Goal: Task Accomplishment & Management: Manage account settings

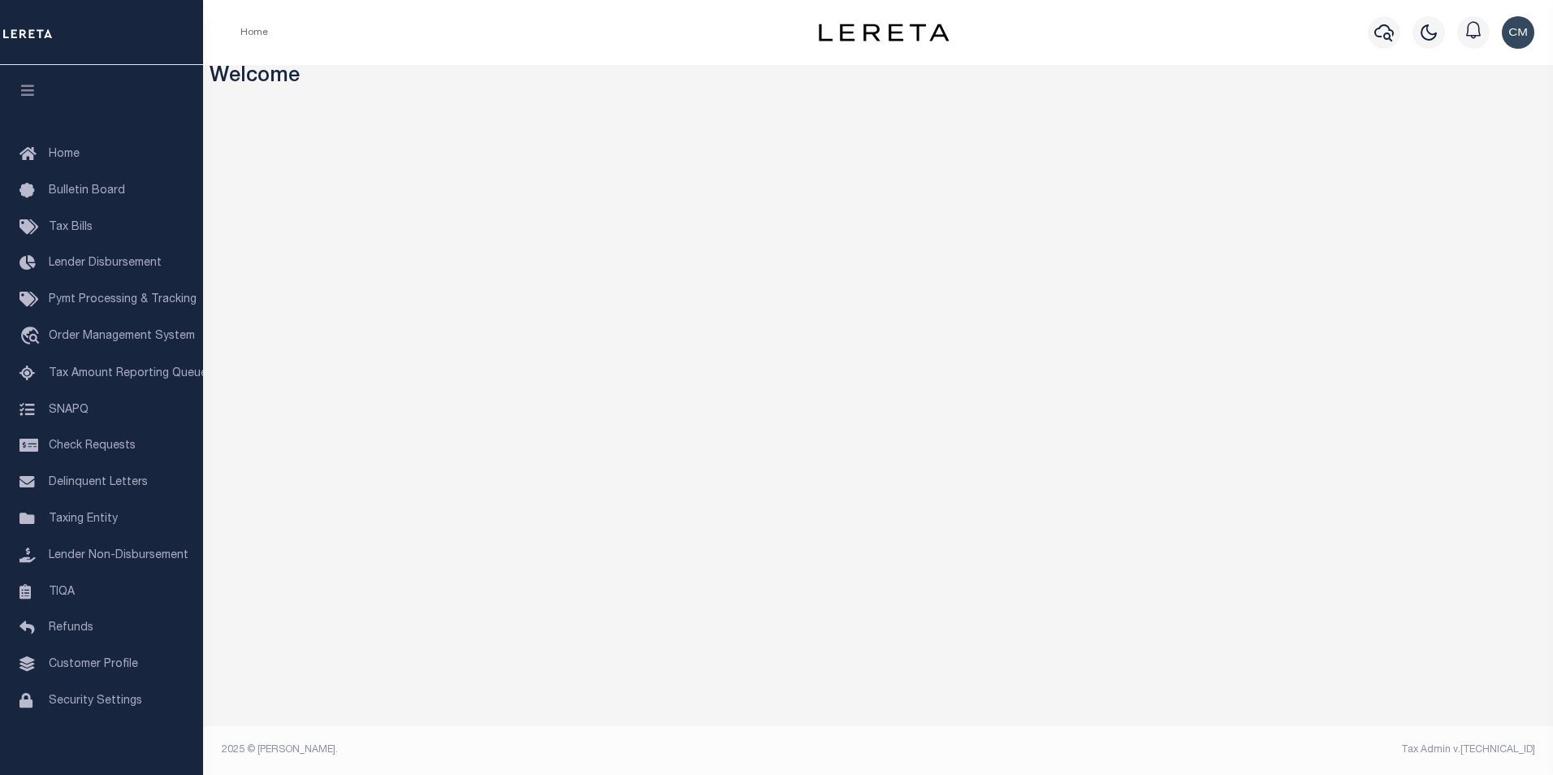
click at [1023, 34] on div "Profile Sign out" at bounding box center [1266, 32] width 547 height 57
click at [1390, 39] on icon "button" at bounding box center [1383, 32] width 19 height 19
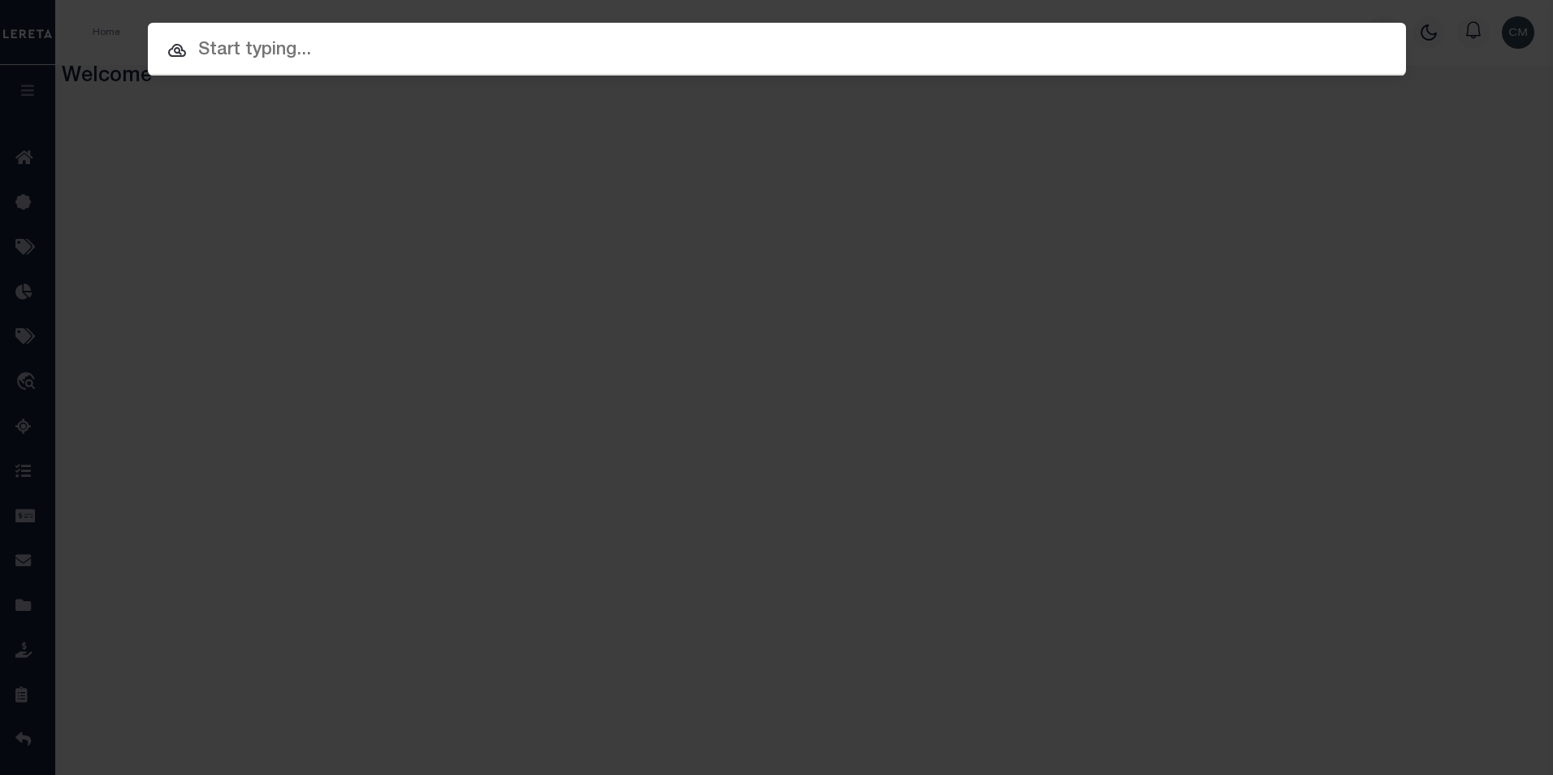
click at [647, 58] on input "text" at bounding box center [777, 51] width 1258 height 28
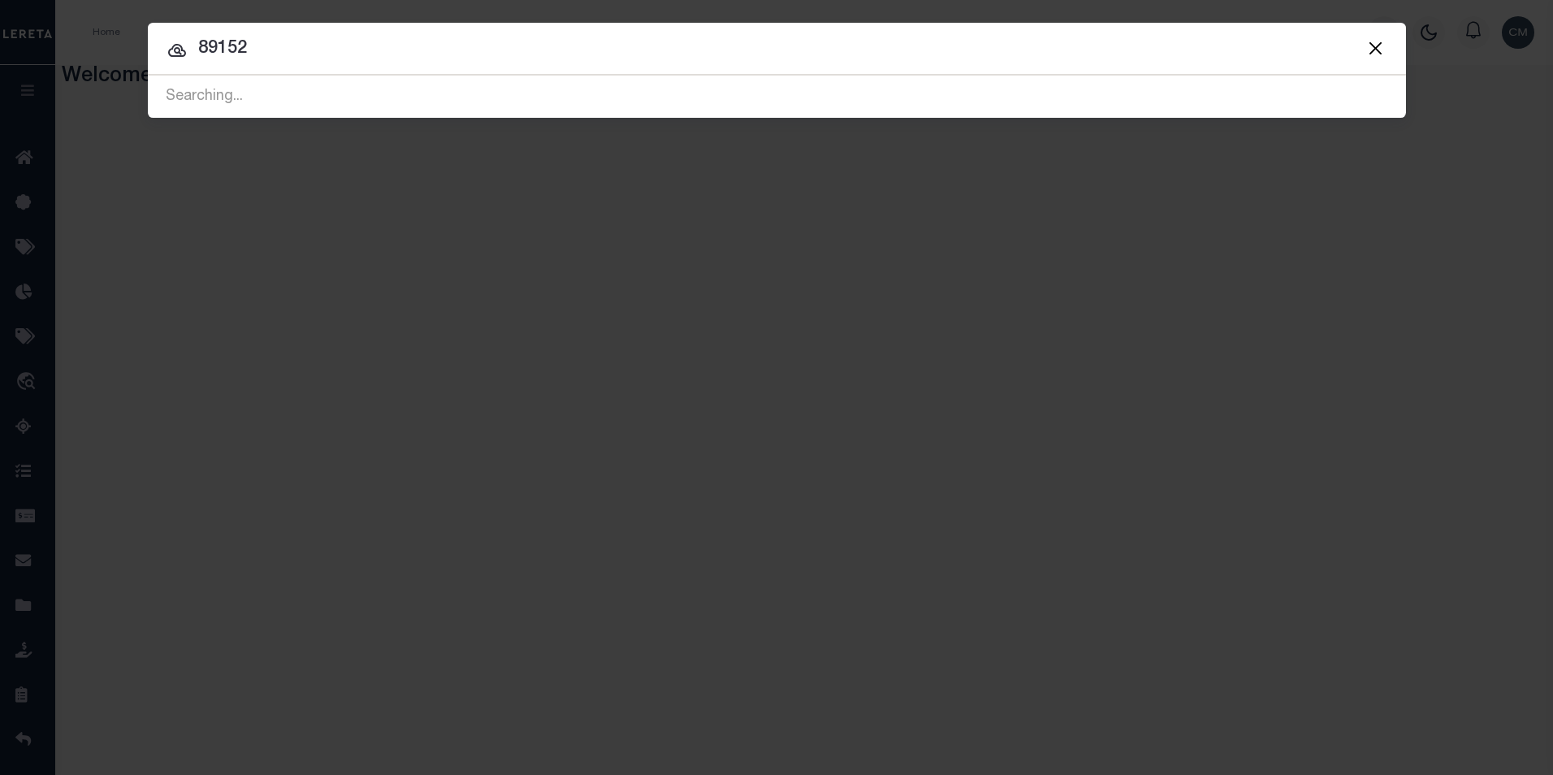
type input "89152"
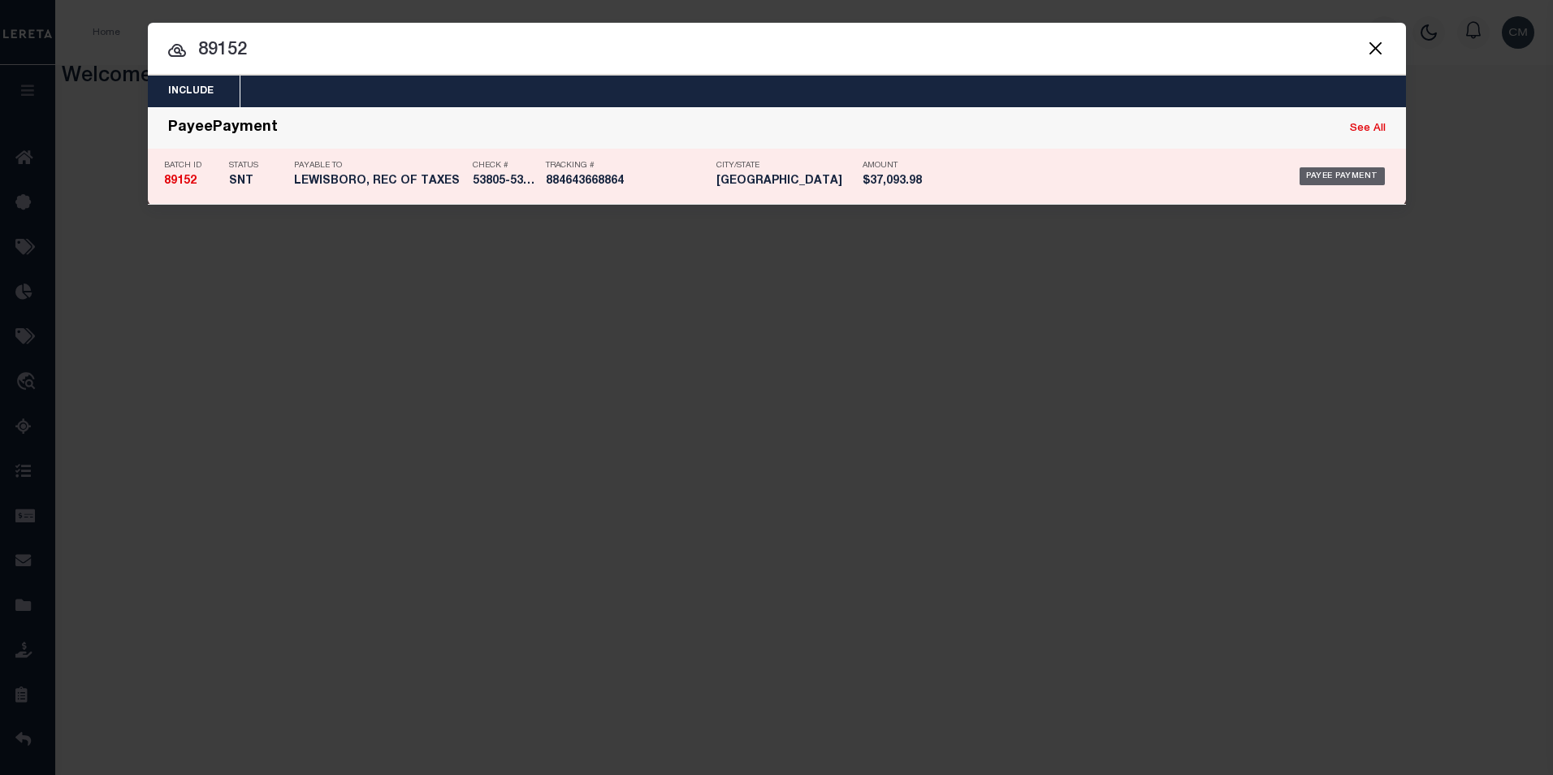
click at [1320, 177] on div "Payee Payment" at bounding box center [1342, 176] width 85 height 18
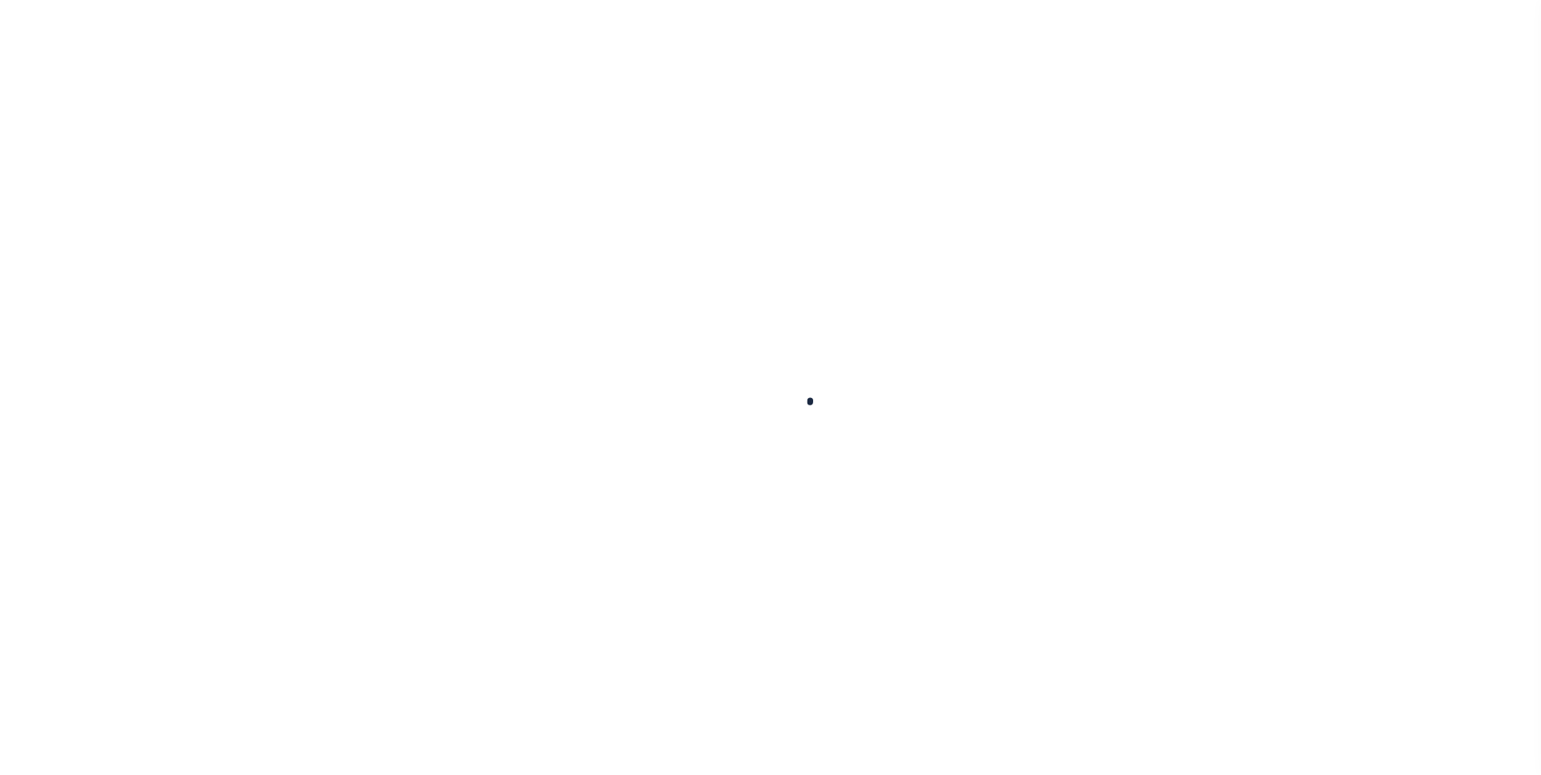
select select "SNT"
type input "[DATE]"
type input "$37,093.98"
select select "CHK"
type input "53805-53810"
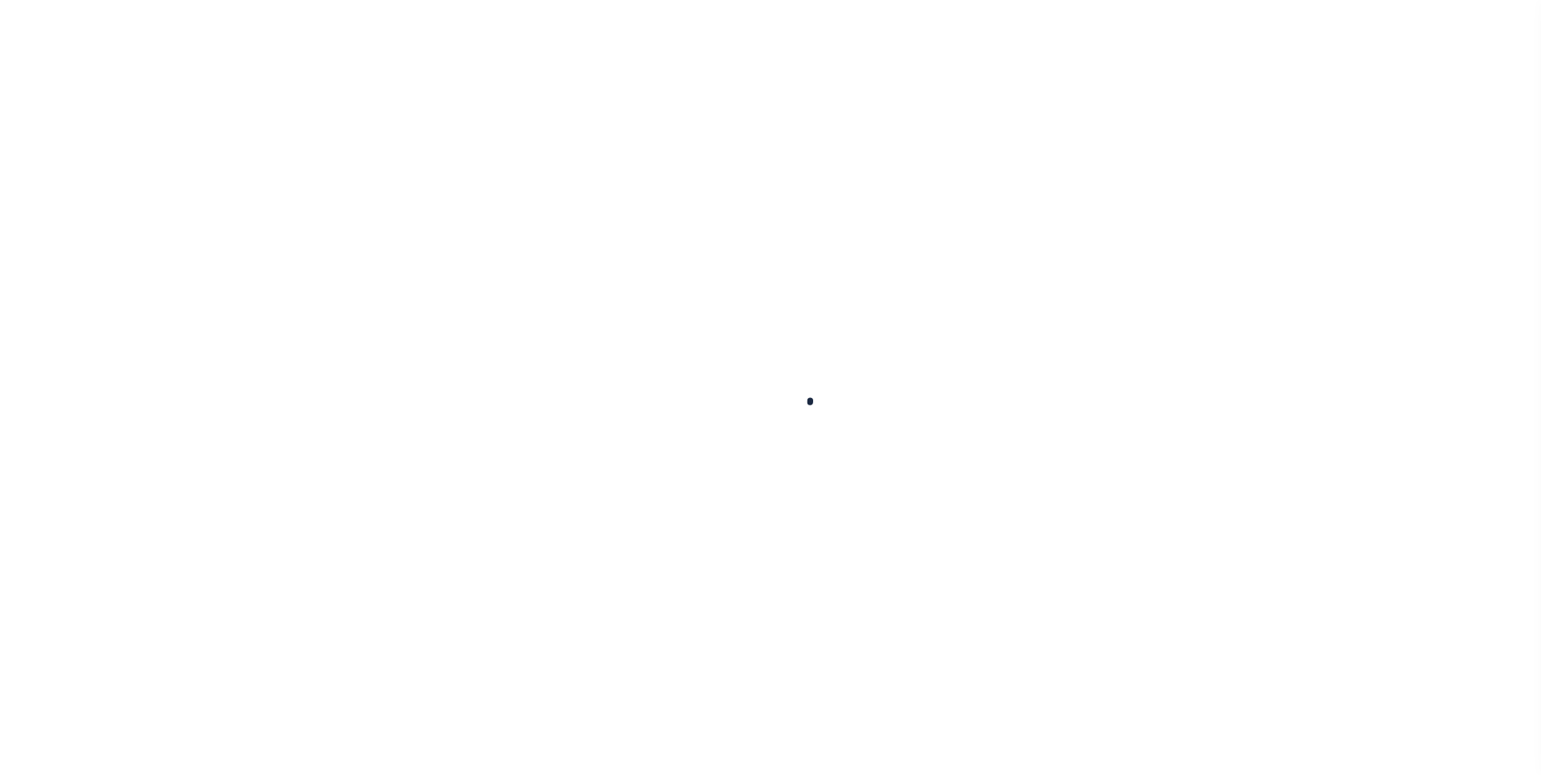
select select "[PERSON_NAME]"
type input "$30"
checkbox input "true"
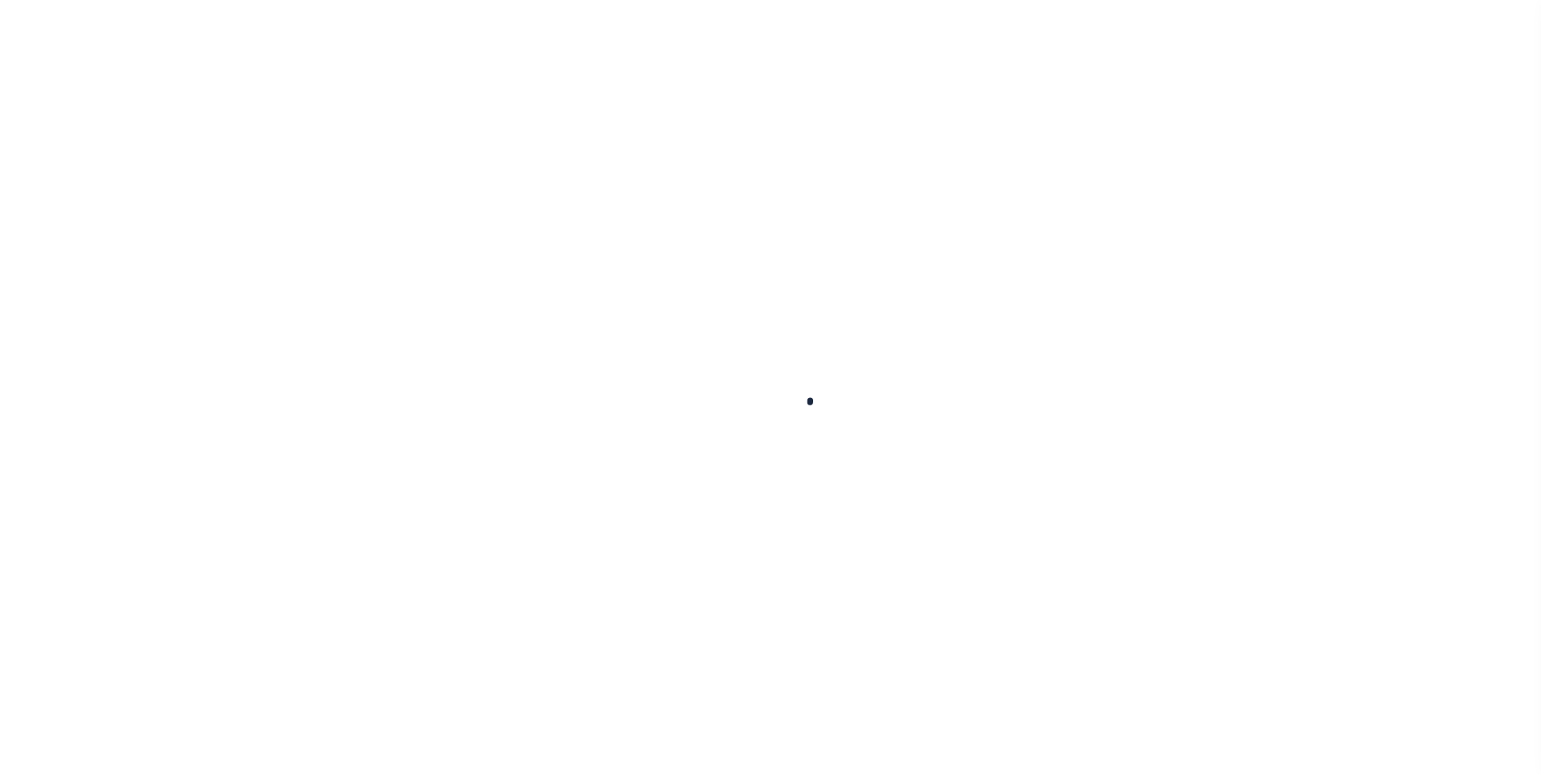
select select "FDX"
type input "[DATE]"
type input "$9.65"
type input "884643668864"
type input "N"
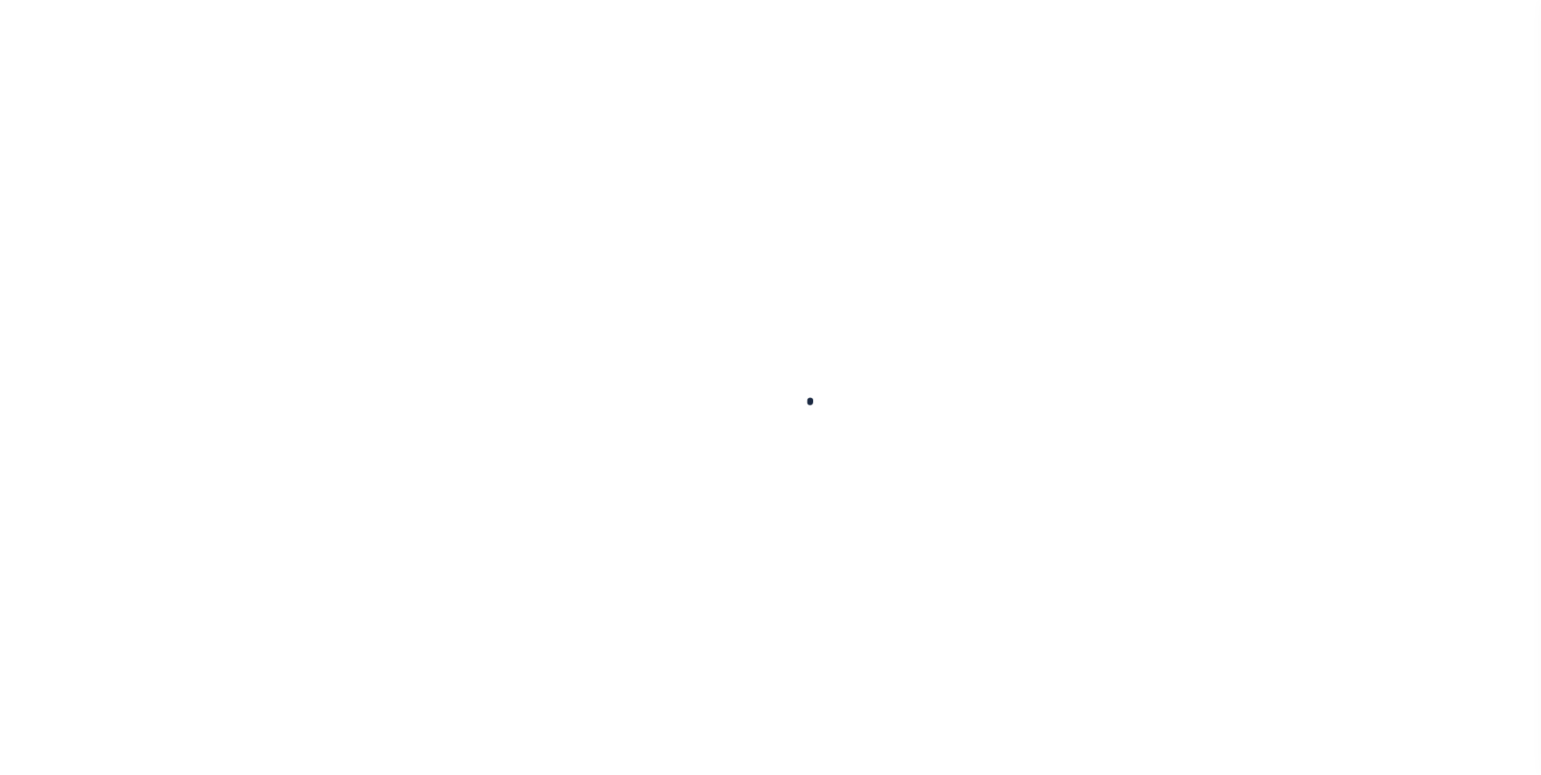
radio input "true"
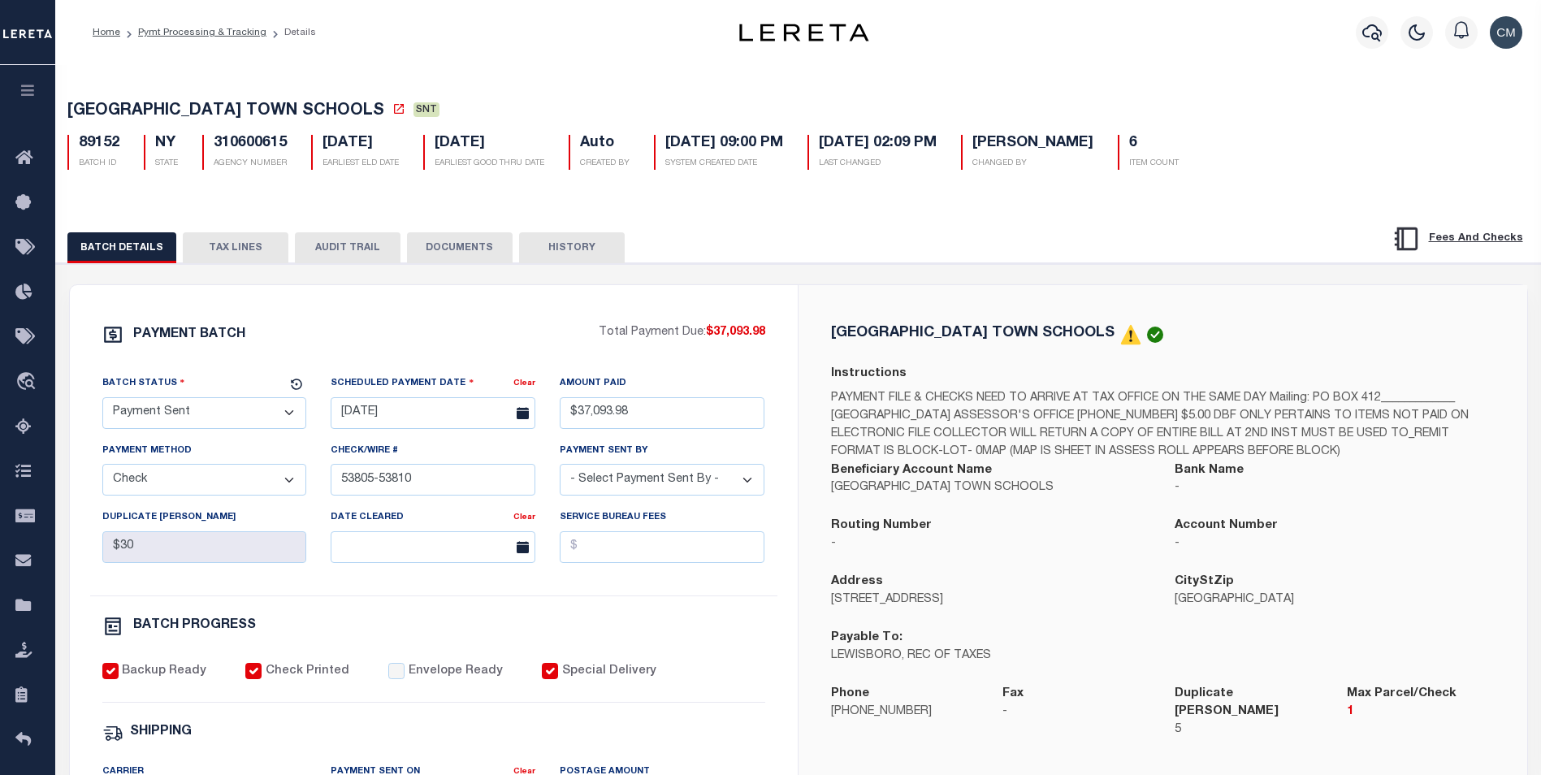
click at [374, 253] on button "AUDIT TRAIL" at bounding box center [348, 247] width 106 height 31
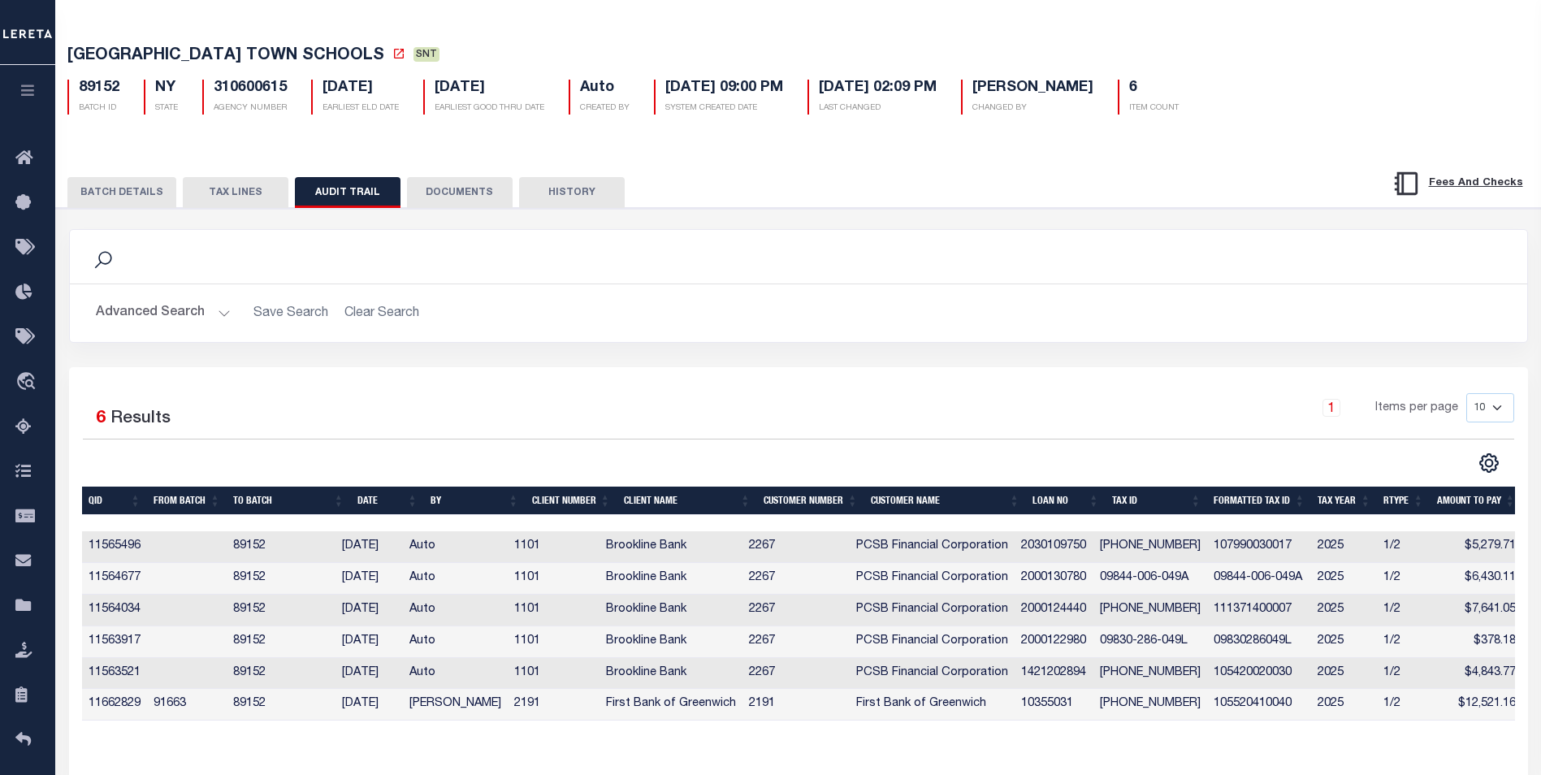
scroll to position [81, 0]
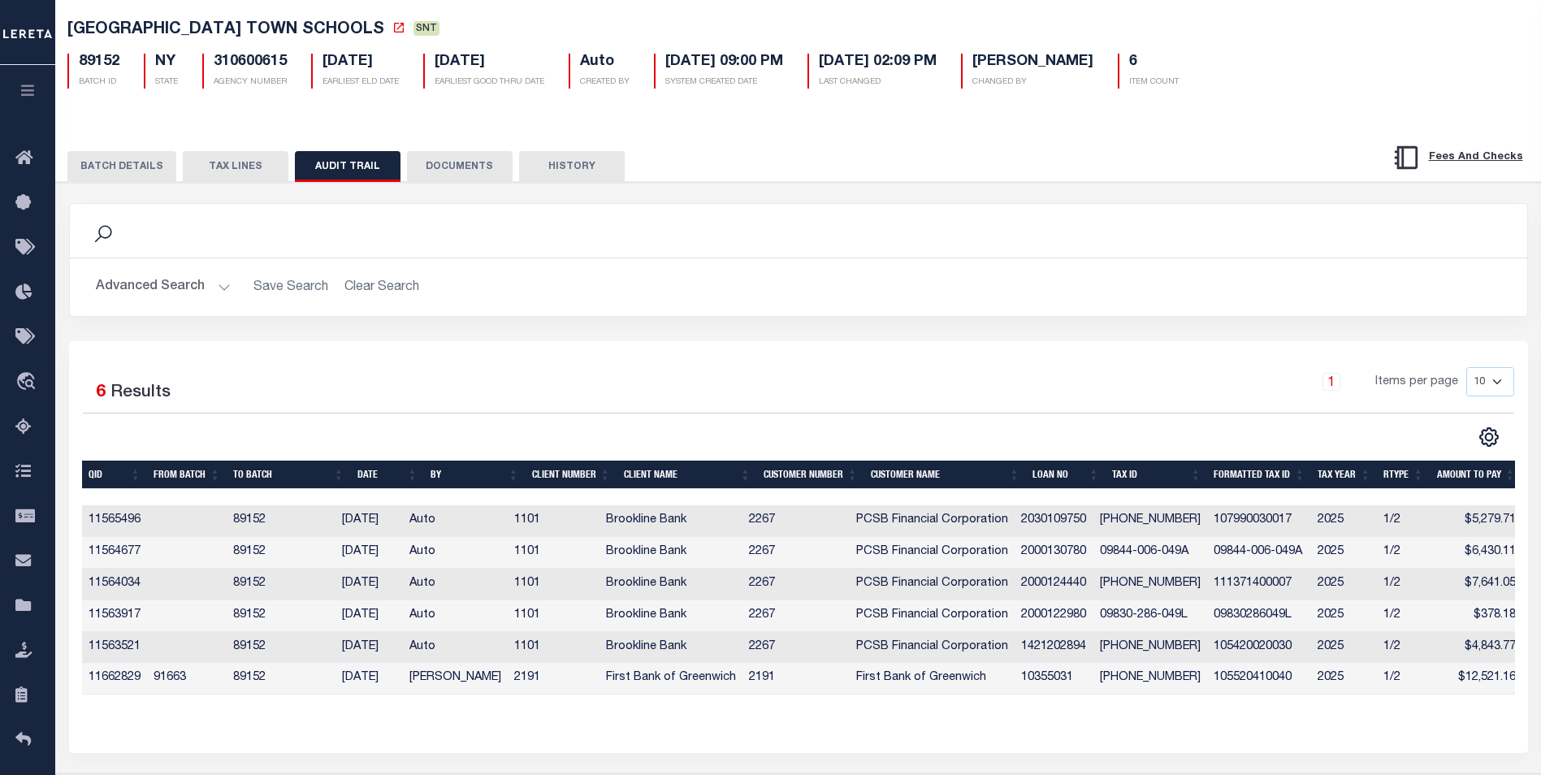
click at [125, 175] on button "BATCH DETAILS" at bounding box center [121, 166] width 109 height 31
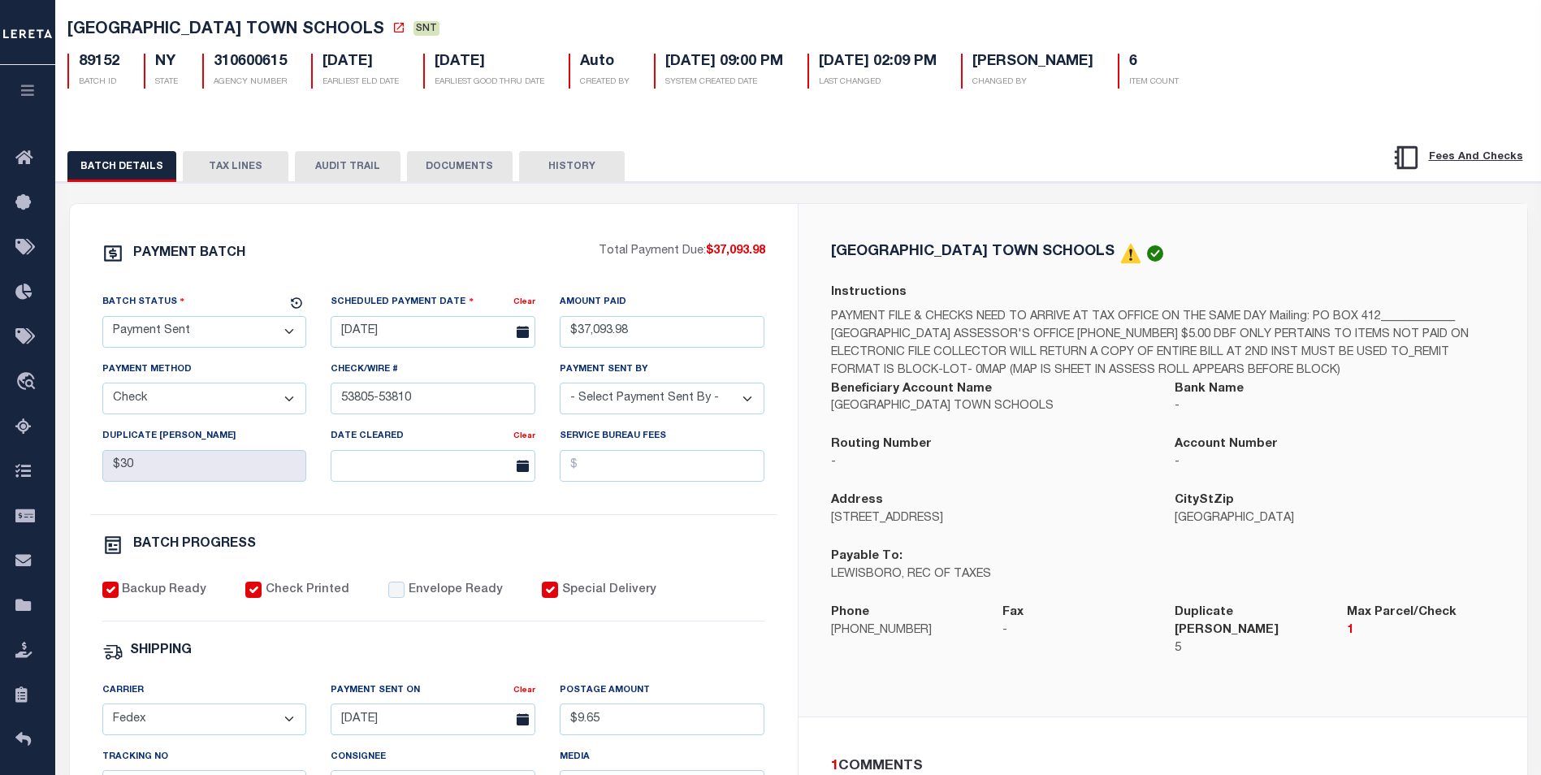
click at [369, 167] on button "AUDIT TRAIL" at bounding box center [348, 166] width 106 height 31
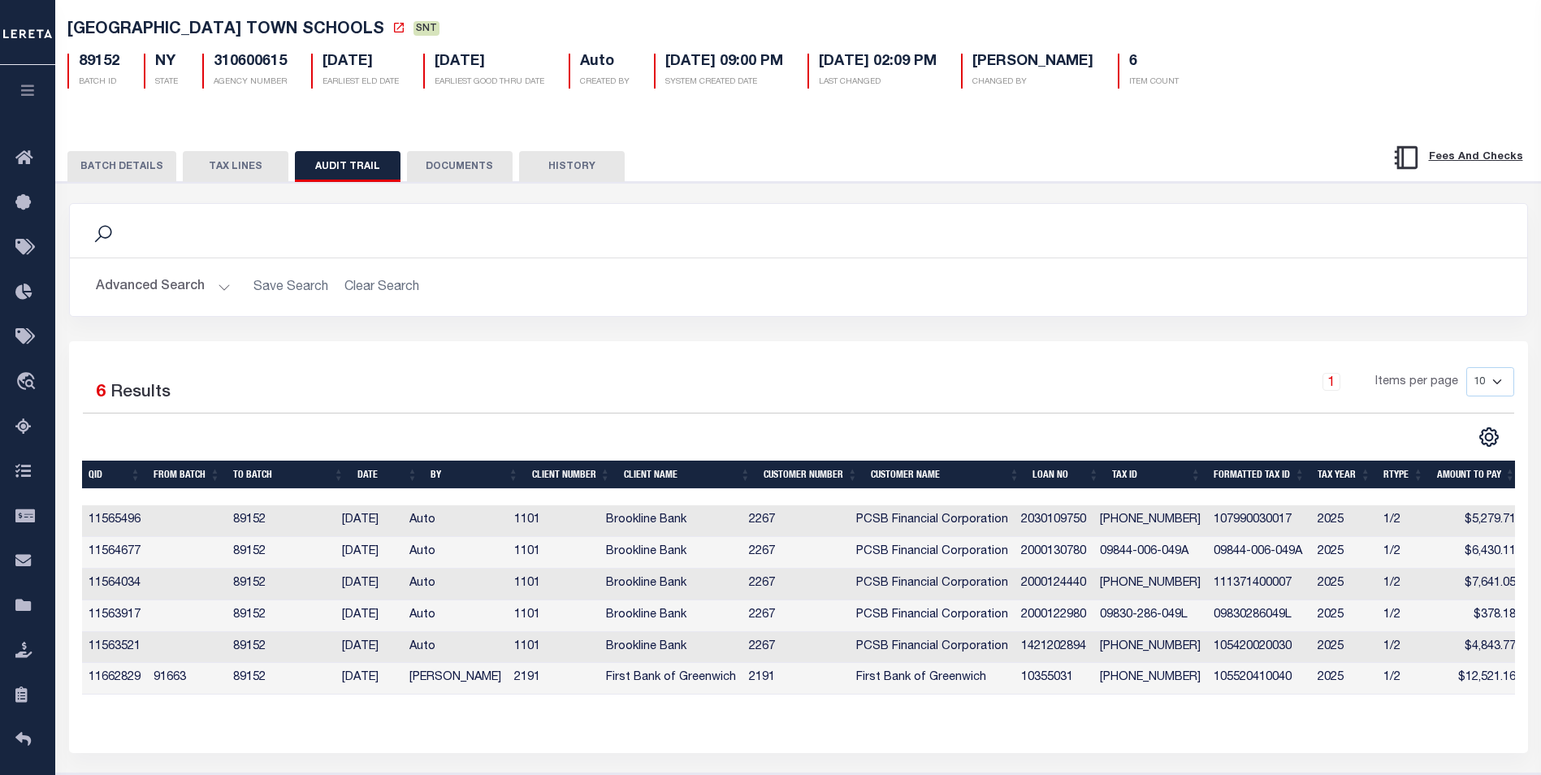
click at [177, 686] on td "91663" at bounding box center [187, 679] width 80 height 32
drag, startPoint x: 177, startPoint y: 686, endPoint x: 258, endPoint y: 690, distance: 81.3
click at [258, 690] on td "89152" at bounding box center [281, 679] width 109 height 32
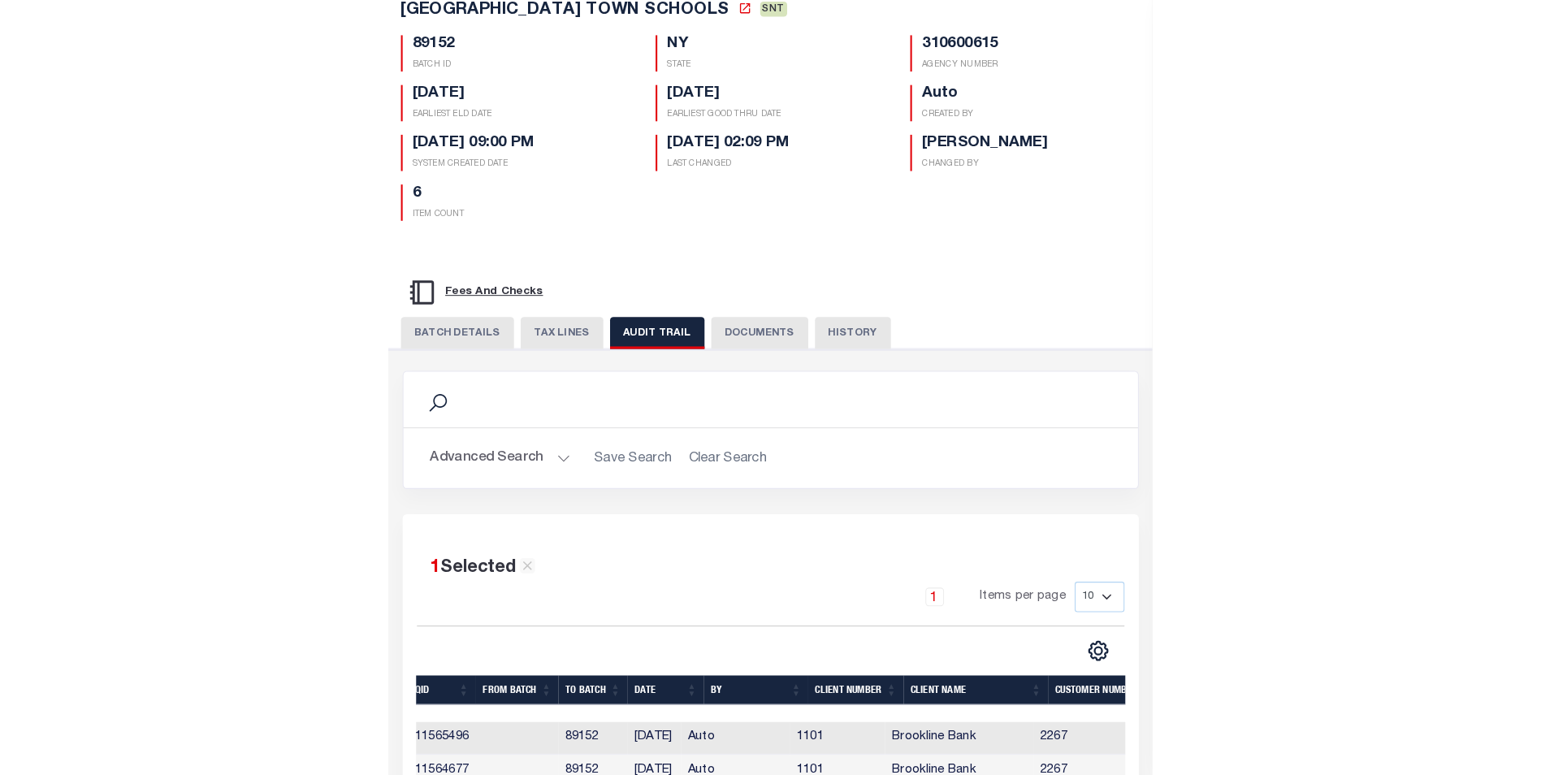
scroll to position [0, 0]
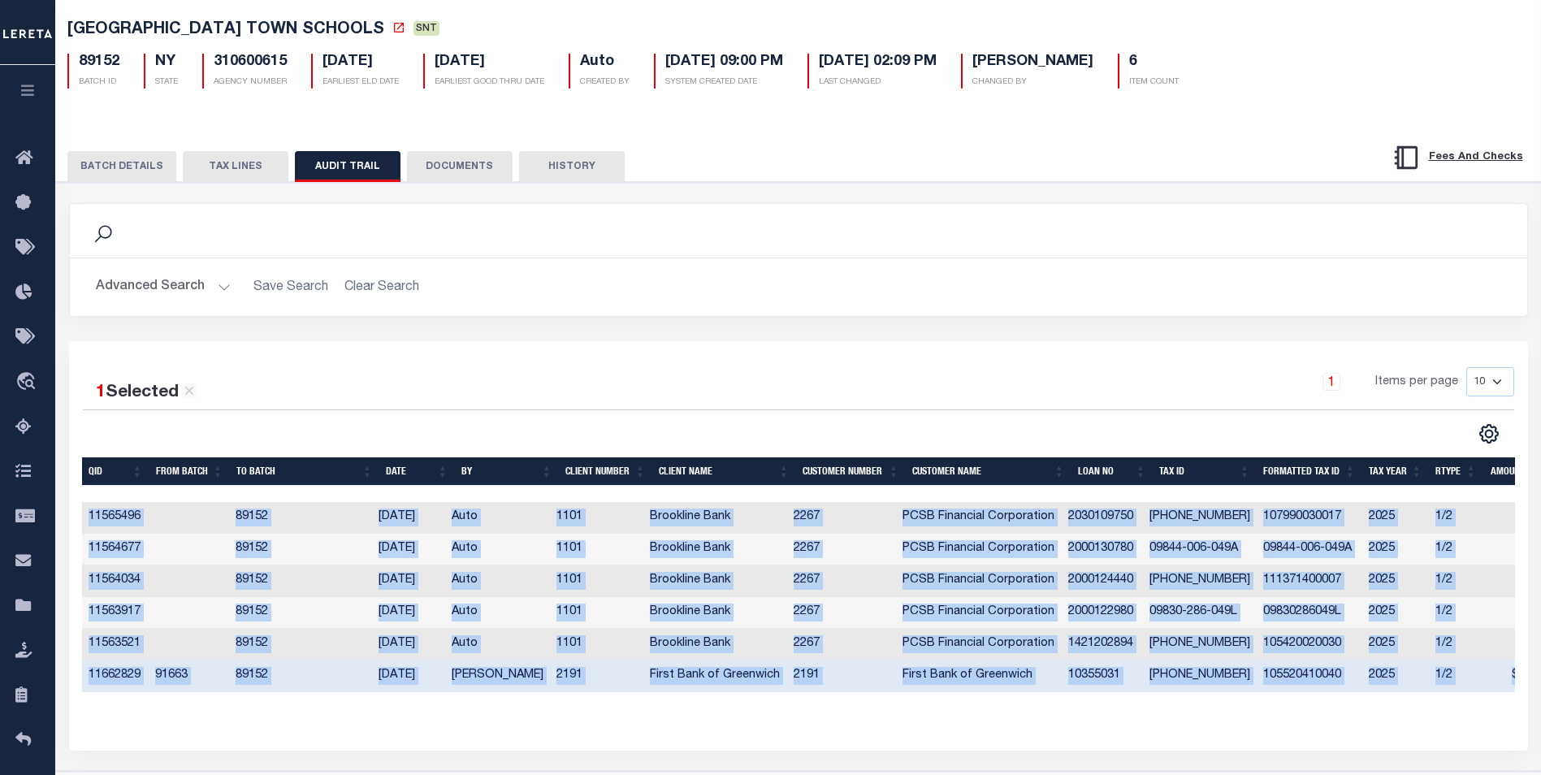
drag, startPoint x: 1158, startPoint y: 708, endPoint x: 1213, endPoint y: 698, distance: 56.2
click at [1213, 698] on div "QID FROM BATCH TO BATCH DATE BY CLIENT NUMBER CLIENT NAME CUSTOMER NUMBER Custo…" at bounding box center [798, 587] width 1433 height 260
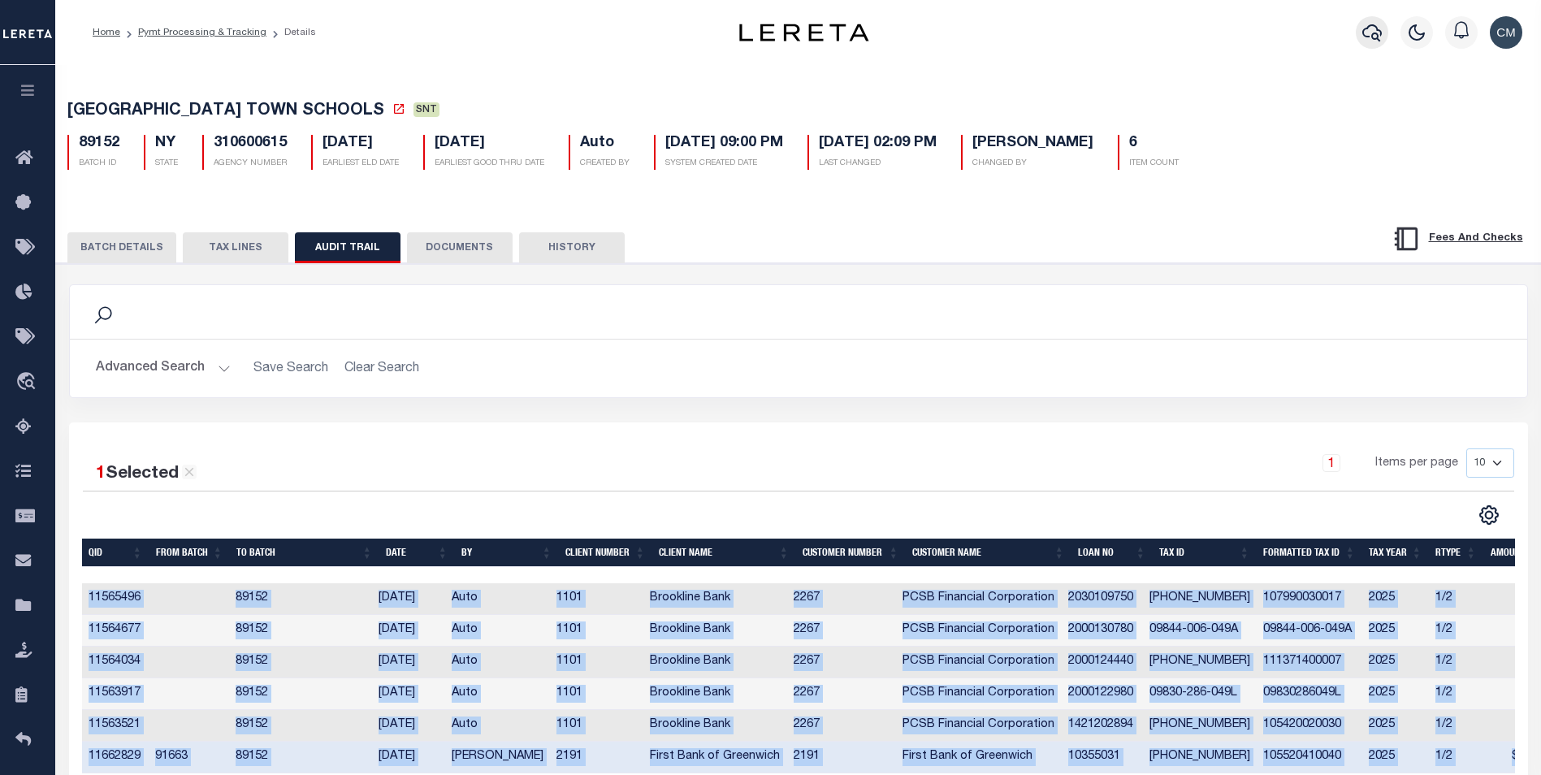
click at [1377, 41] on icon "button" at bounding box center [1371, 32] width 19 height 19
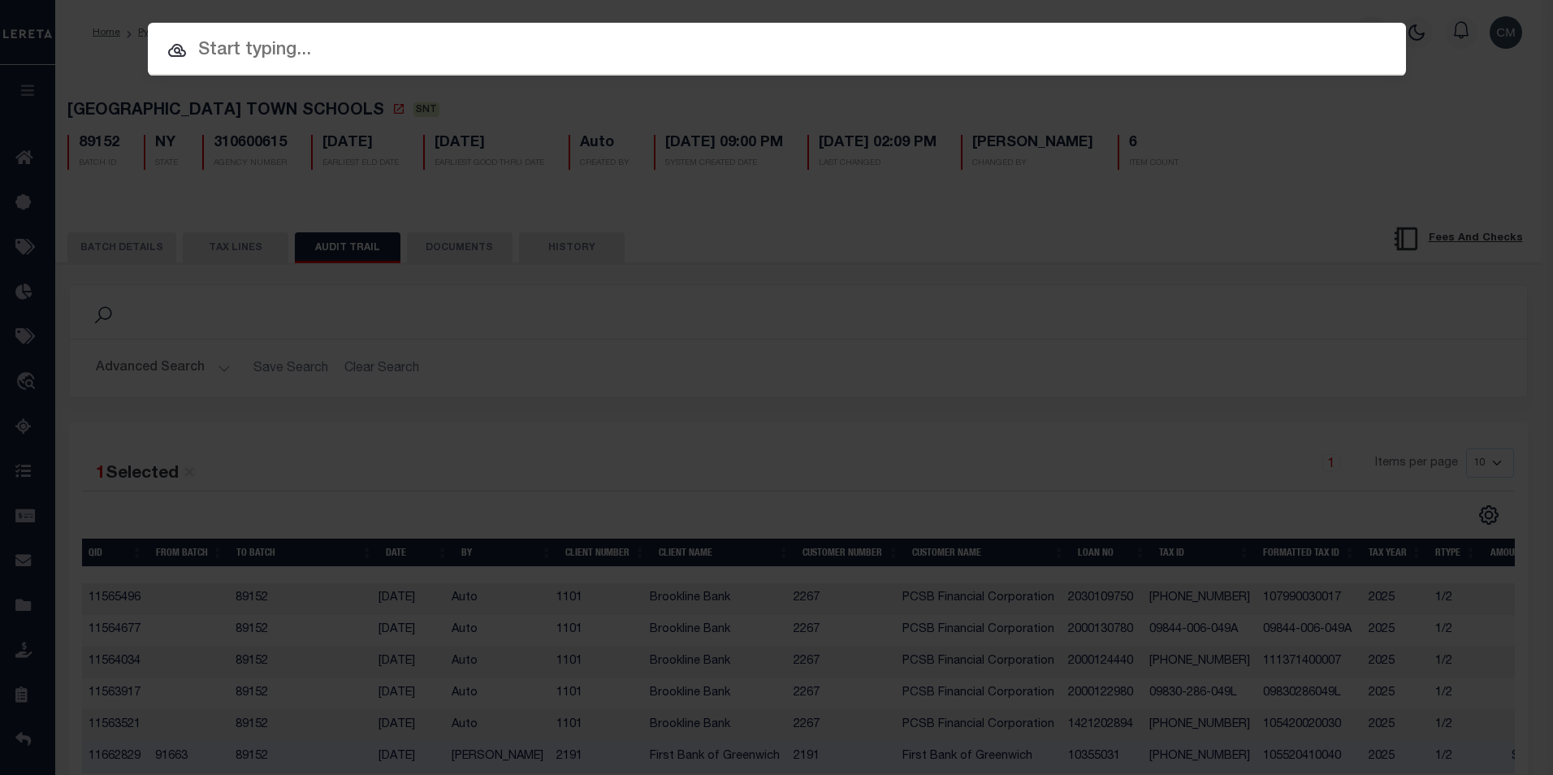
click at [601, 54] on input "text" at bounding box center [777, 51] width 1258 height 28
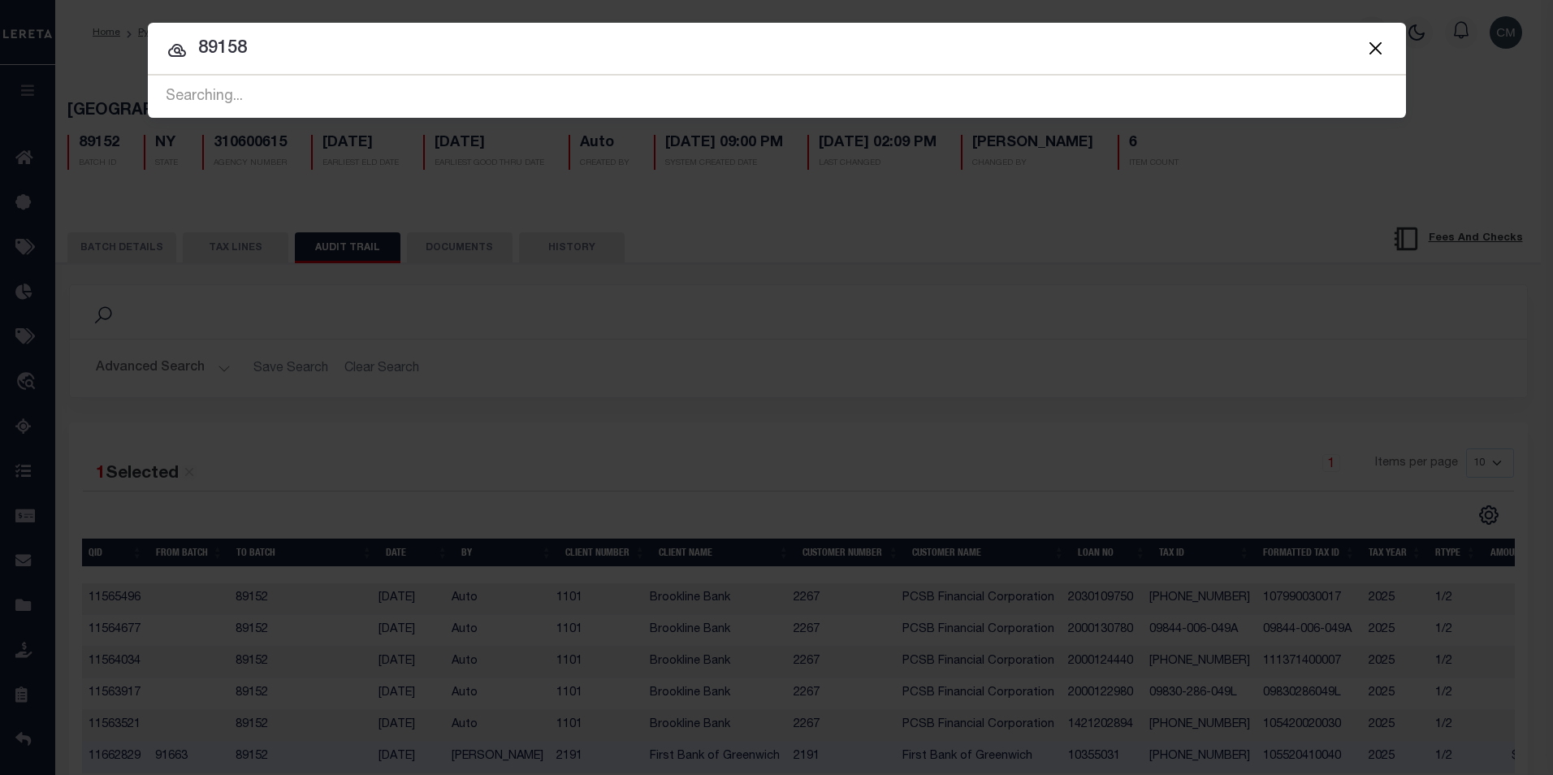
type input "89158"
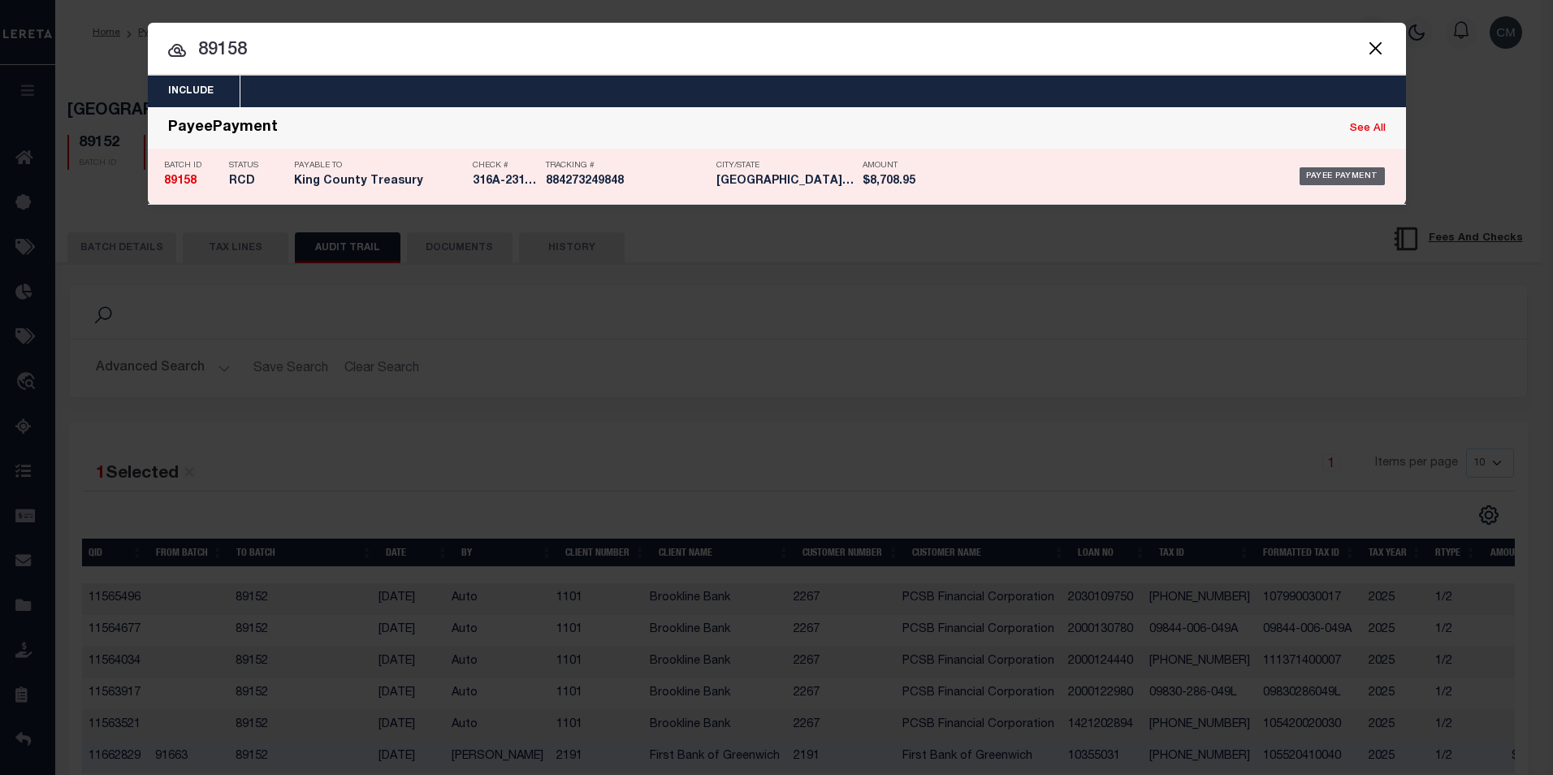
click at [1327, 175] on div "Payee Payment" at bounding box center [1342, 176] width 85 height 18
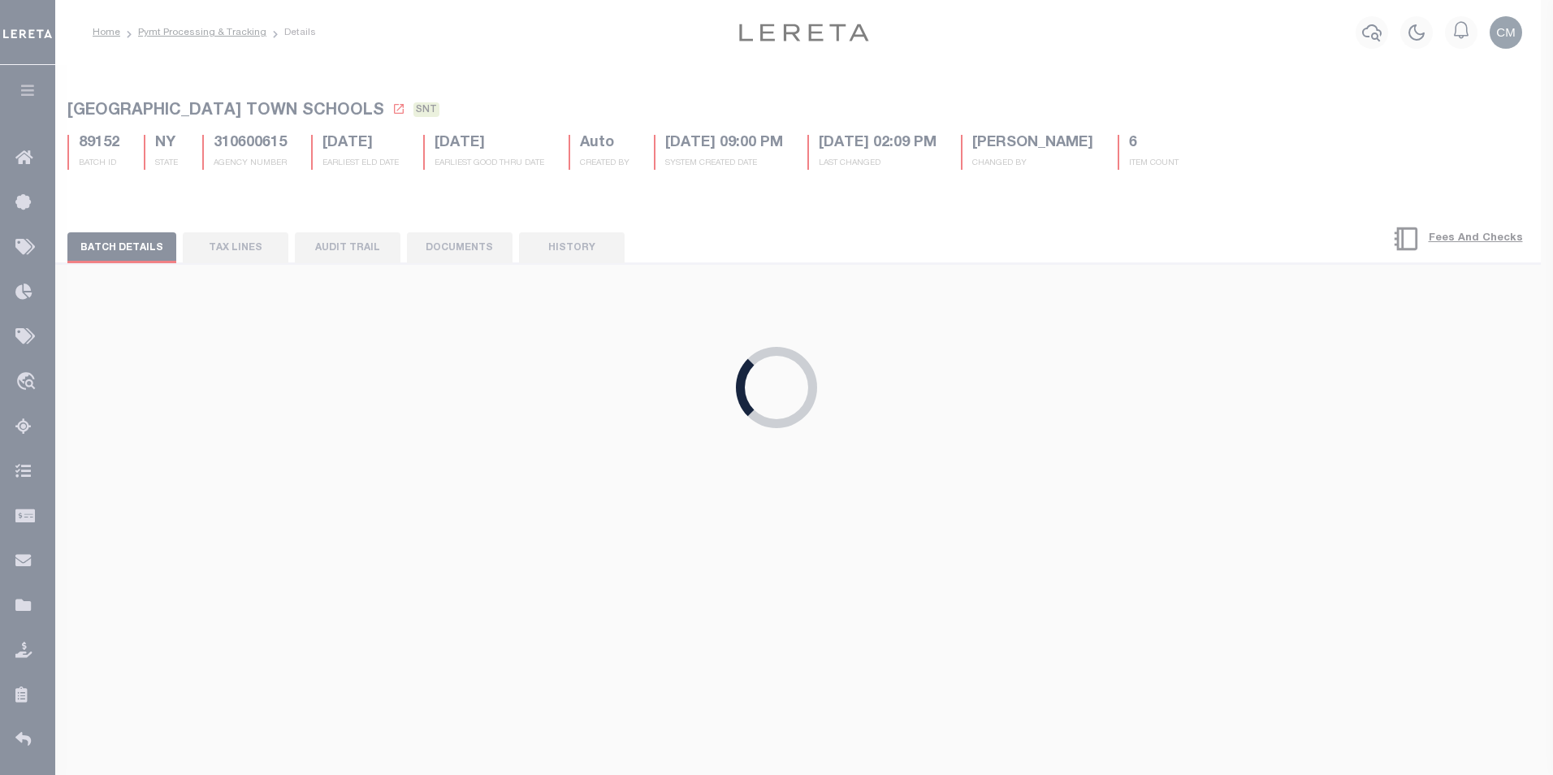
select select "RCD"
type input "09/10/2025"
type input "$8,708.95"
select select "CCK"
type input "316A-231601552"
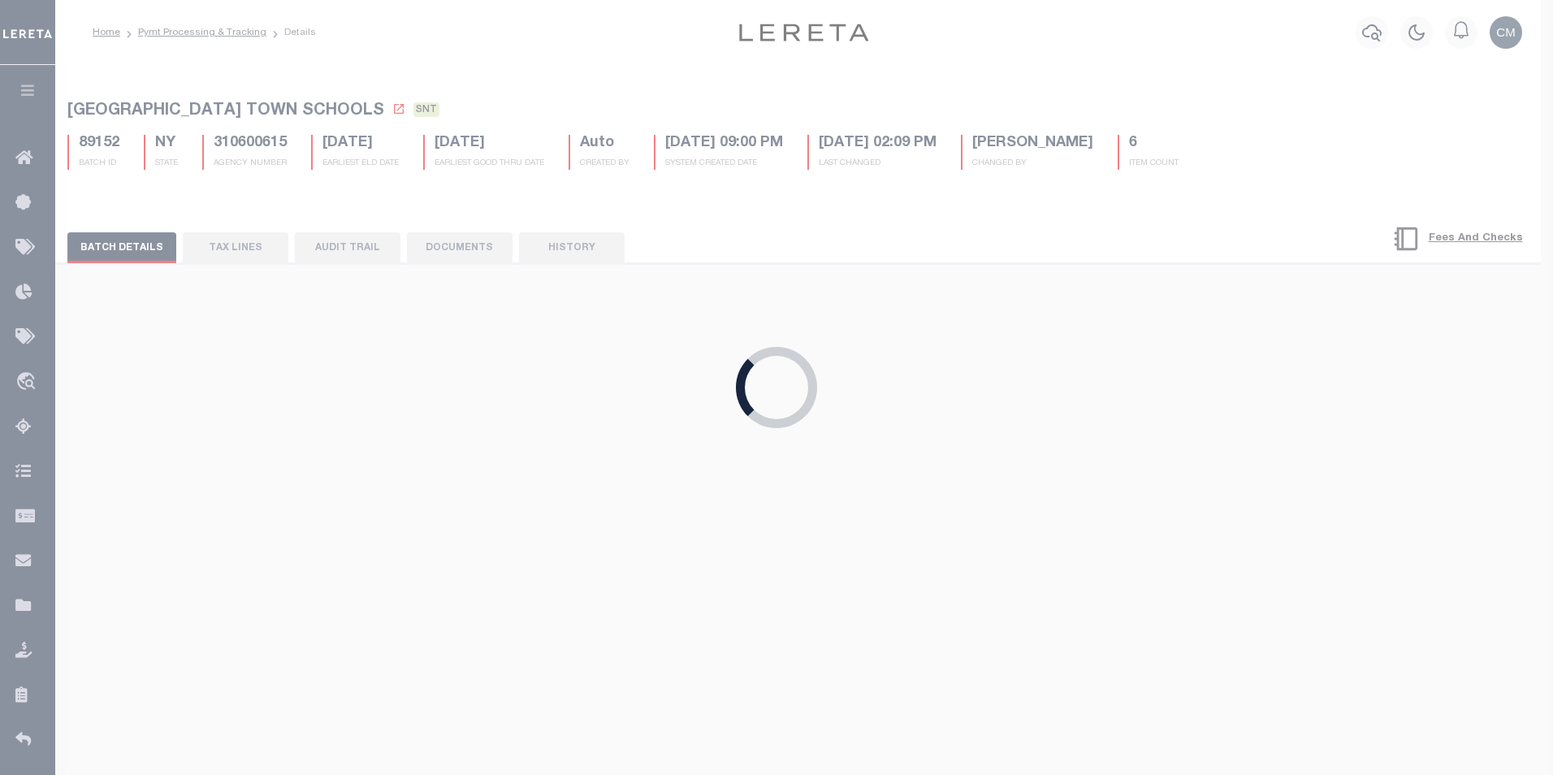
select select "[PERSON_NAME]"
checkbox input "true"
checkbox input "false"
type input "09/10/2025"
type input "884273249848"
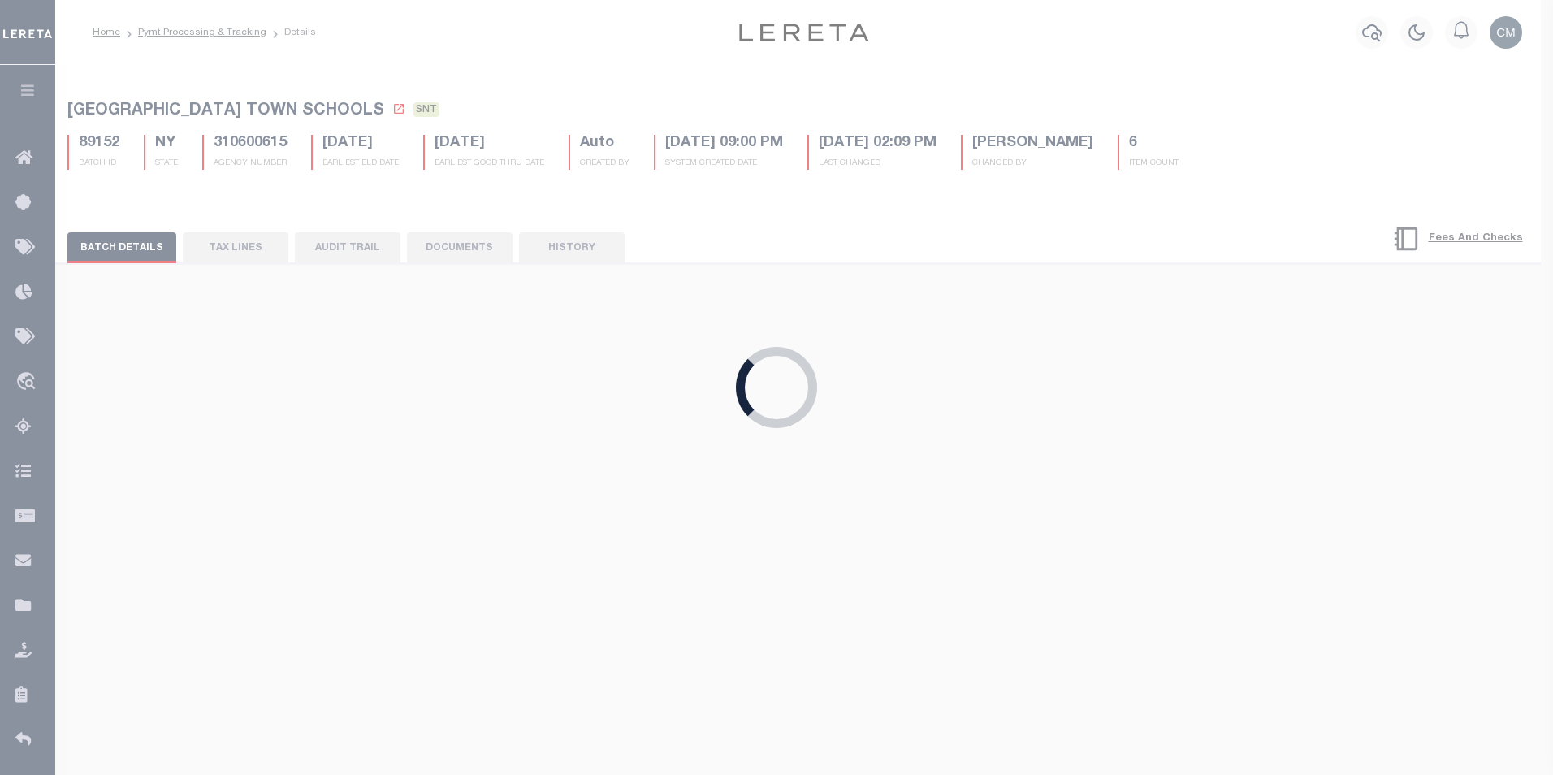
type input "S.Gross"
type input "[DATE]"
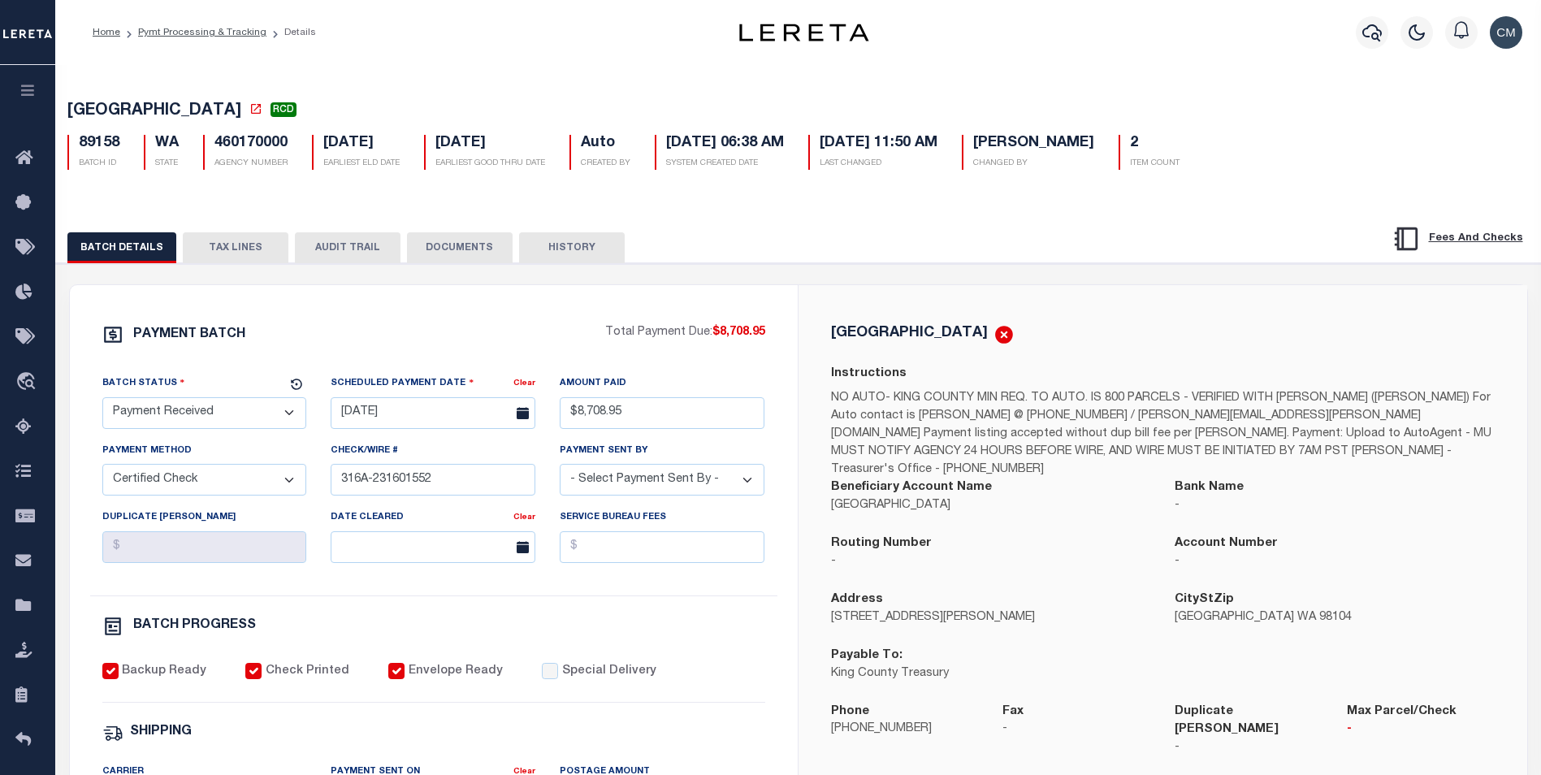
click at [339, 261] on button "AUDIT TRAIL" at bounding box center [348, 247] width 106 height 31
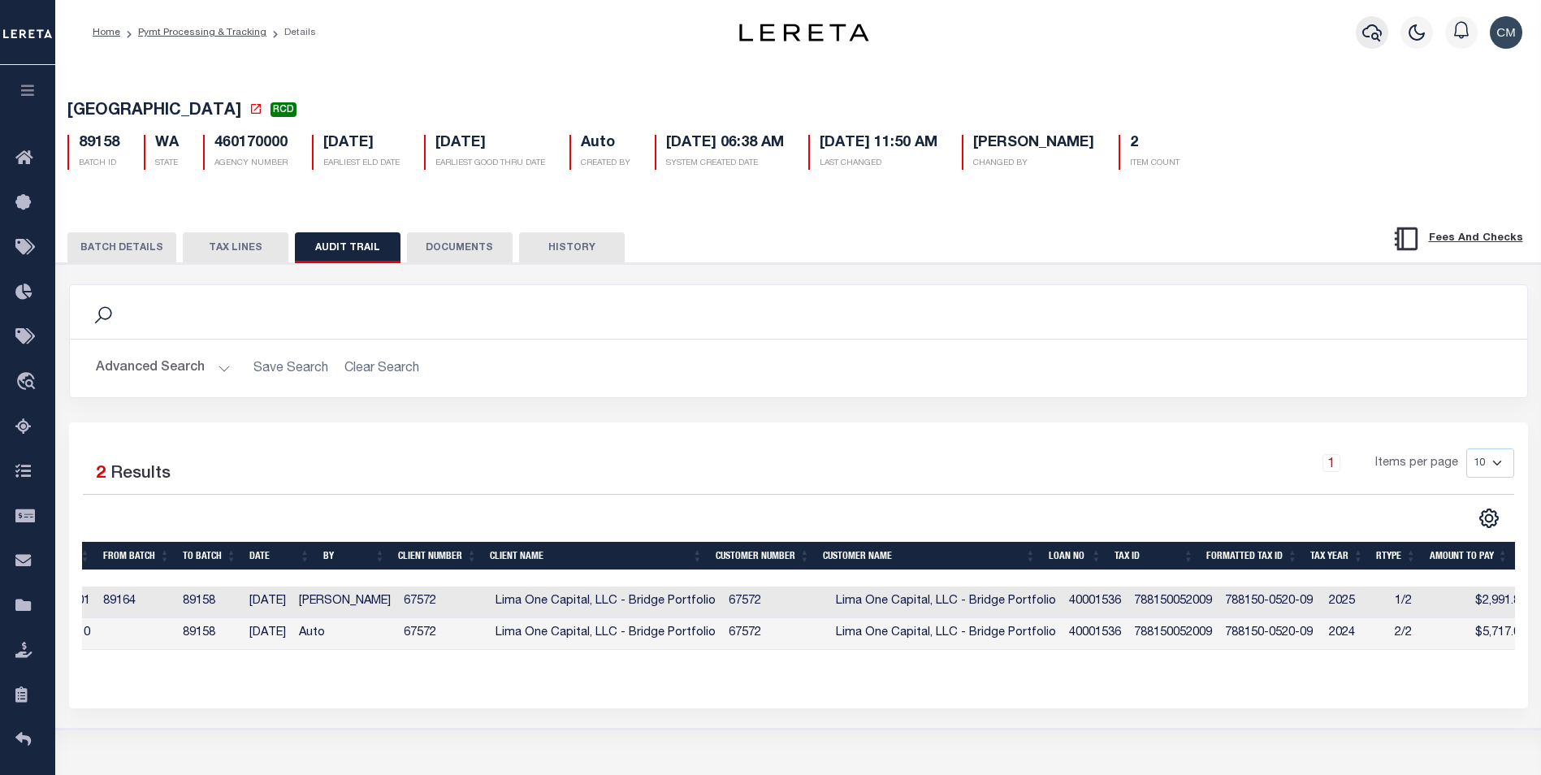
click at [1377, 32] on icon "button" at bounding box center [1371, 32] width 19 height 19
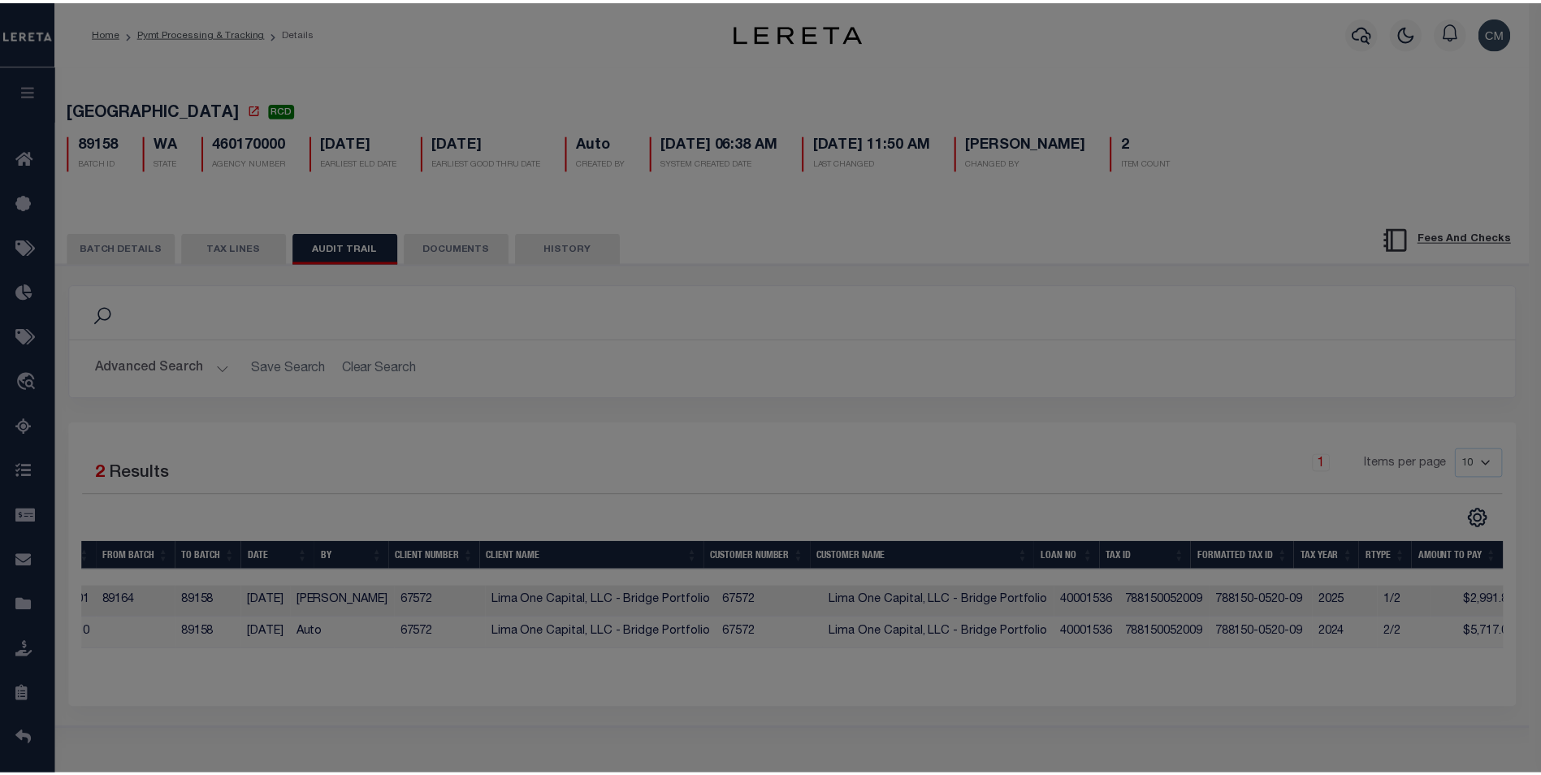
scroll to position [0, 38]
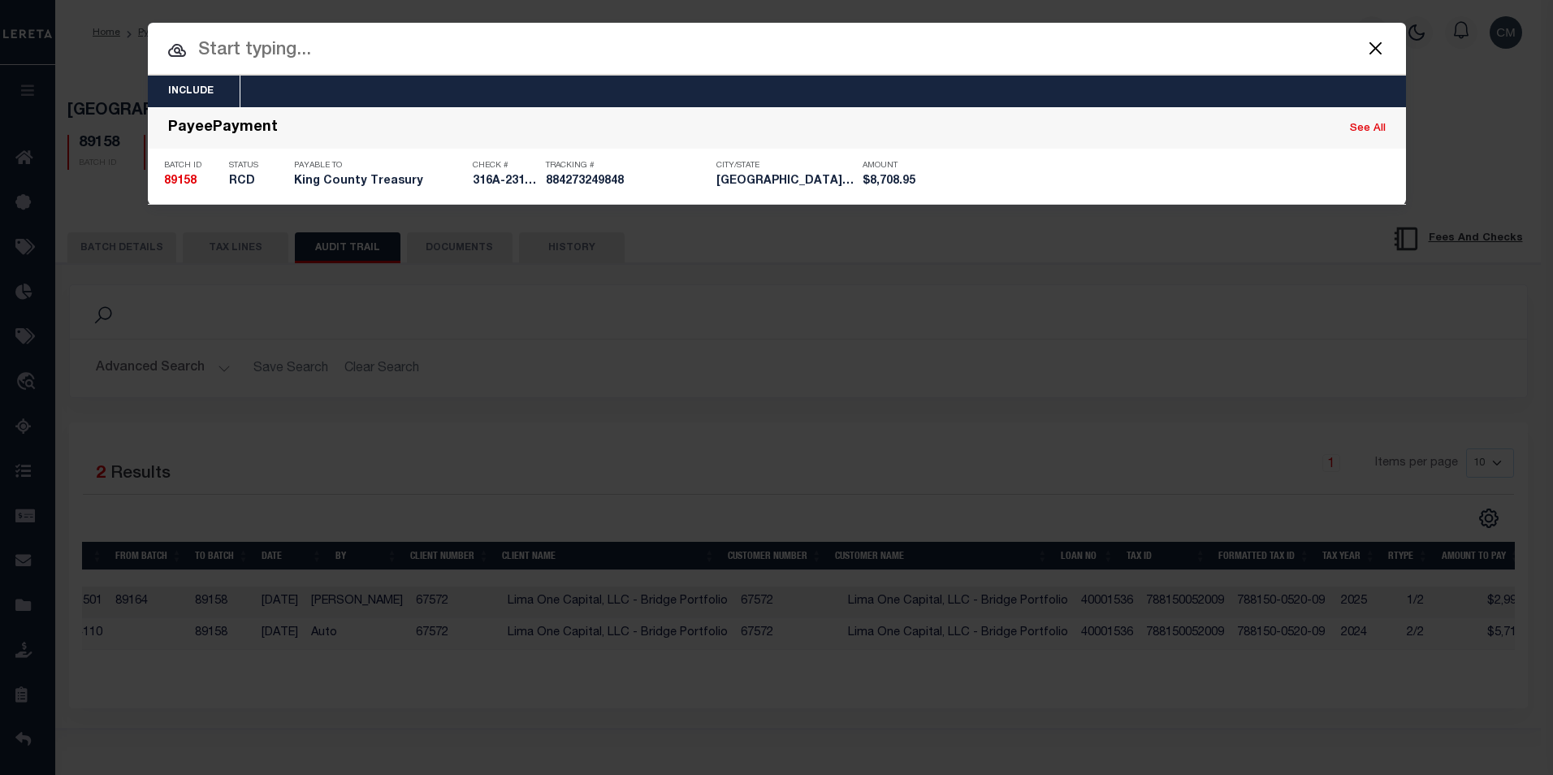
click at [377, 56] on input "text" at bounding box center [777, 51] width 1258 height 28
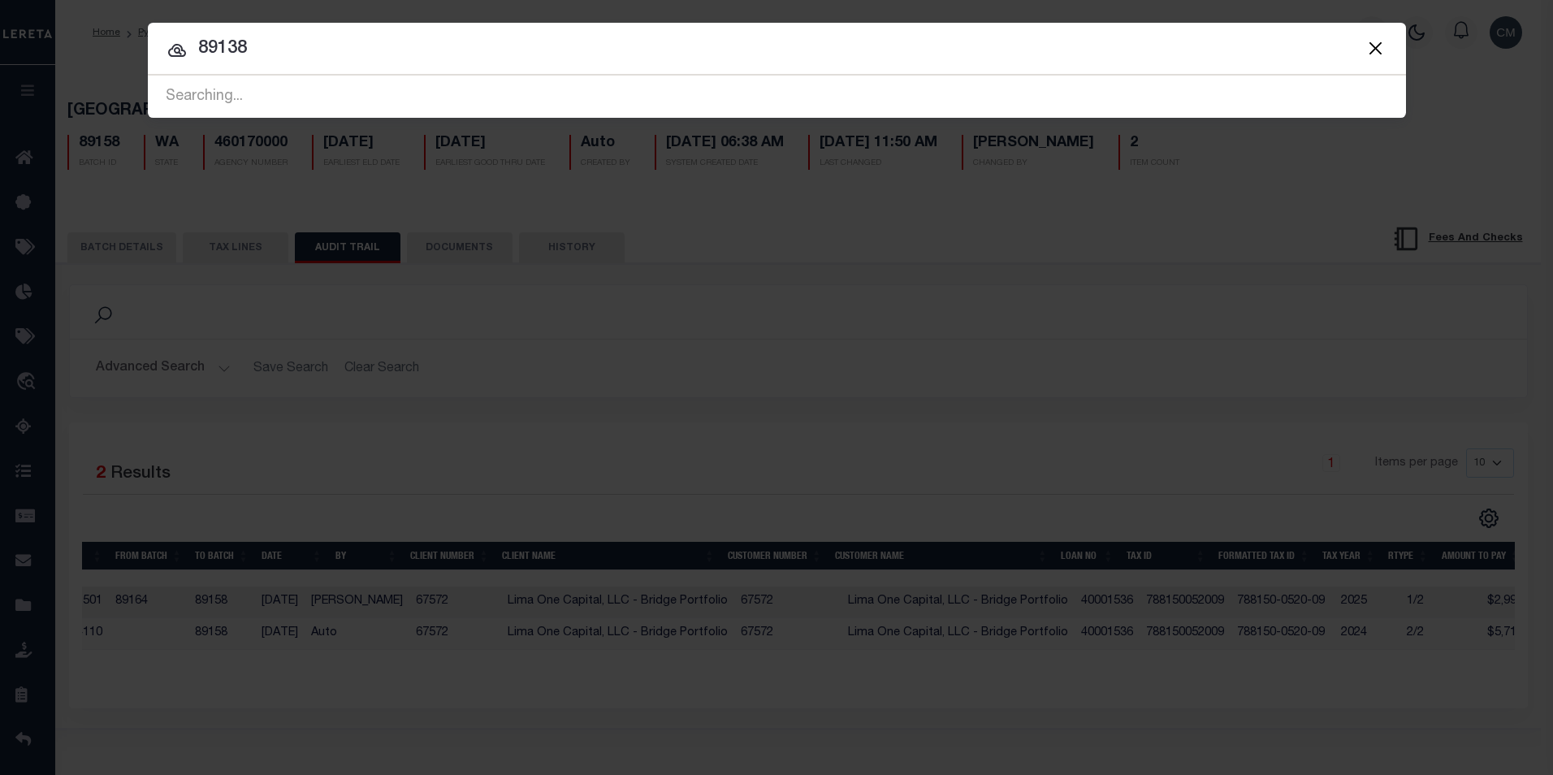
type input "89138"
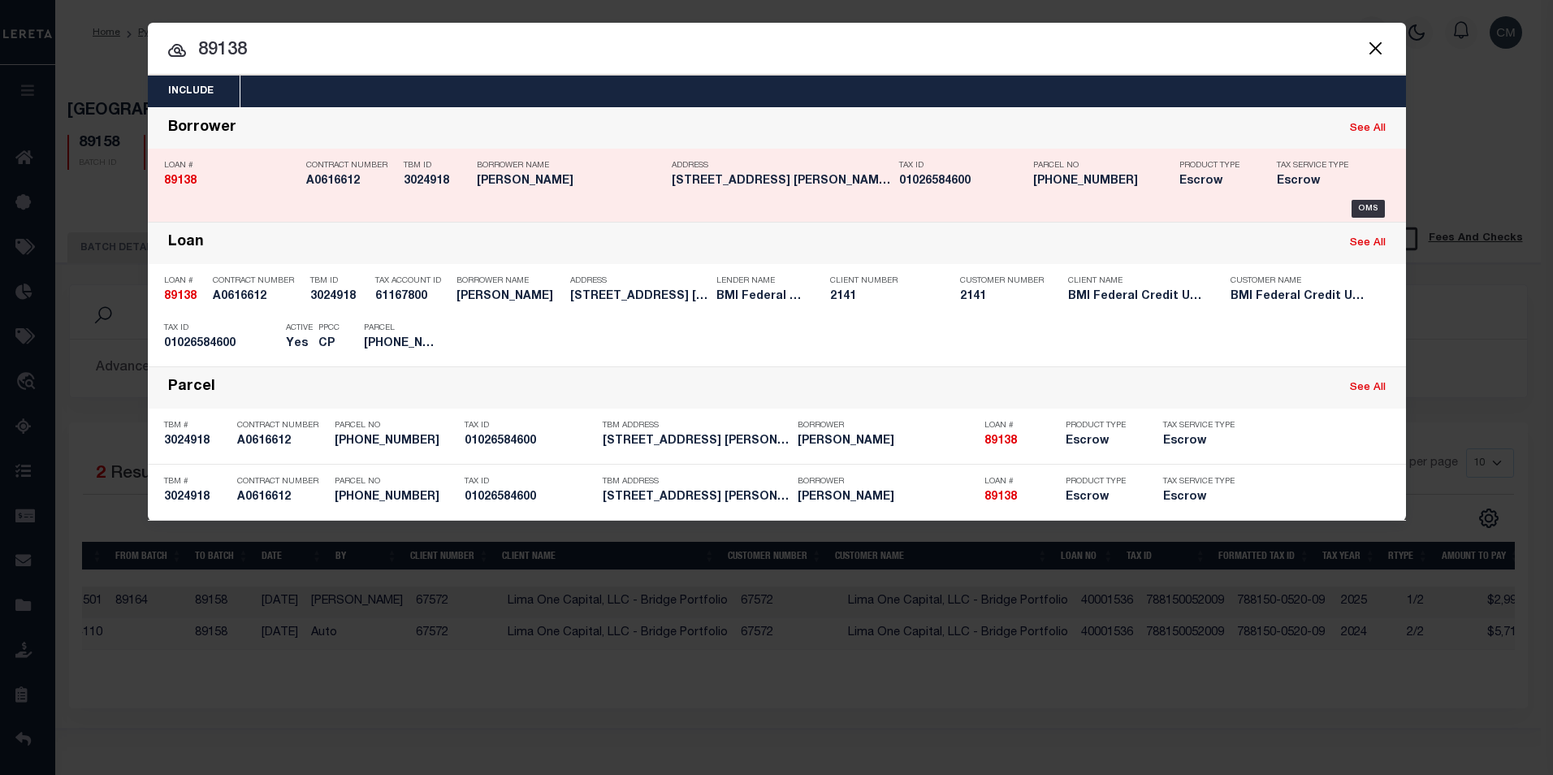
click at [979, 190] on div "Tax ID 01026584600" at bounding box center [962, 176] width 126 height 47
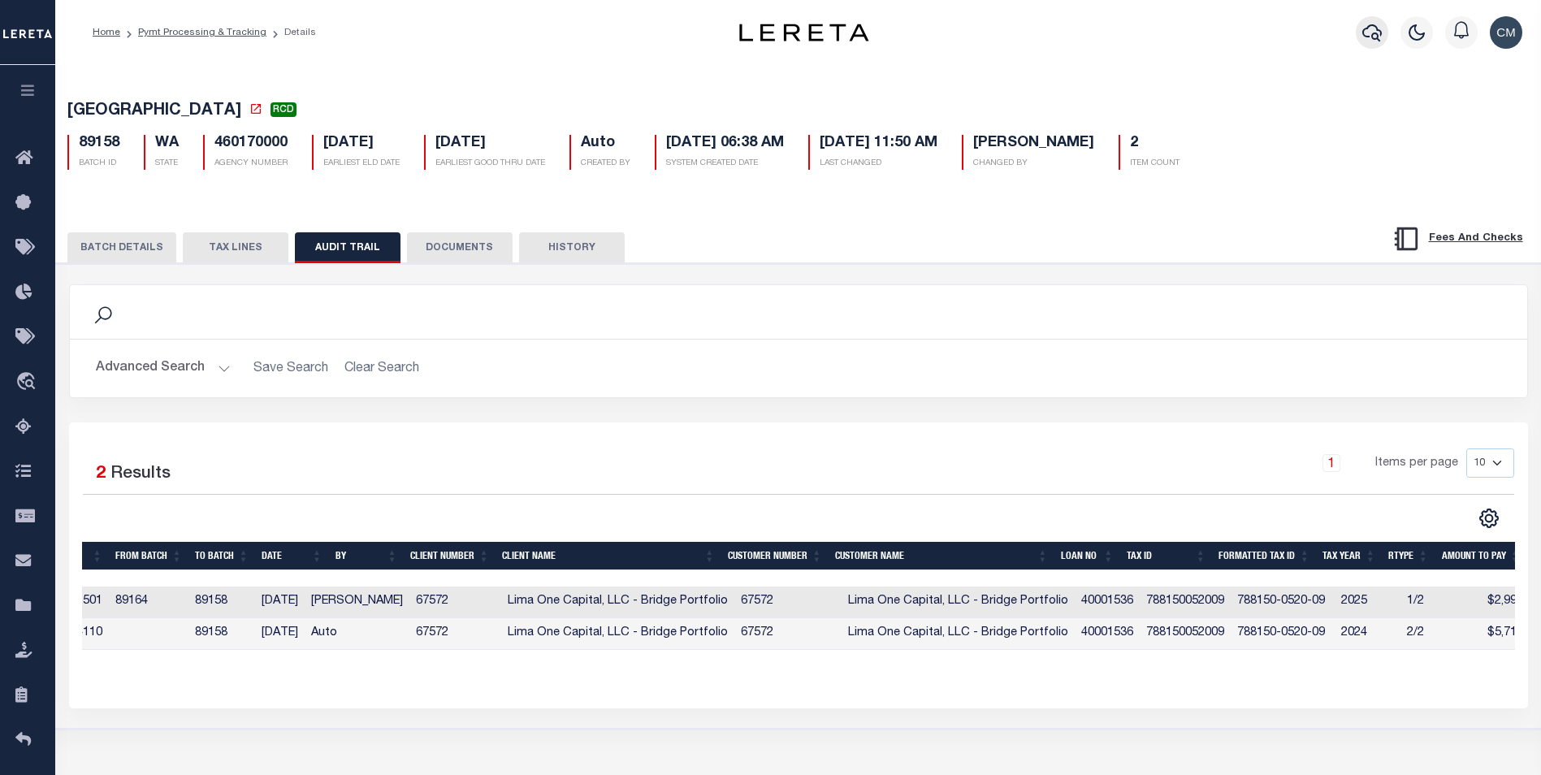
click at [1366, 29] on icon "button" at bounding box center [1371, 32] width 19 height 17
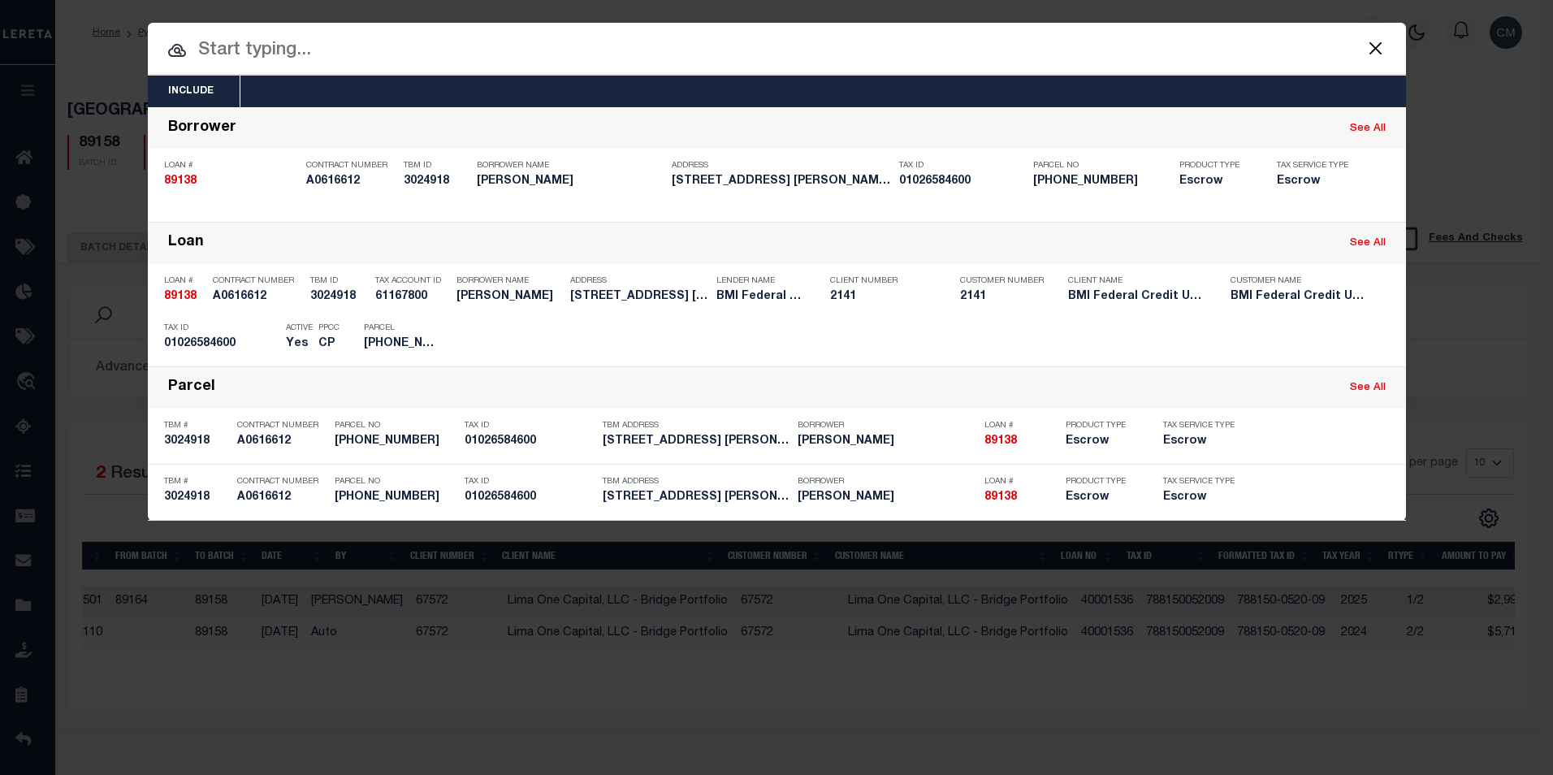
click at [373, 40] on input "text" at bounding box center [777, 51] width 1258 height 28
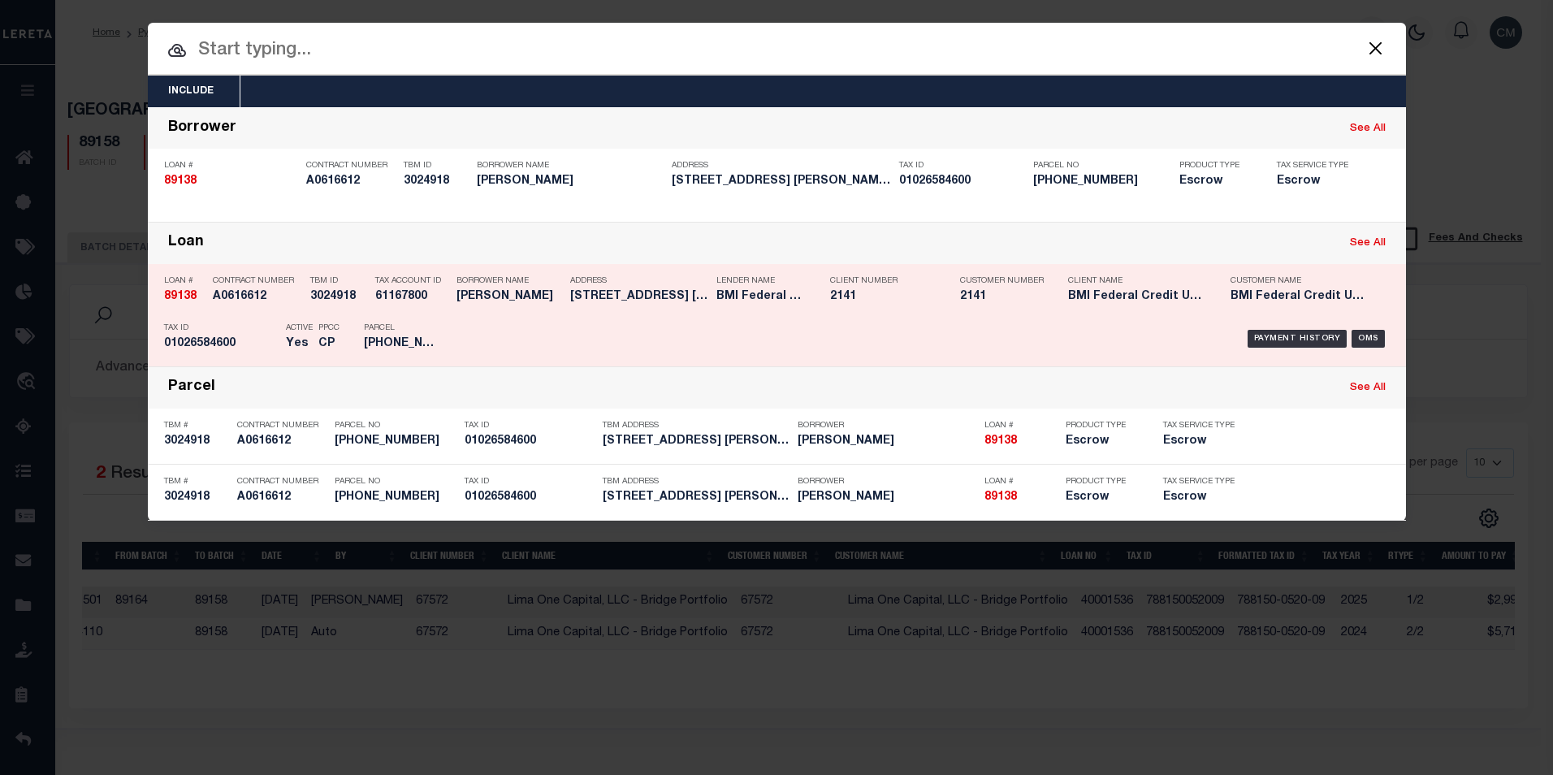
click at [514, 304] on h5 "SAMANTHA THOLEN" at bounding box center [509, 297] width 106 height 14
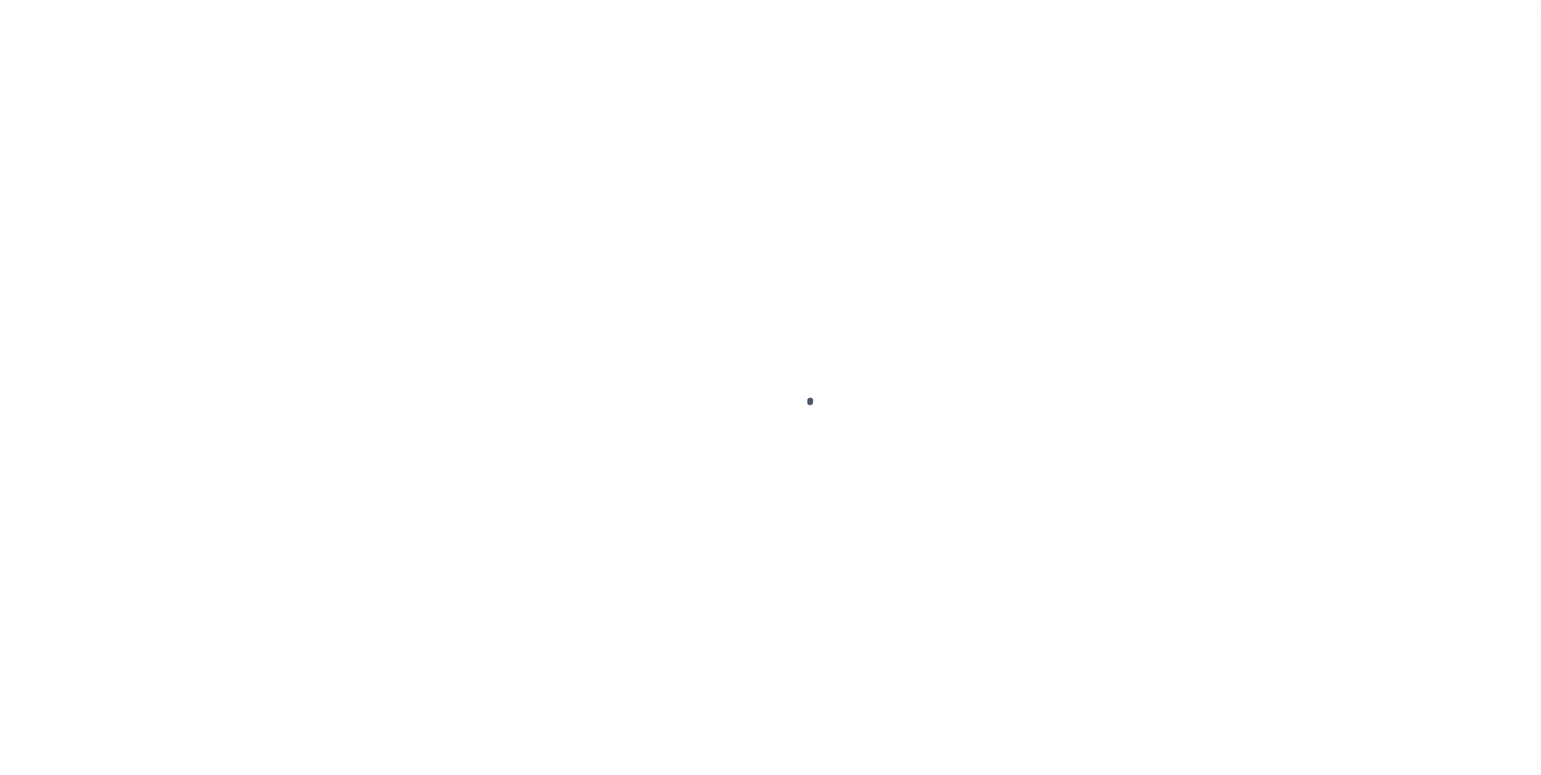
type input "89138"
type input "[PERSON_NAME]"
select select
select select "Escrow"
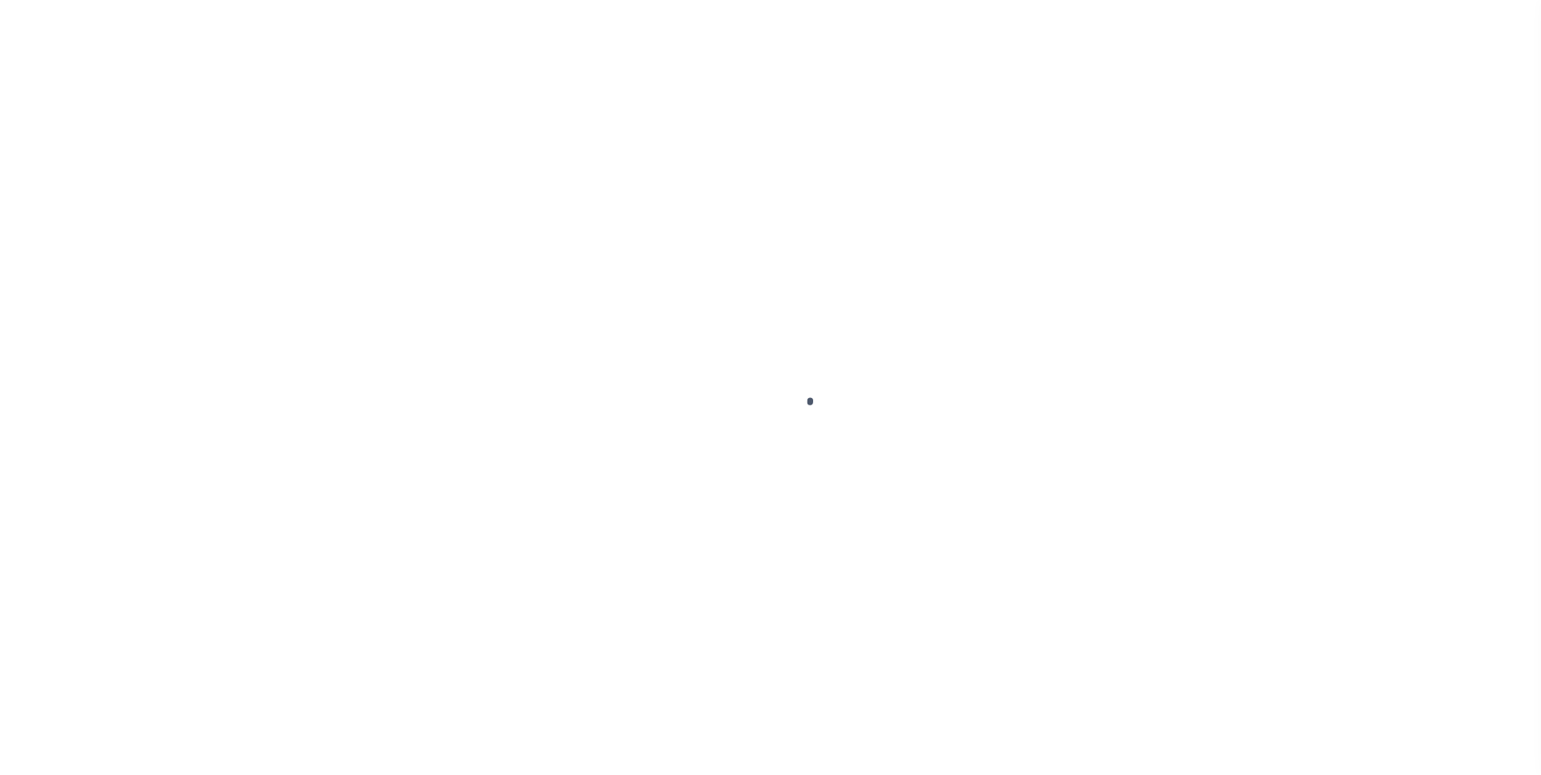
type input "6446 Sedgemere Ln."
type input "[PHONE_NUMBER]"
select select
type input "GALLOWAY OH 43119"
type input "OH"
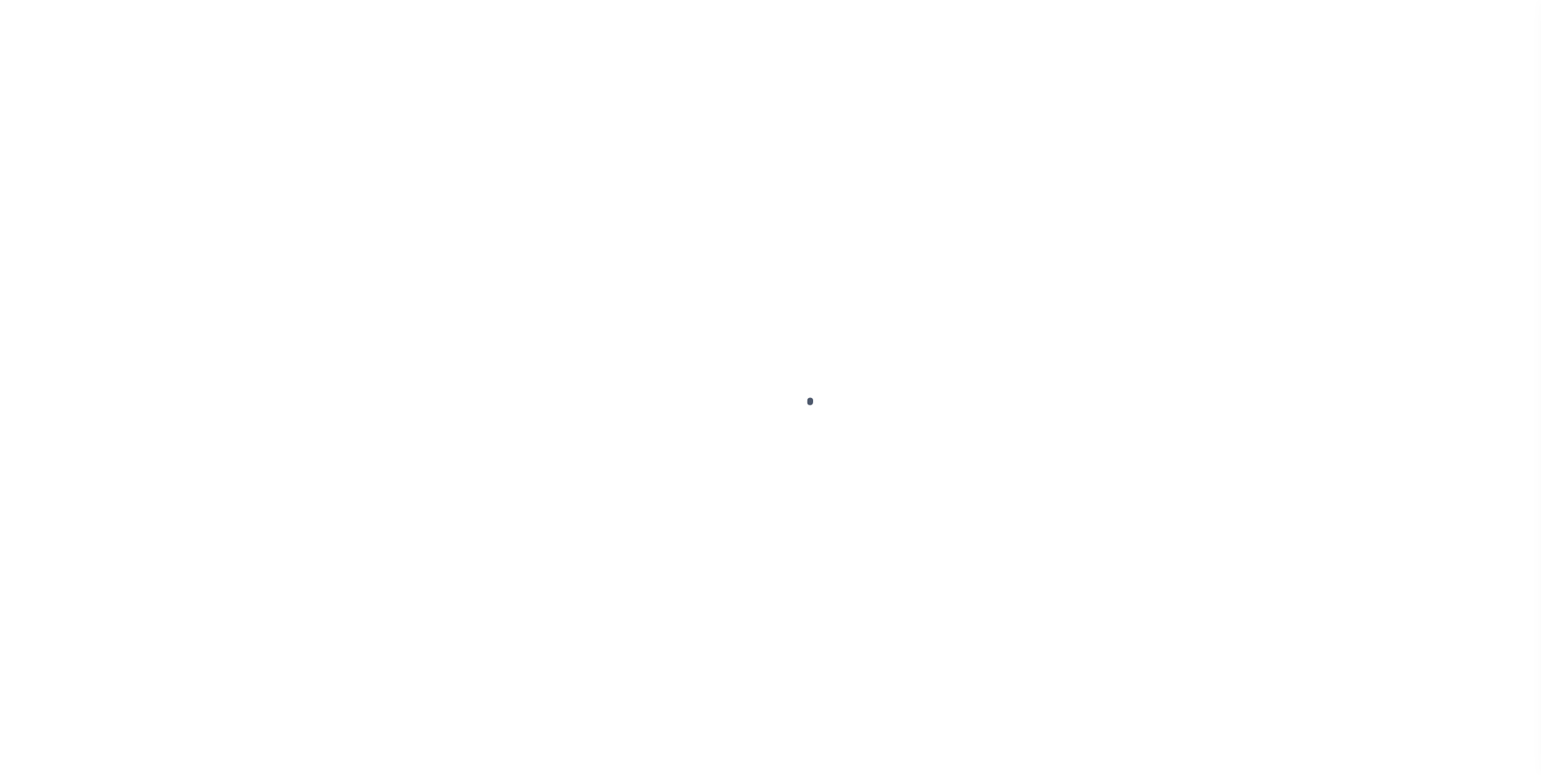
select select
select select "3700"
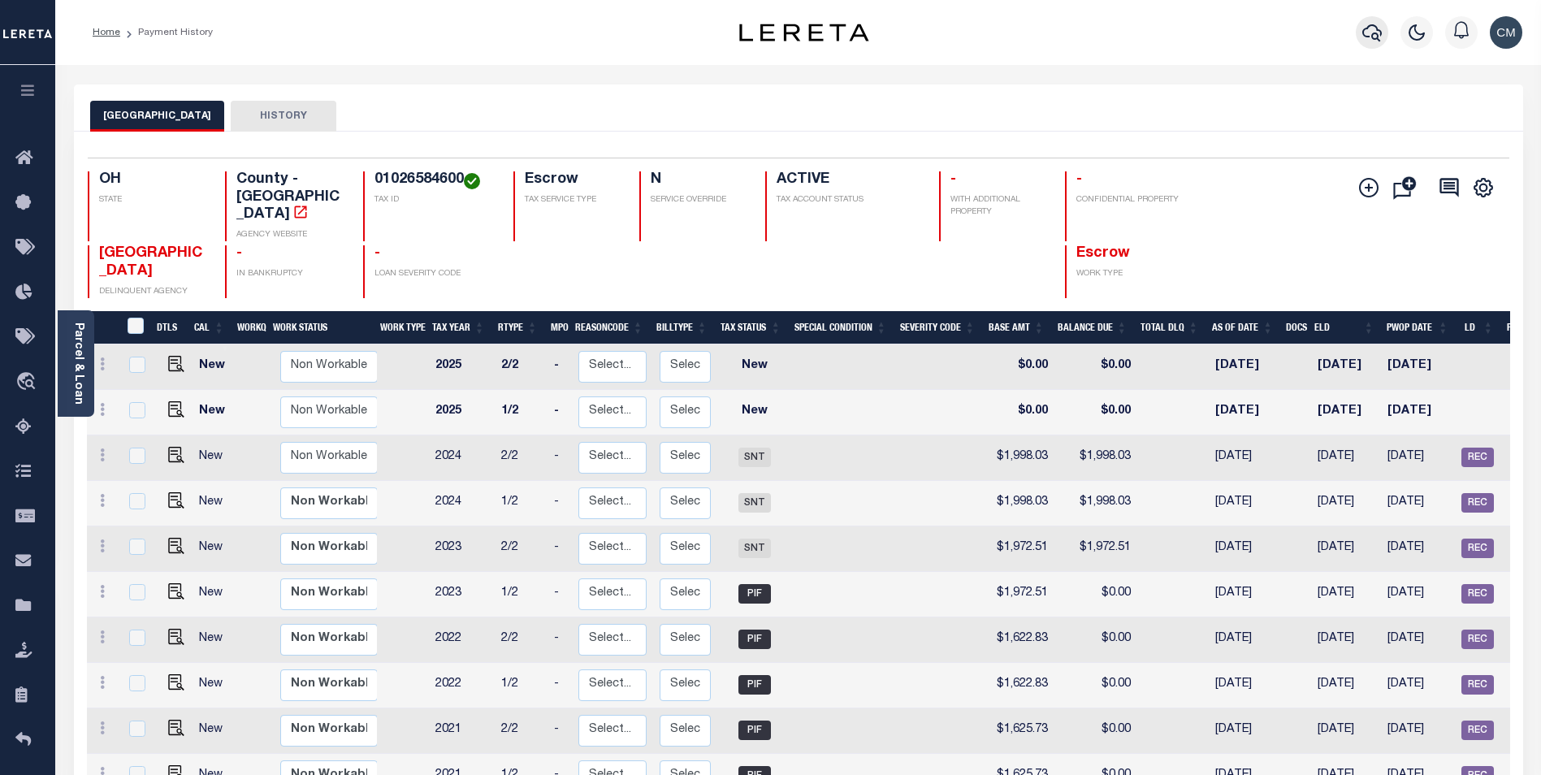
click at [1377, 39] on icon "button" at bounding box center [1371, 32] width 19 height 17
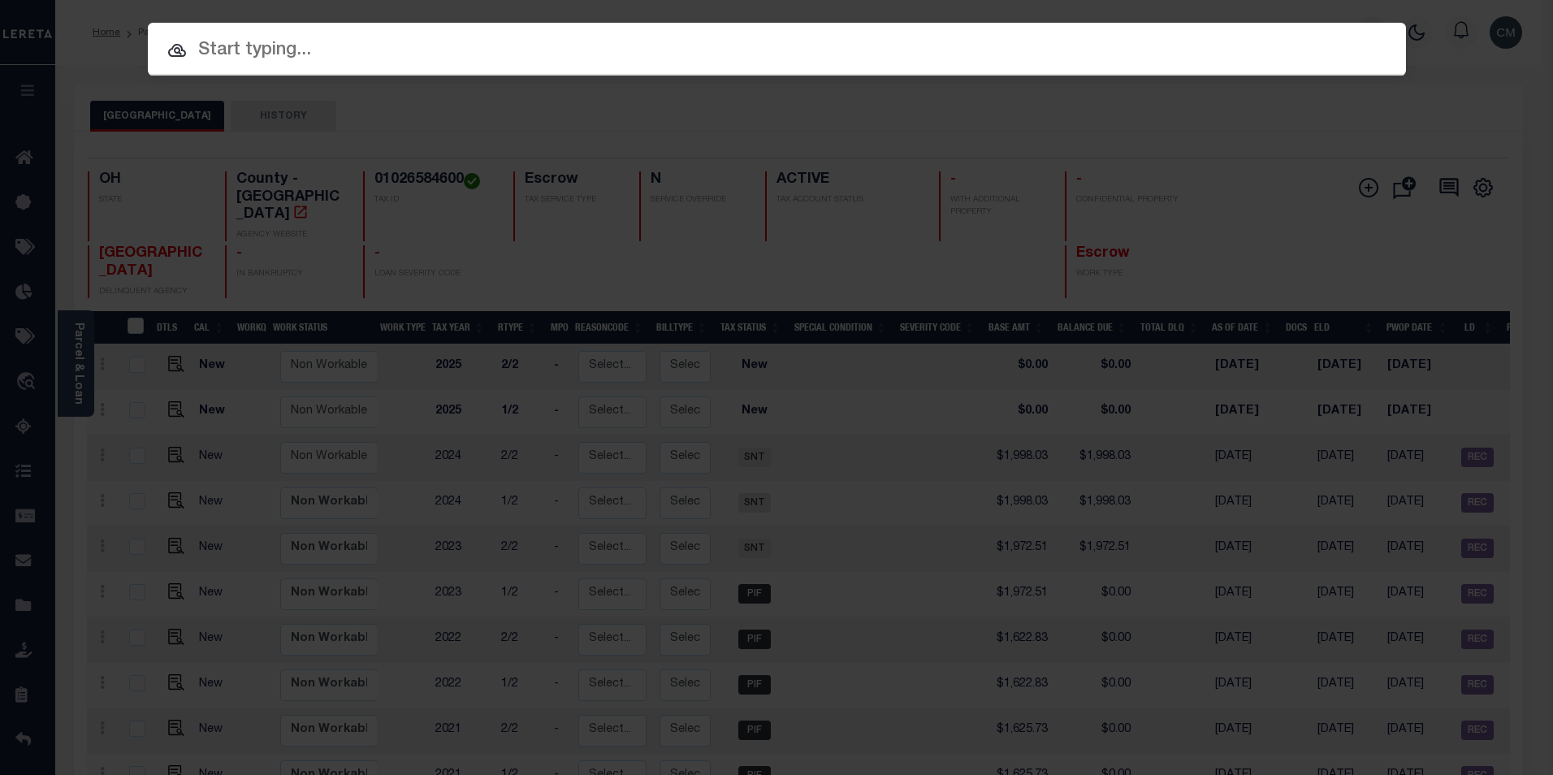
click at [738, 59] on input "text" at bounding box center [777, 51] width 1258 height 28
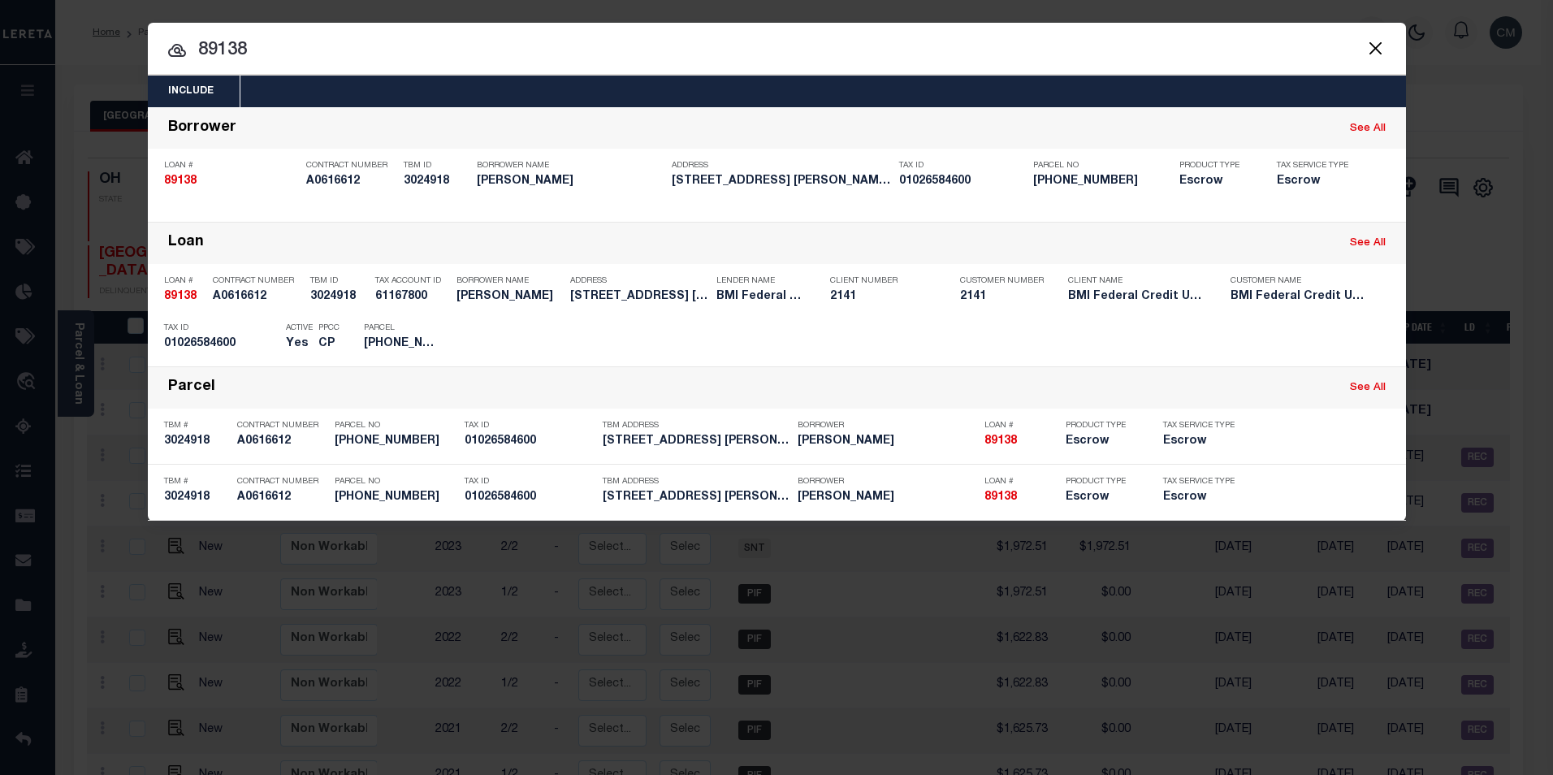
drag, startPoint x: 882, startPoint y: 58, endPoint x: 175, endPoint y: 69, distance: 706.7
click at [175, 69] on div "Include Loans TBM Customers Borrowers Payments (Lender Non-Disb) Payments (Lend…" at bounding box center [777, 272] width 1258 height 498
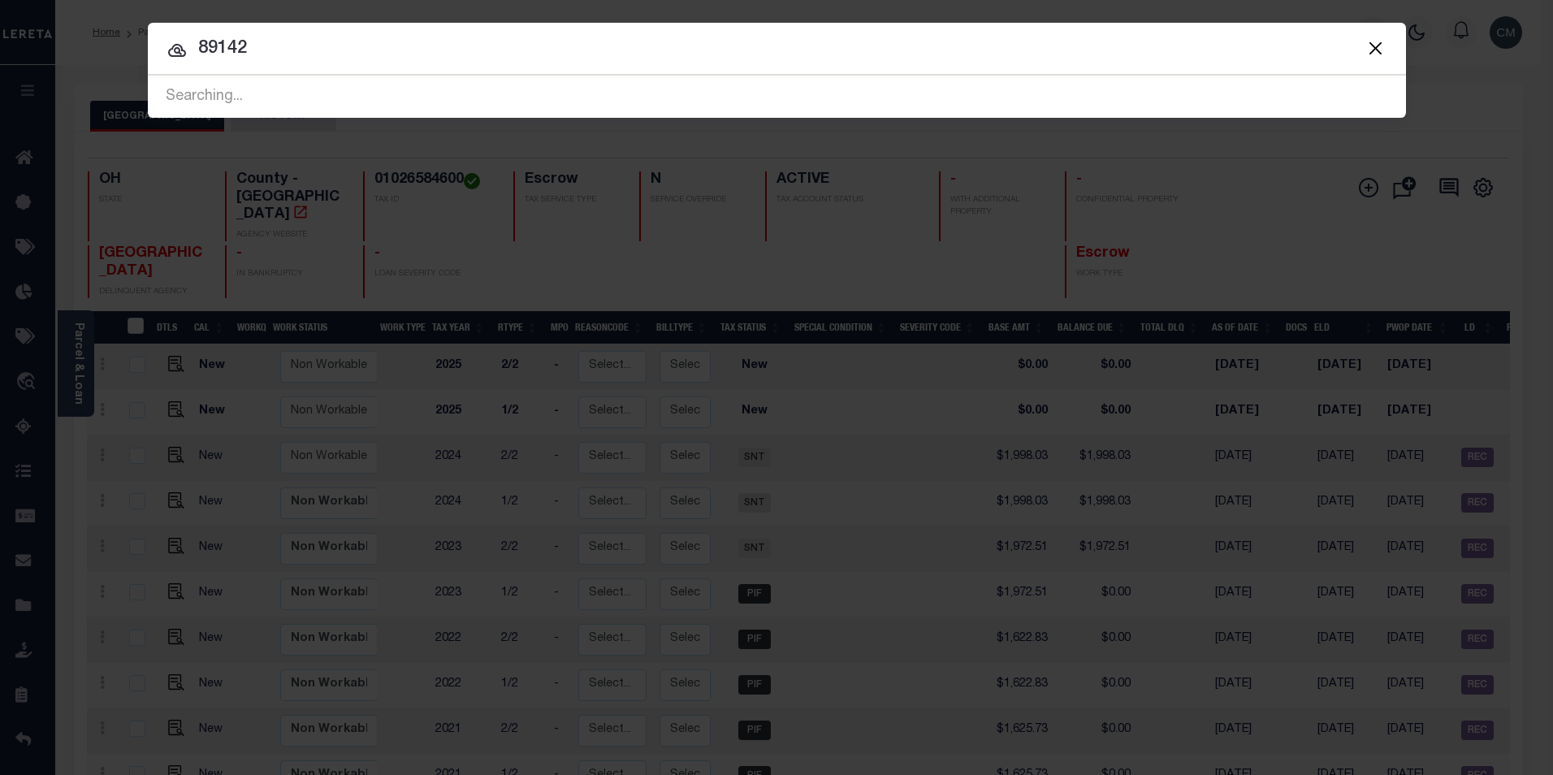
type input "89142"
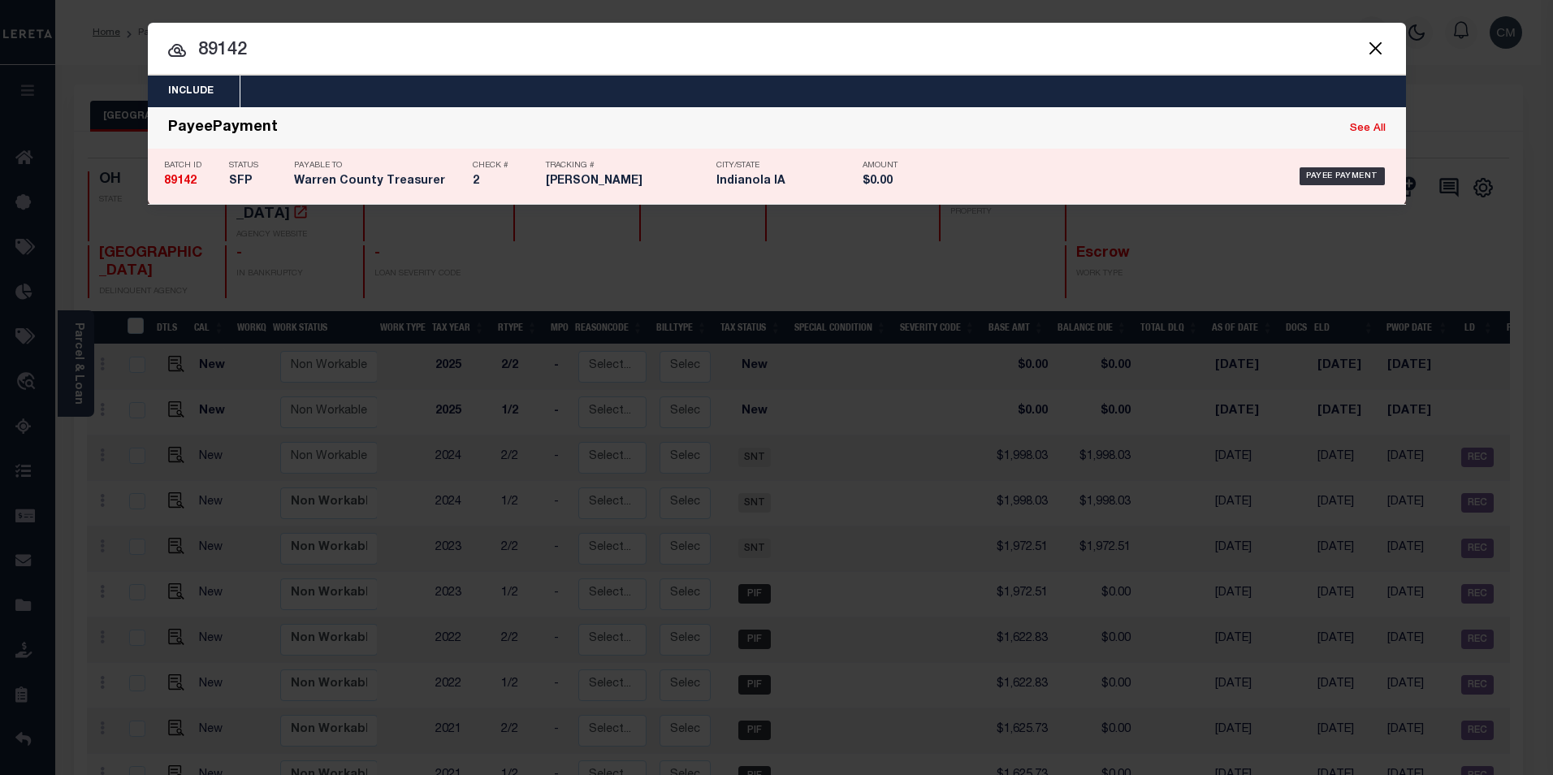
click at [1148, 167] on div "Payee Payment" at bounding box center [1167, 176] width 446 height 47
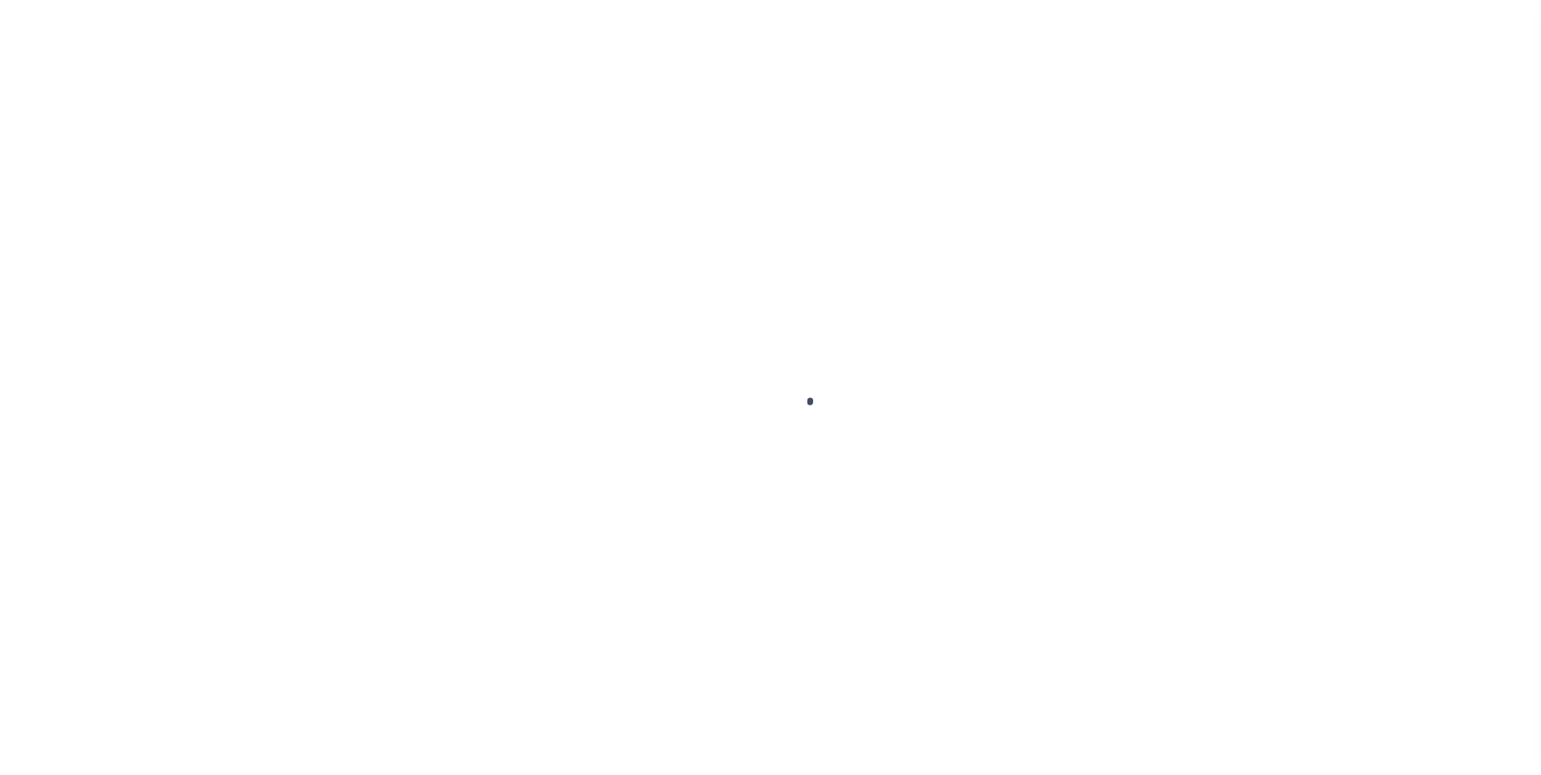
select select "RFP"
select select "CHK"
select select "[PERSON_NAME]"
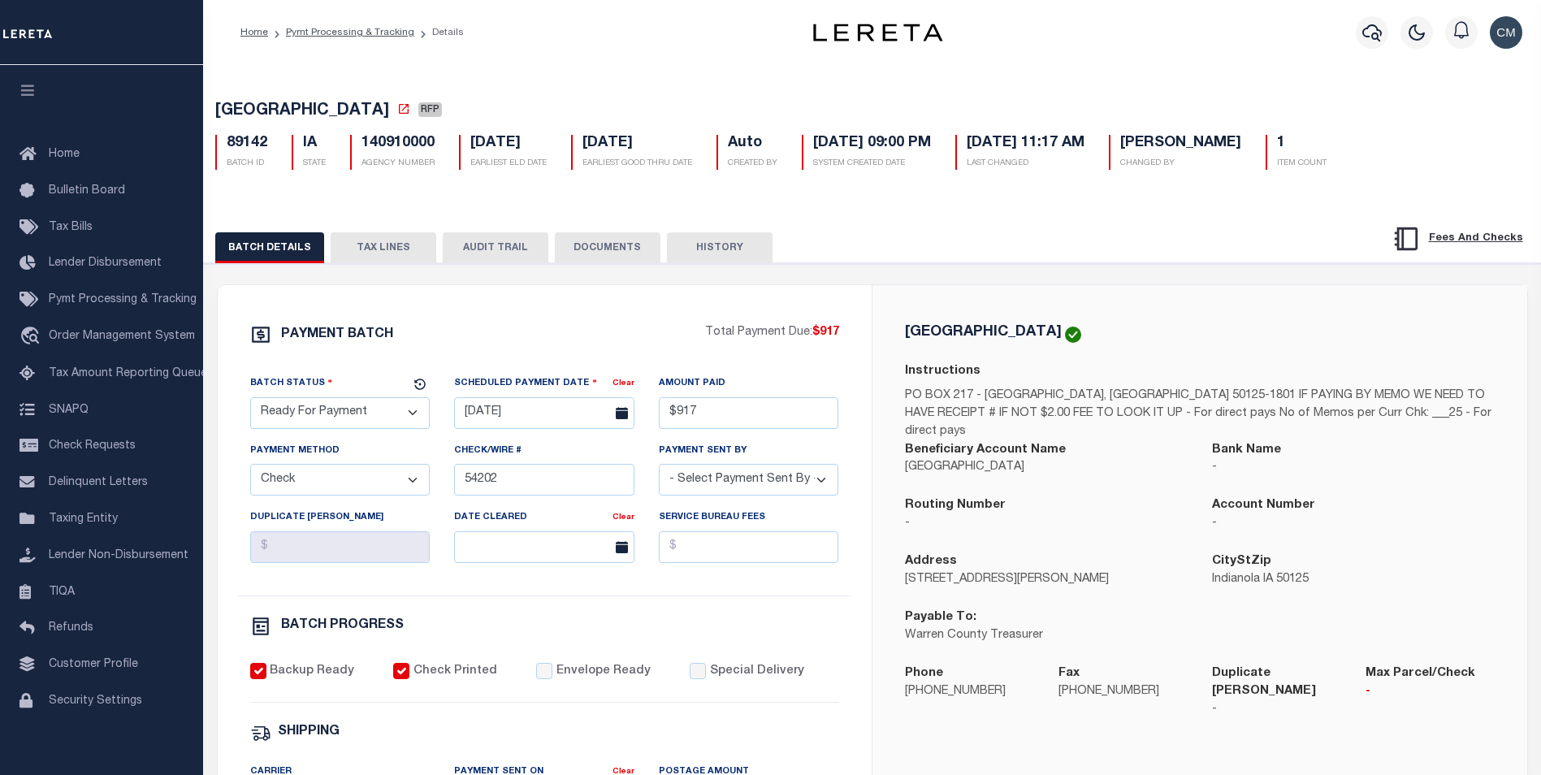
click at [508, 263] on button "AUDIT TRAIL" at bounding box center [496, 247] width 106 height 31
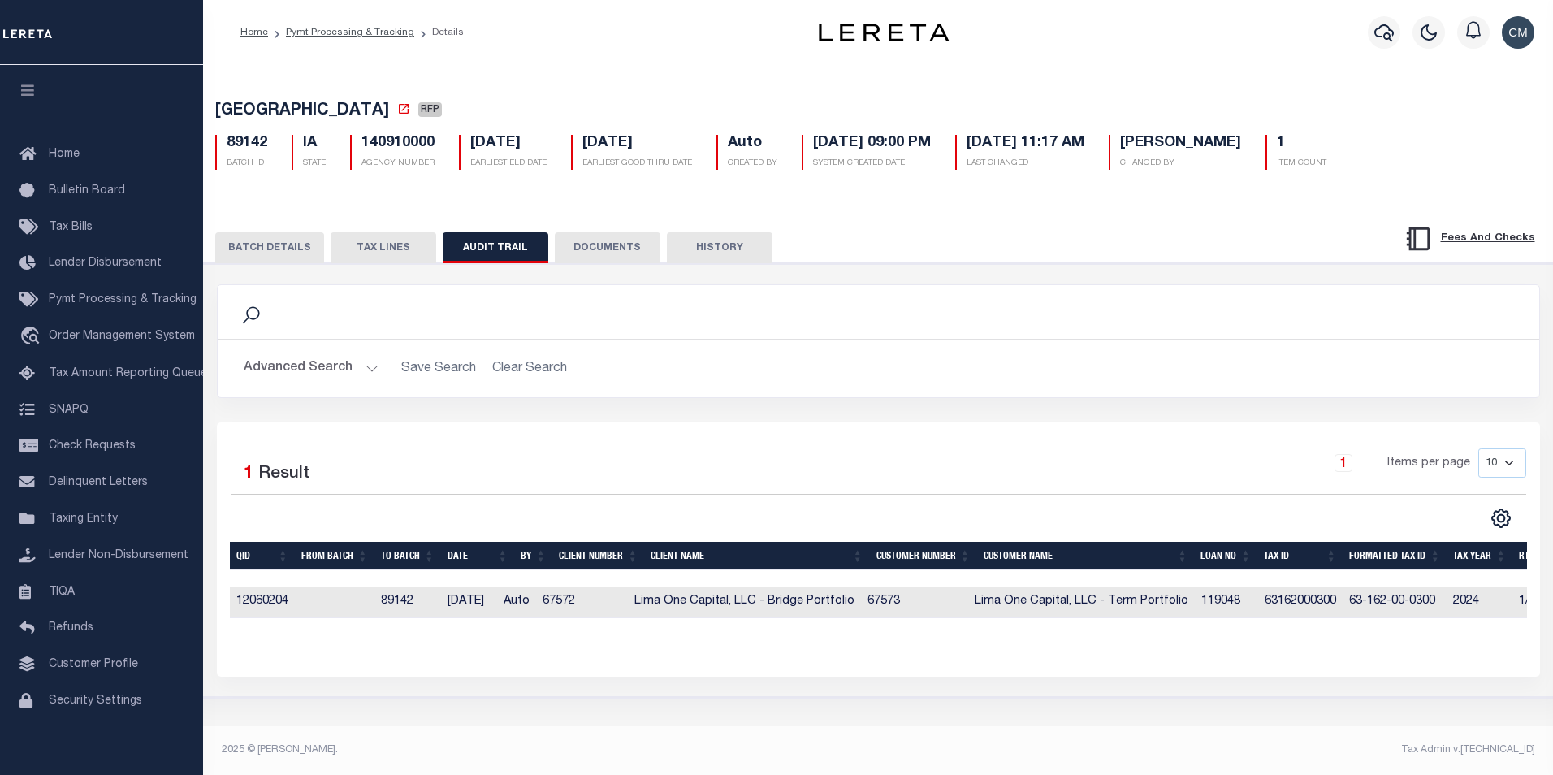
drag, startPoint x: 645, startPoint y: 709, endPoint x: 663, endPoint y: 706, distance: 18.2
click at [663, 697] on div "PAYMENT BATCH Total Payment Due: $917 Batch Status" at bounding box center [878, 480] width 1365 height 434
click at [1394, 41] on icon "button" at bounding box center [1383, 32] width 19 height 19
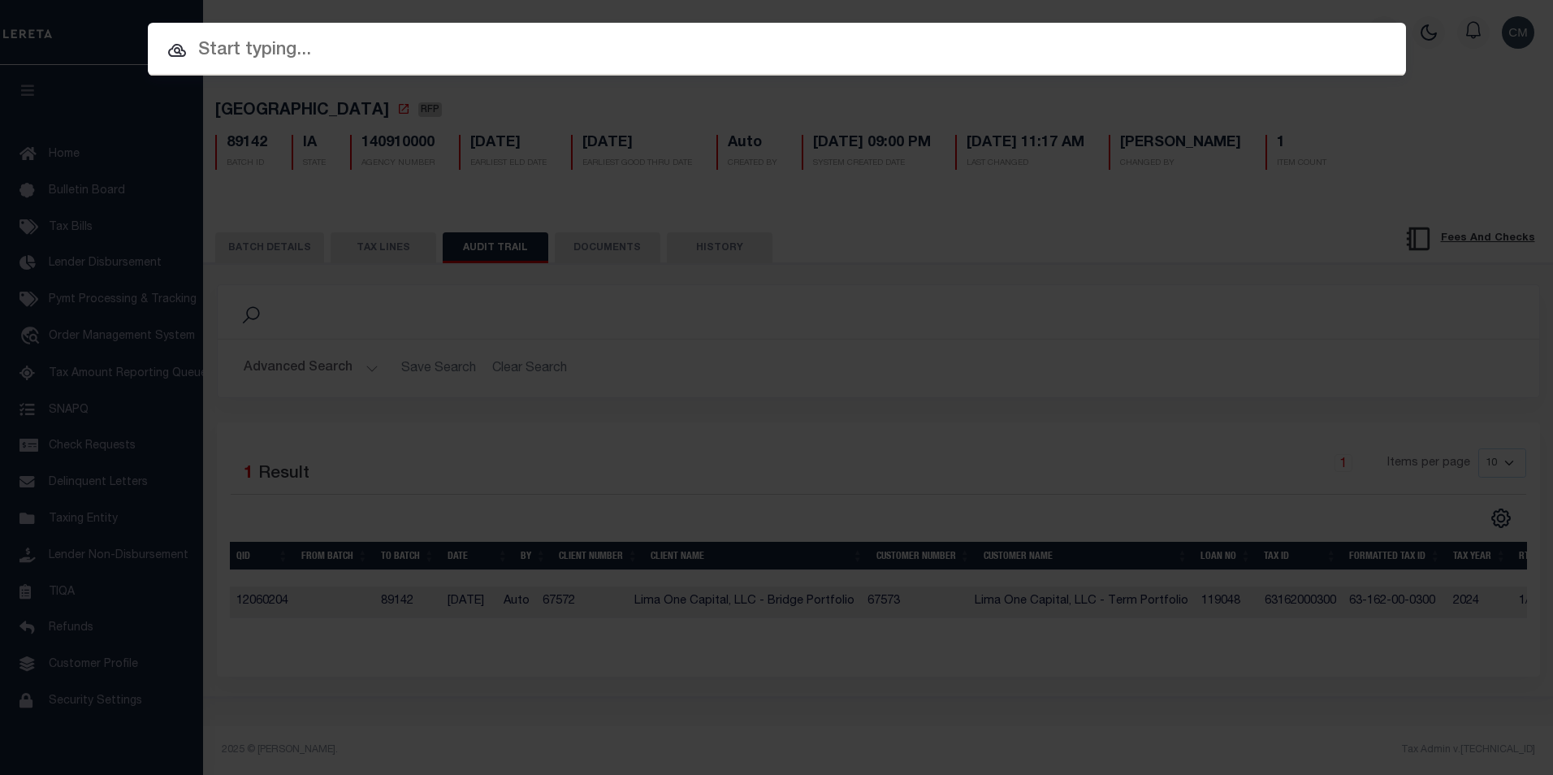
click at [420, 58] on input "text" at bounding box center [777, 51] width 1258 height 28
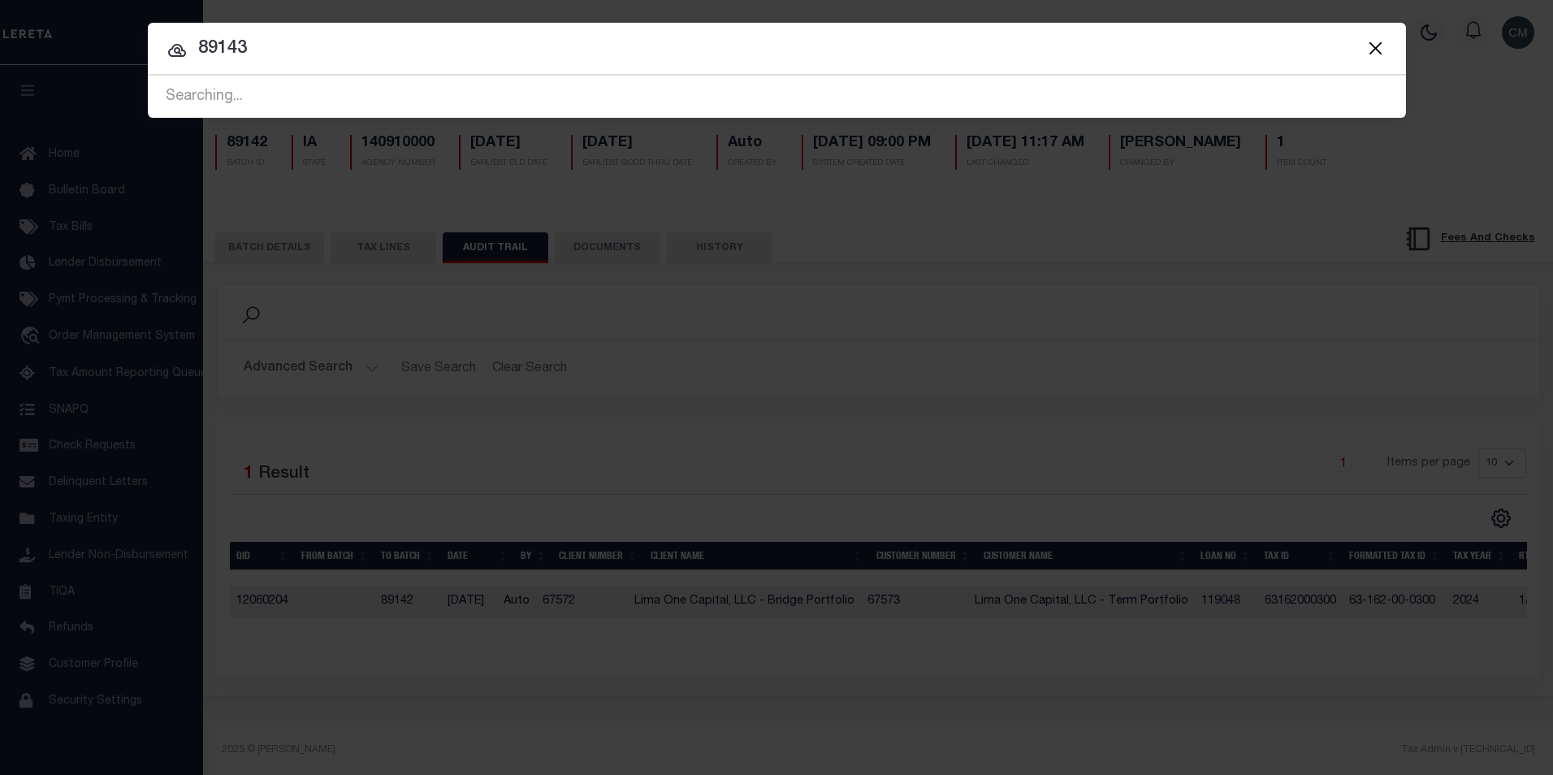
type input "89143"
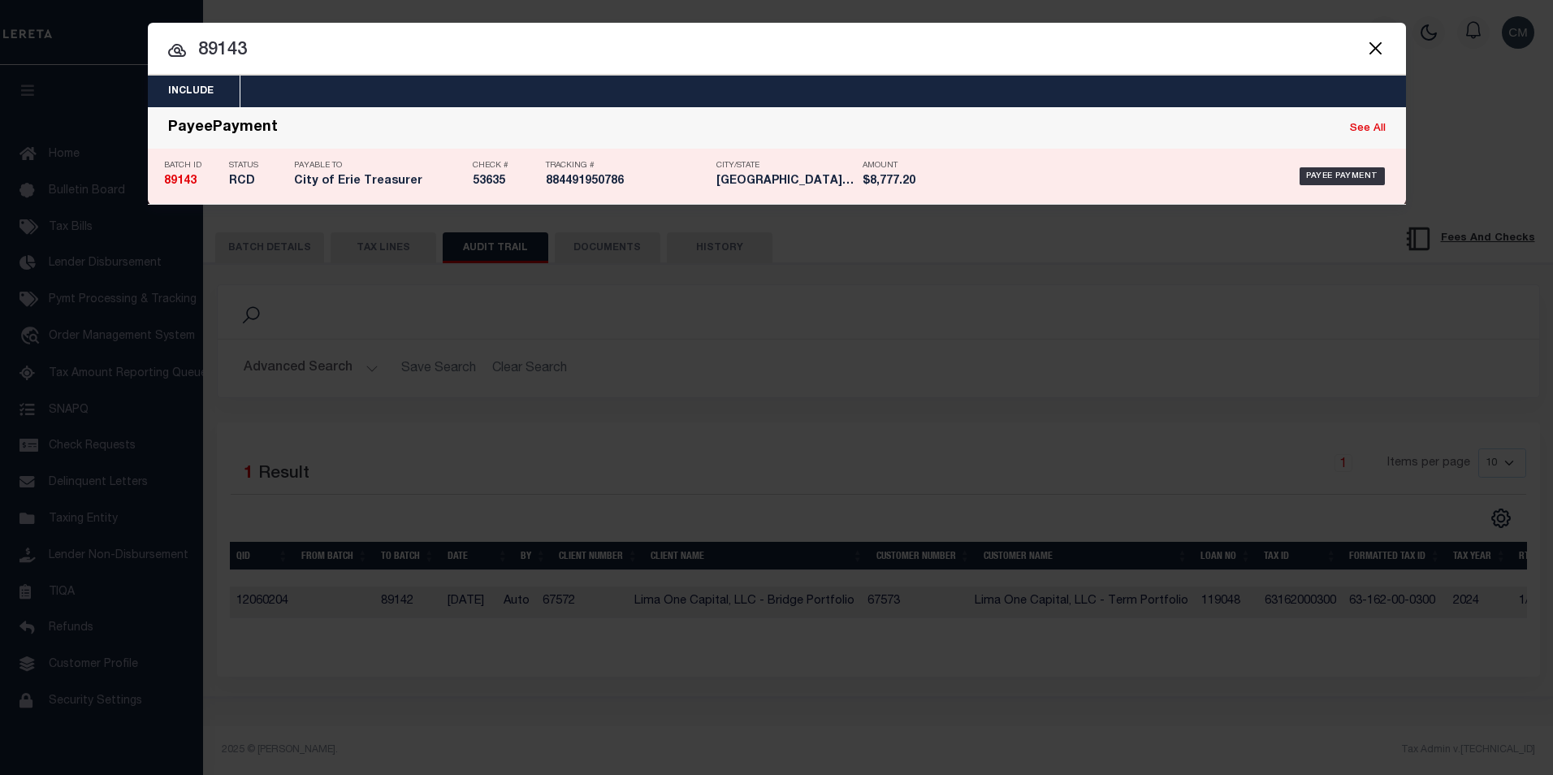
click at [708, 171] on div "City/State [GEOGRAPHIC_DATA] [GEOGRAPHIC_DATA]" at bounding box center [777, 176] width 146 height 47
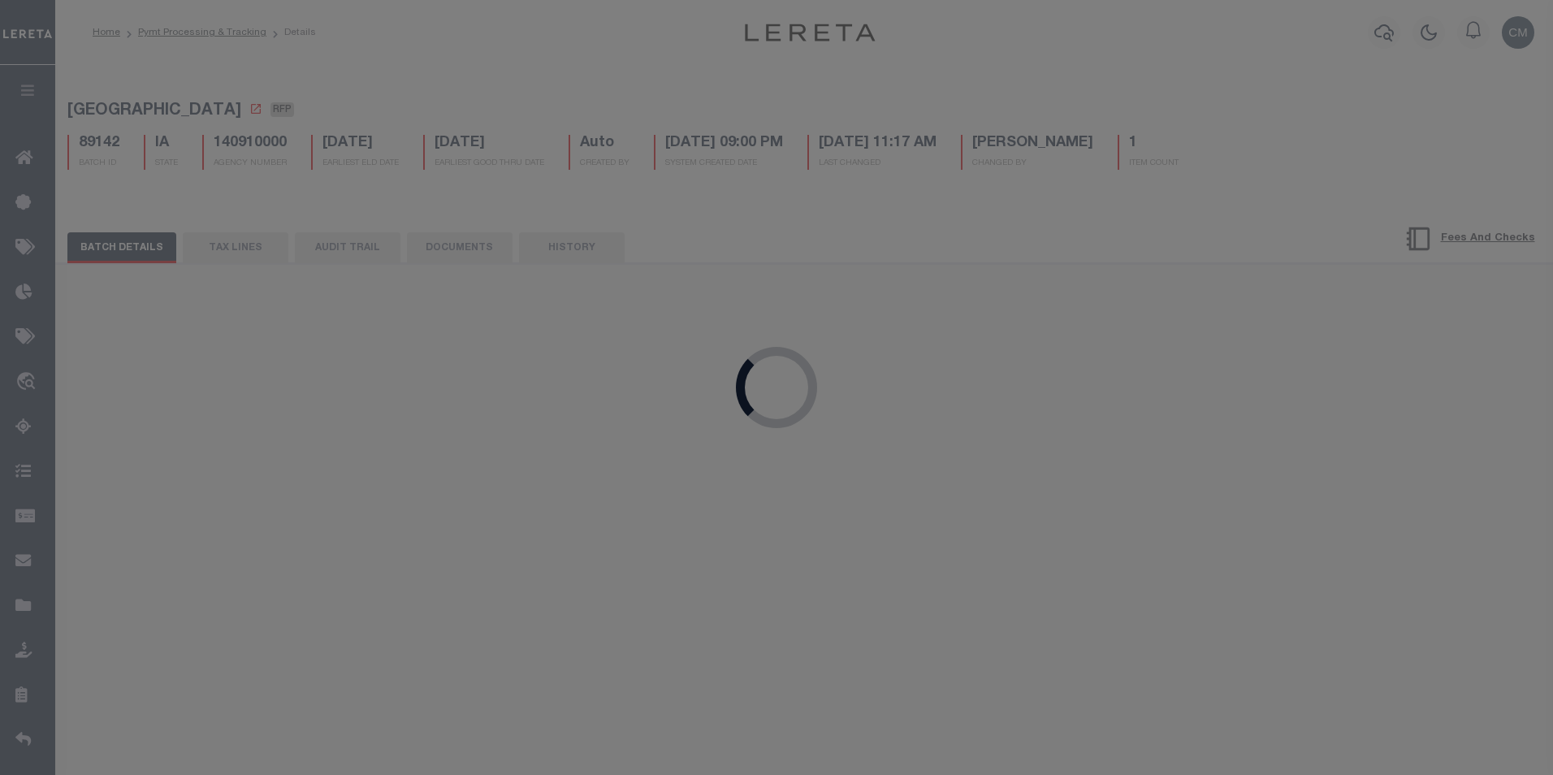
select select "RCD"
type input "[DATE]"
type input "$8,777.2"
type input "53635"
select select "[PERSON_NAME]"
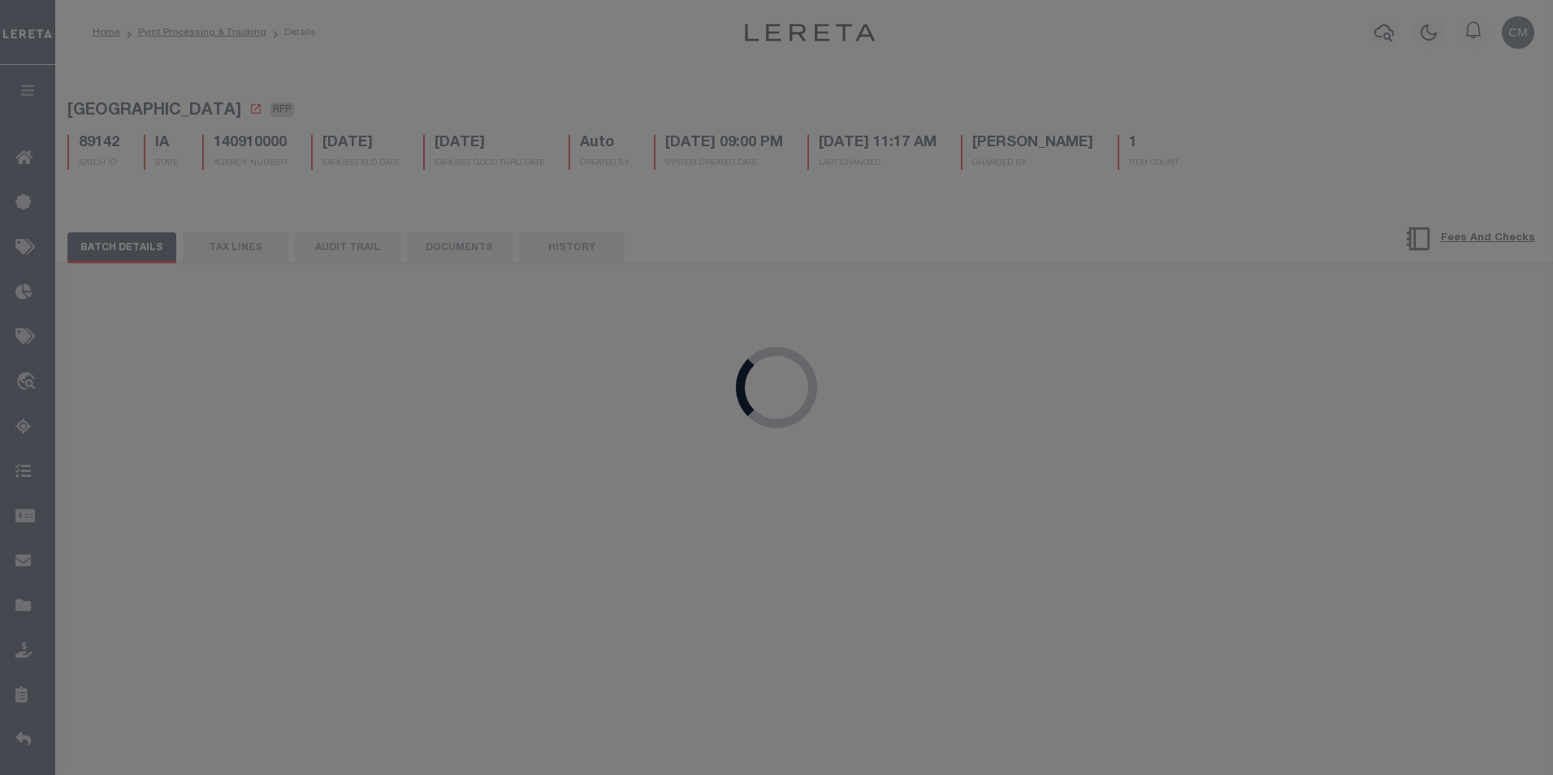
type input "$50"
checkbox input "true"
select select "FDX"
type input "[DATE]"
type input "884491950786"
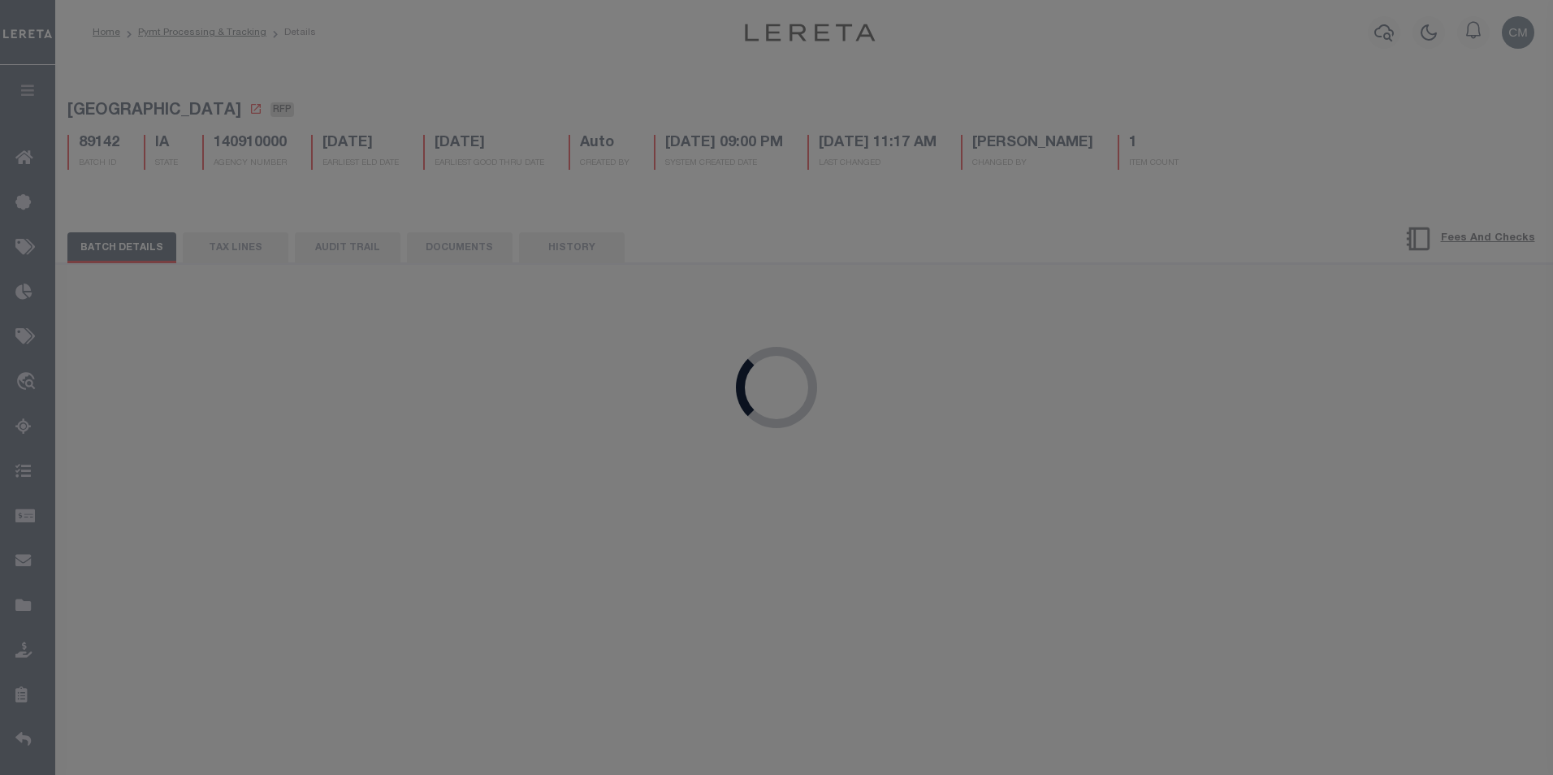
type input "[PERSON_NAME]"
type input "[DATE]"
select select "37"
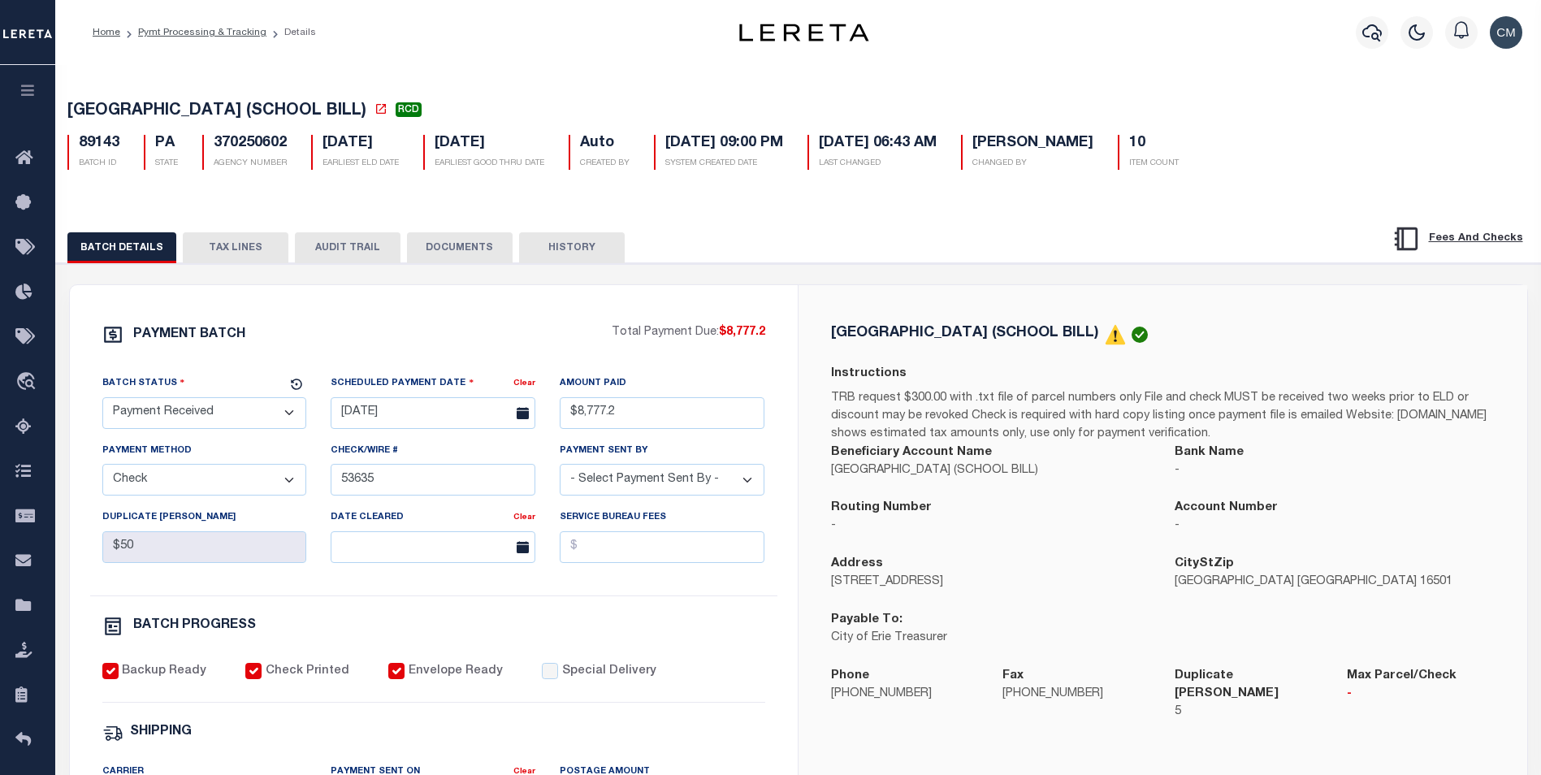
click at [360, 255] on button "AUDIT TRAIL" at bounding box center [348, 247] width 106 height 31
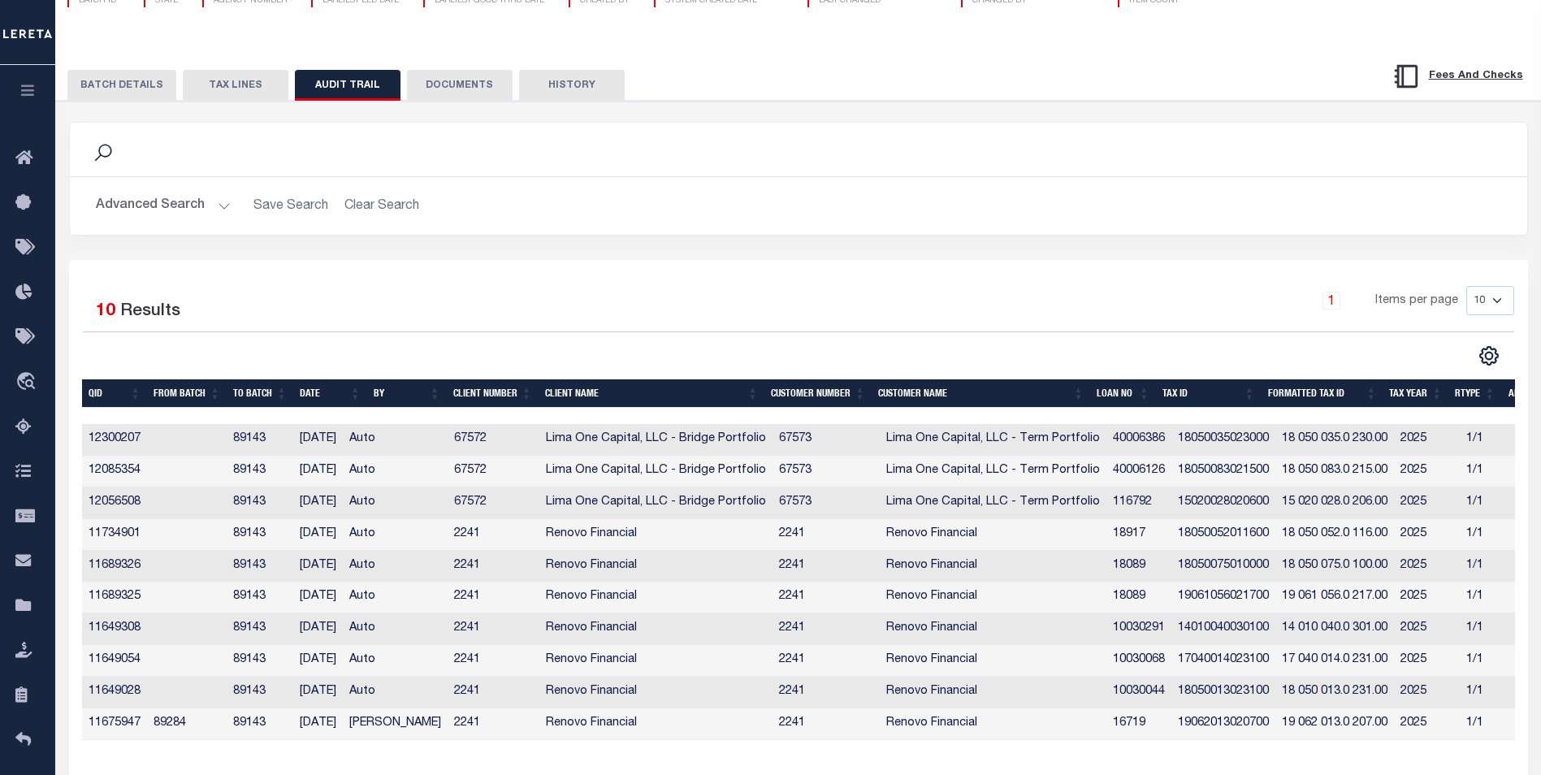
scroll to position [244, 0]
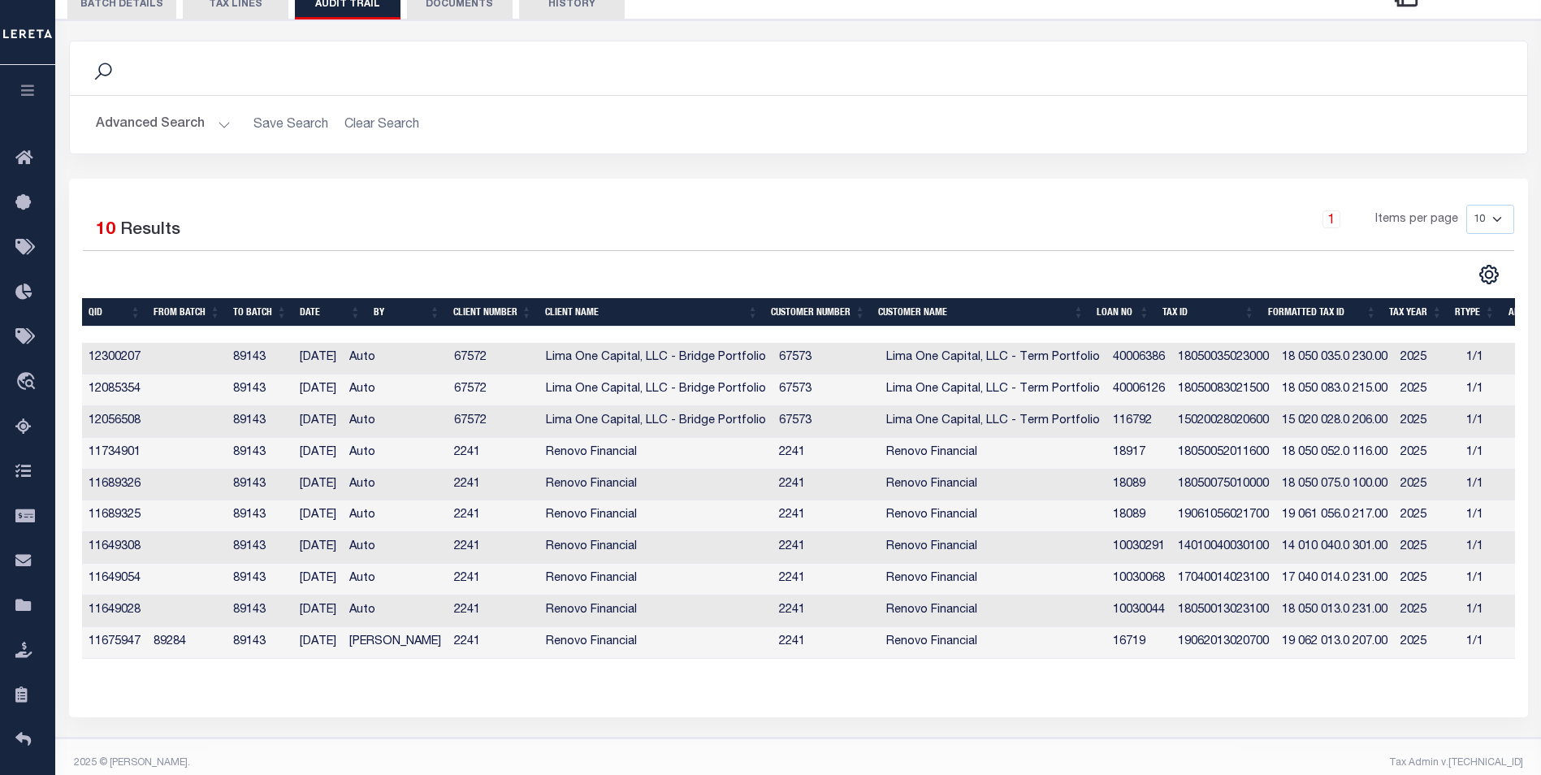
drag, startPoint x: 1127, startPoint y: 676, endPoint x: 1136, endPoint y: 672, distance: 9.5
click at [1136, 673] on div "QID FROM BATCH TO BATCH DATE BY CLIENT NUMBER CLIENT NAME CUSTOMER NUMBER Custo…" at bounding box center [798, 491] width 1433 height 387
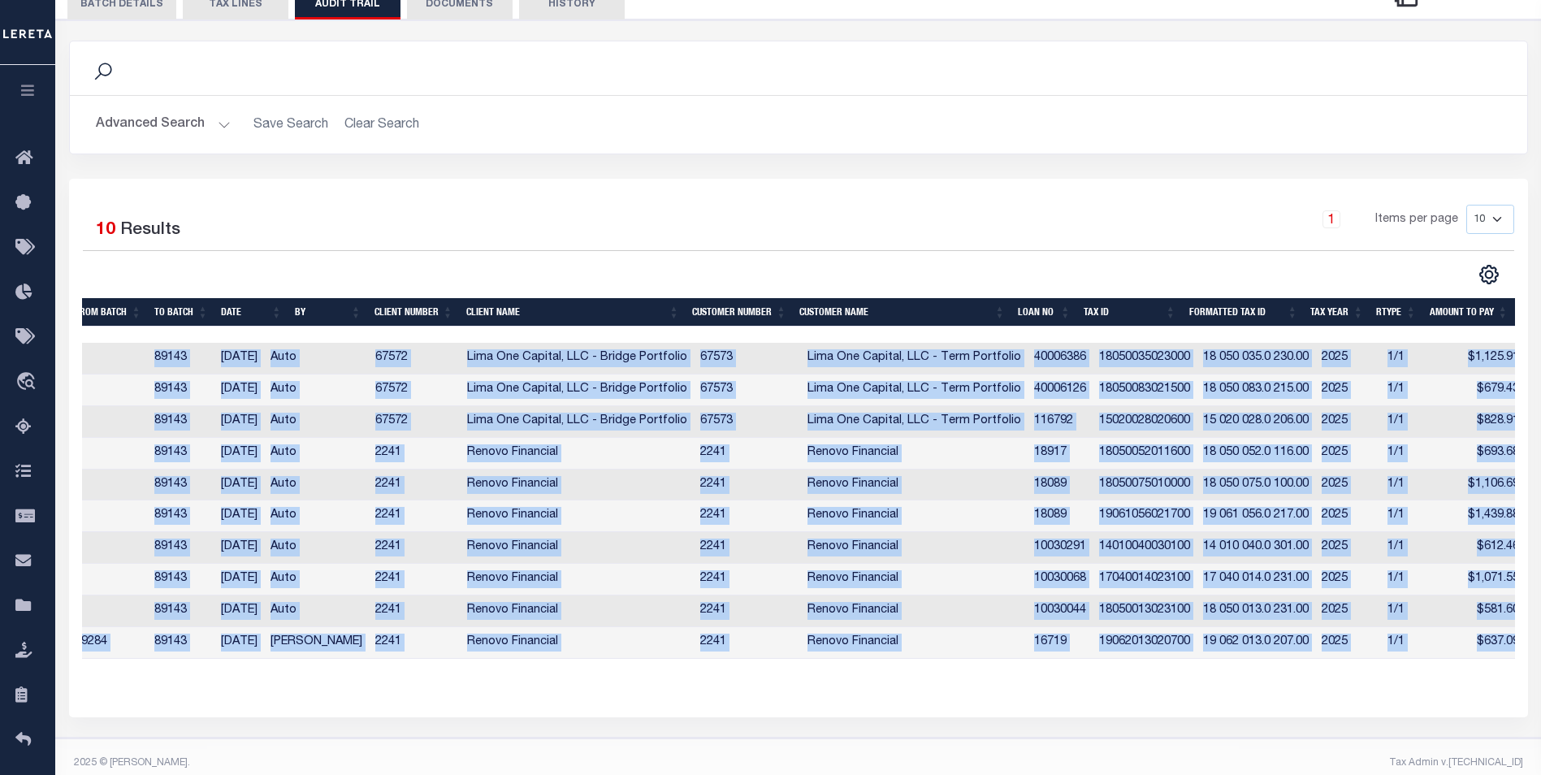
scroll to position [0, 0]
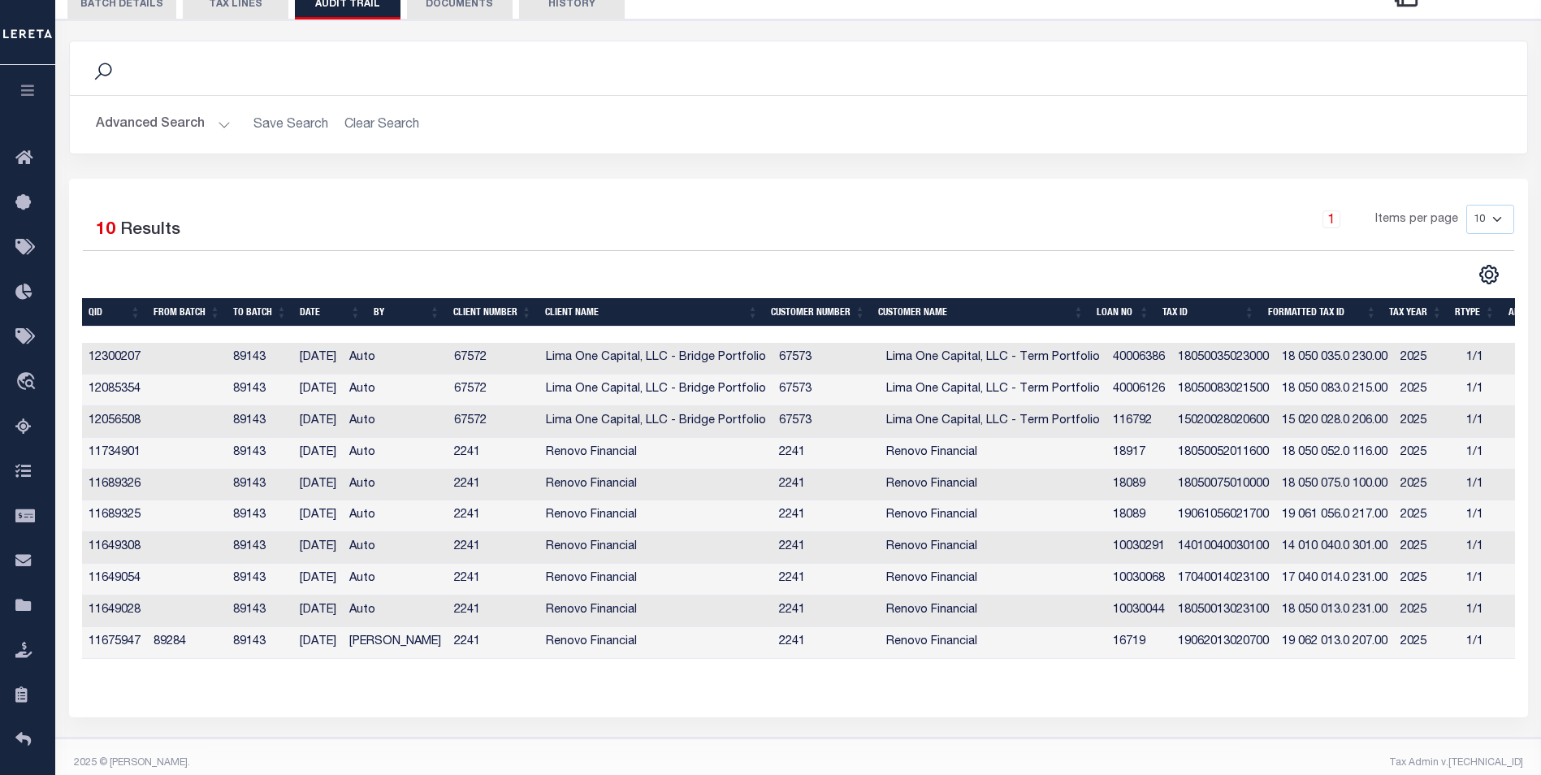
click at [179, 642] on td "89284" at bounding box center [187, 643] width 80 height 32
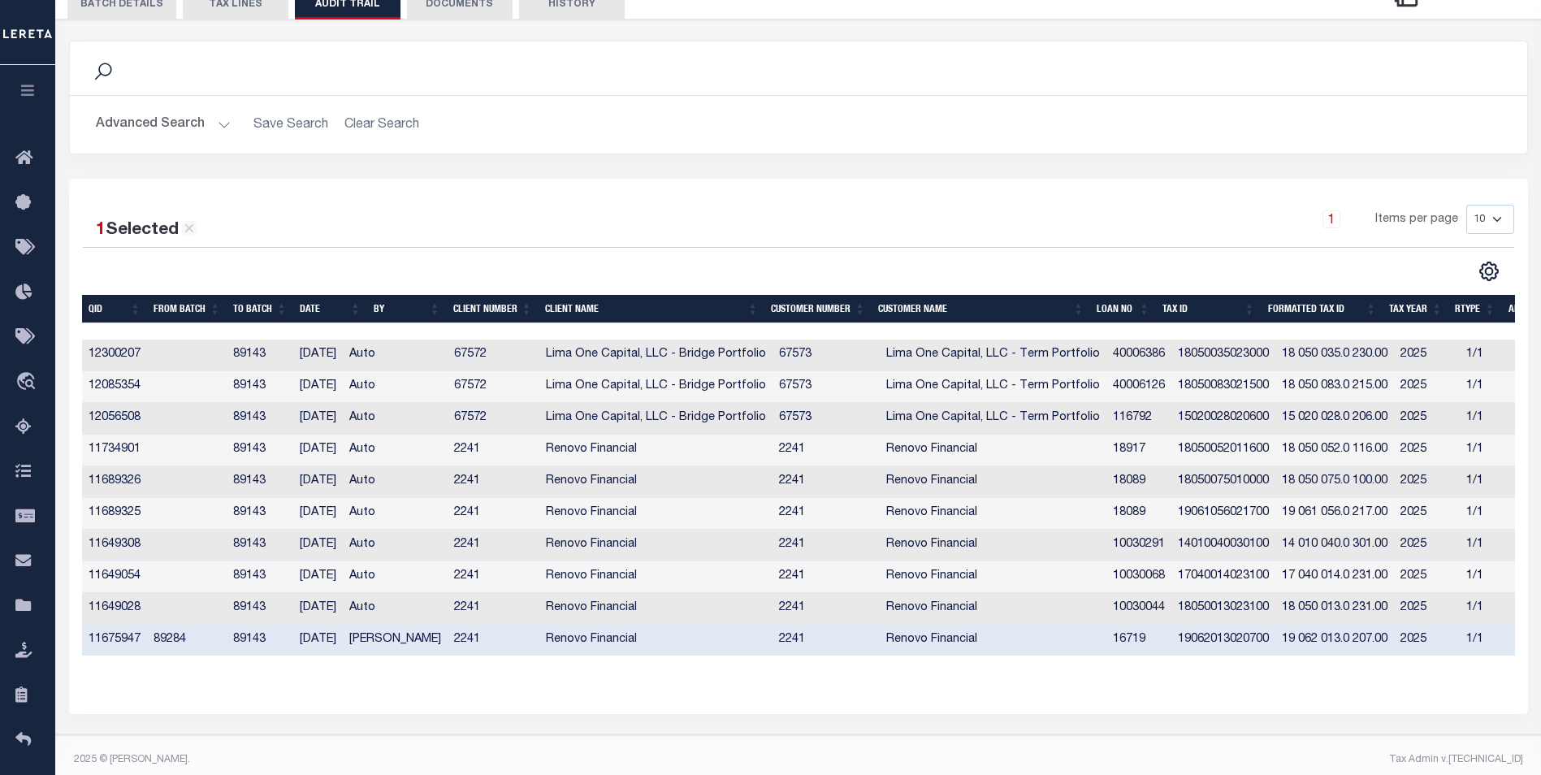
click at [173, 647] on td "89284" at bounding box center [187, 641] width 80 height 32
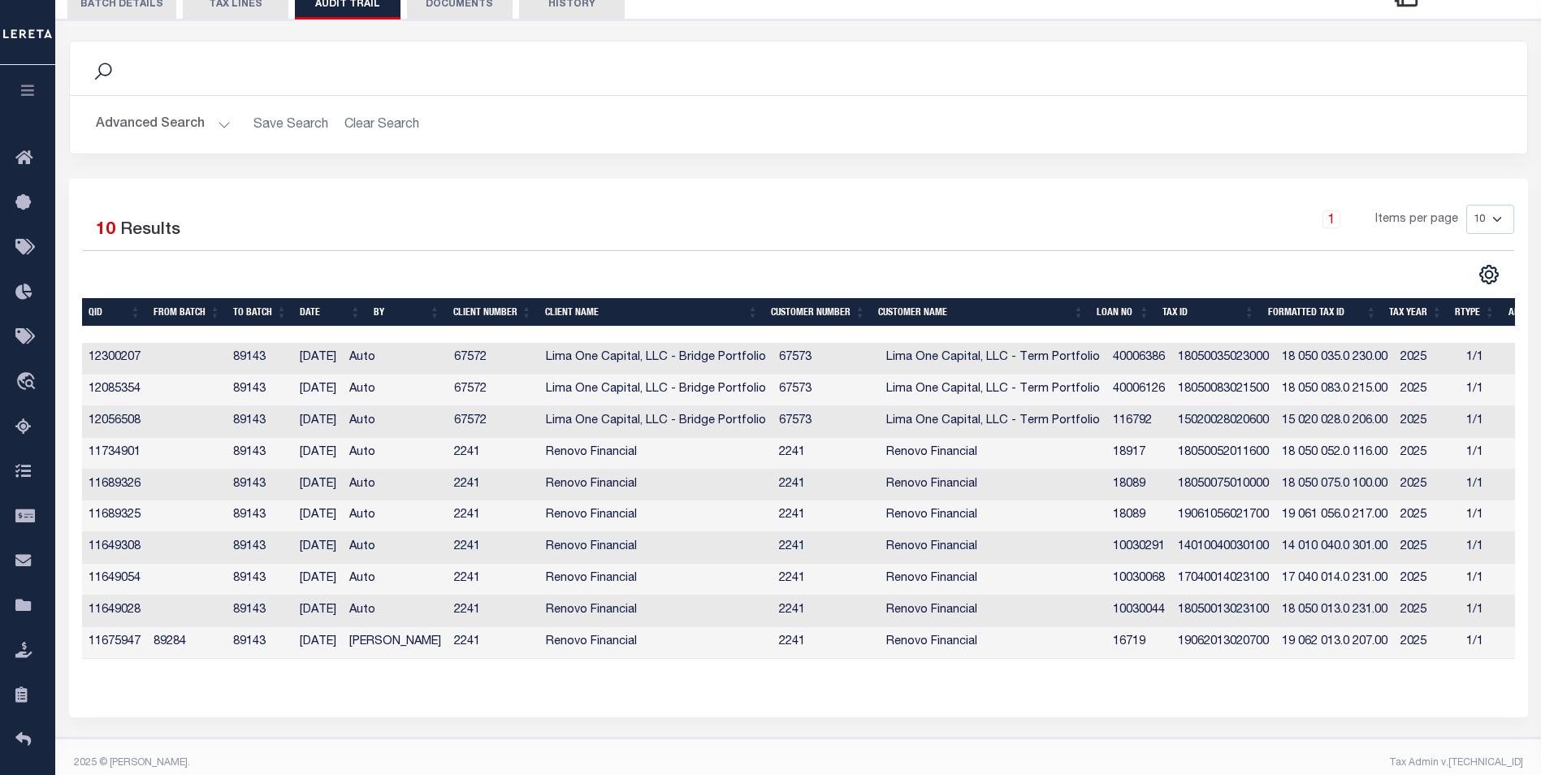
click at [174, 650] on td "89284" at bounding box center [187, 643] width 80 height 32
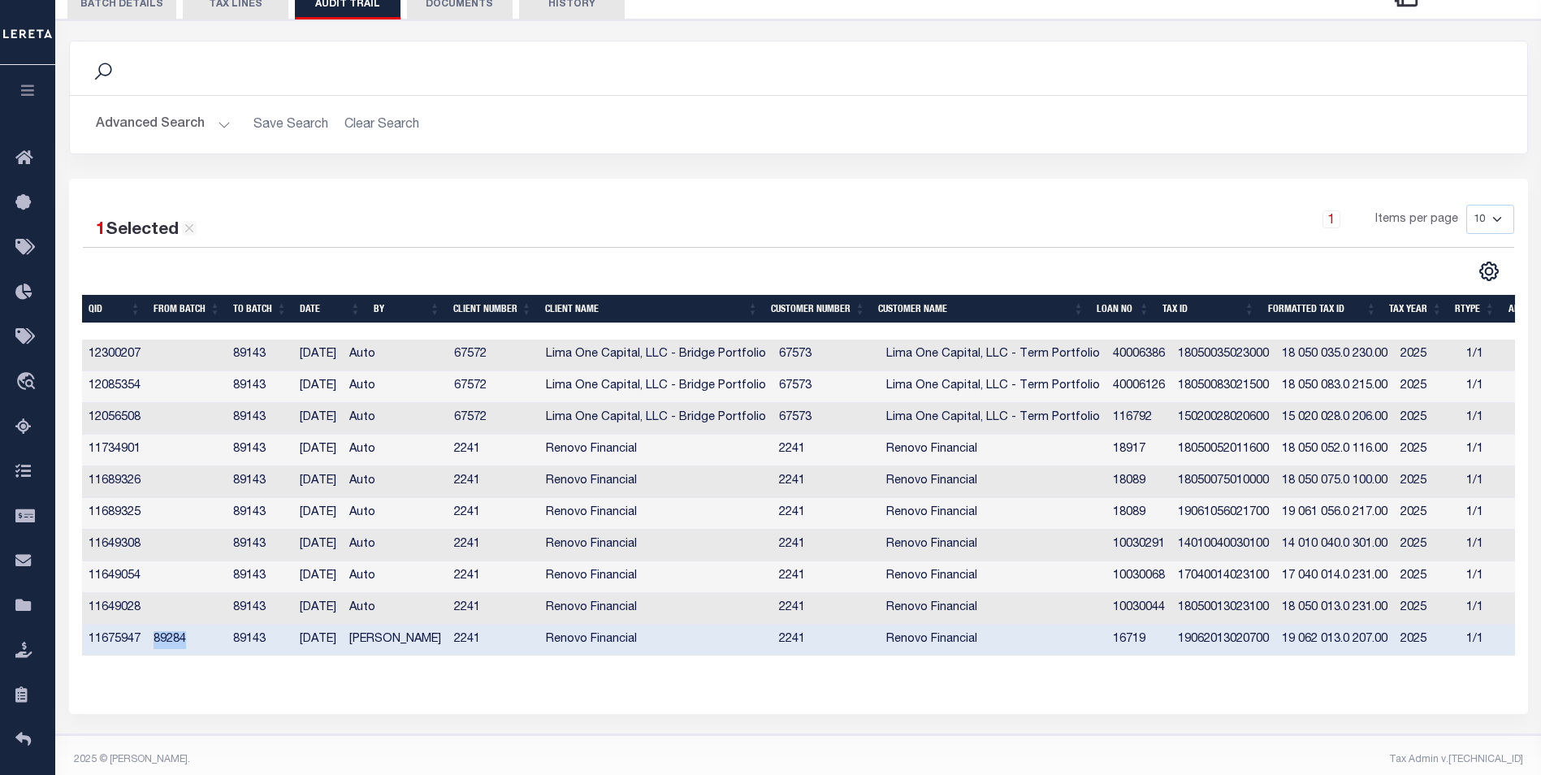
click at [173, 651] on td "89284" at bounding box center [187, 641] width 80 height 32
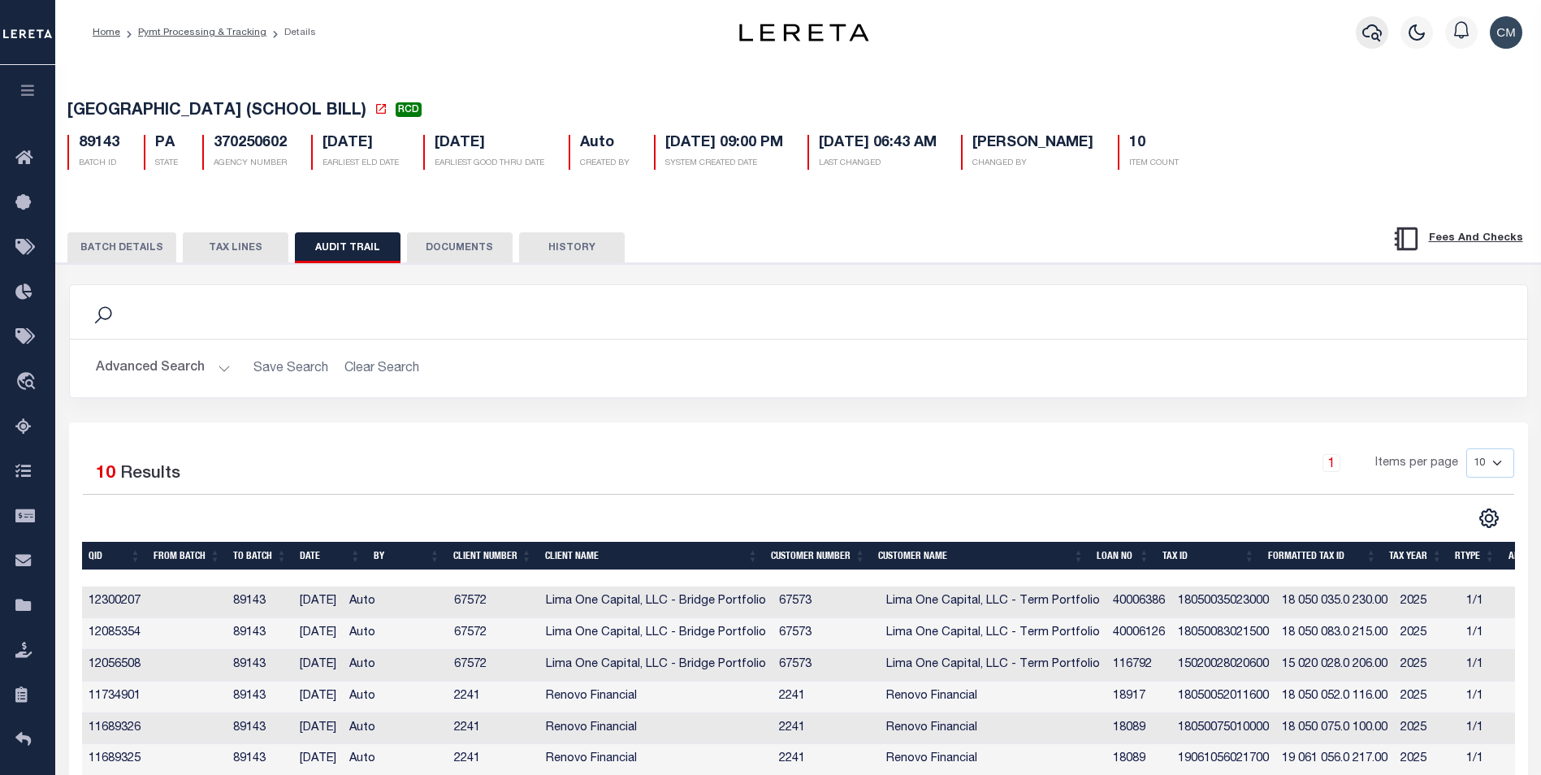
click at [1367, 37] on icon "button" at bounding box center [1371, 32] width 19 height 17
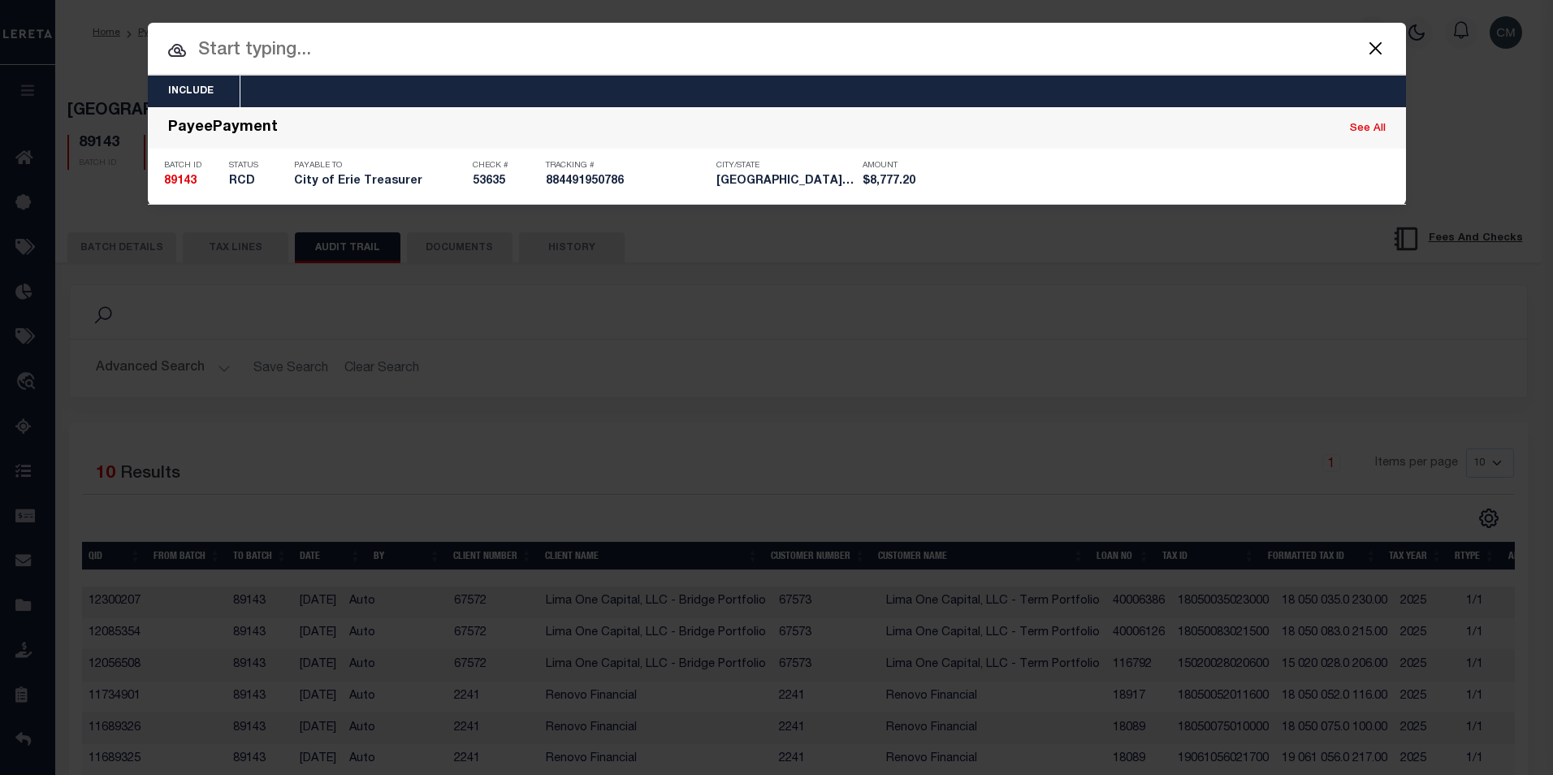
click at [704, 49] on input "text" at bounding box center [777, 51] width 1258 height 28
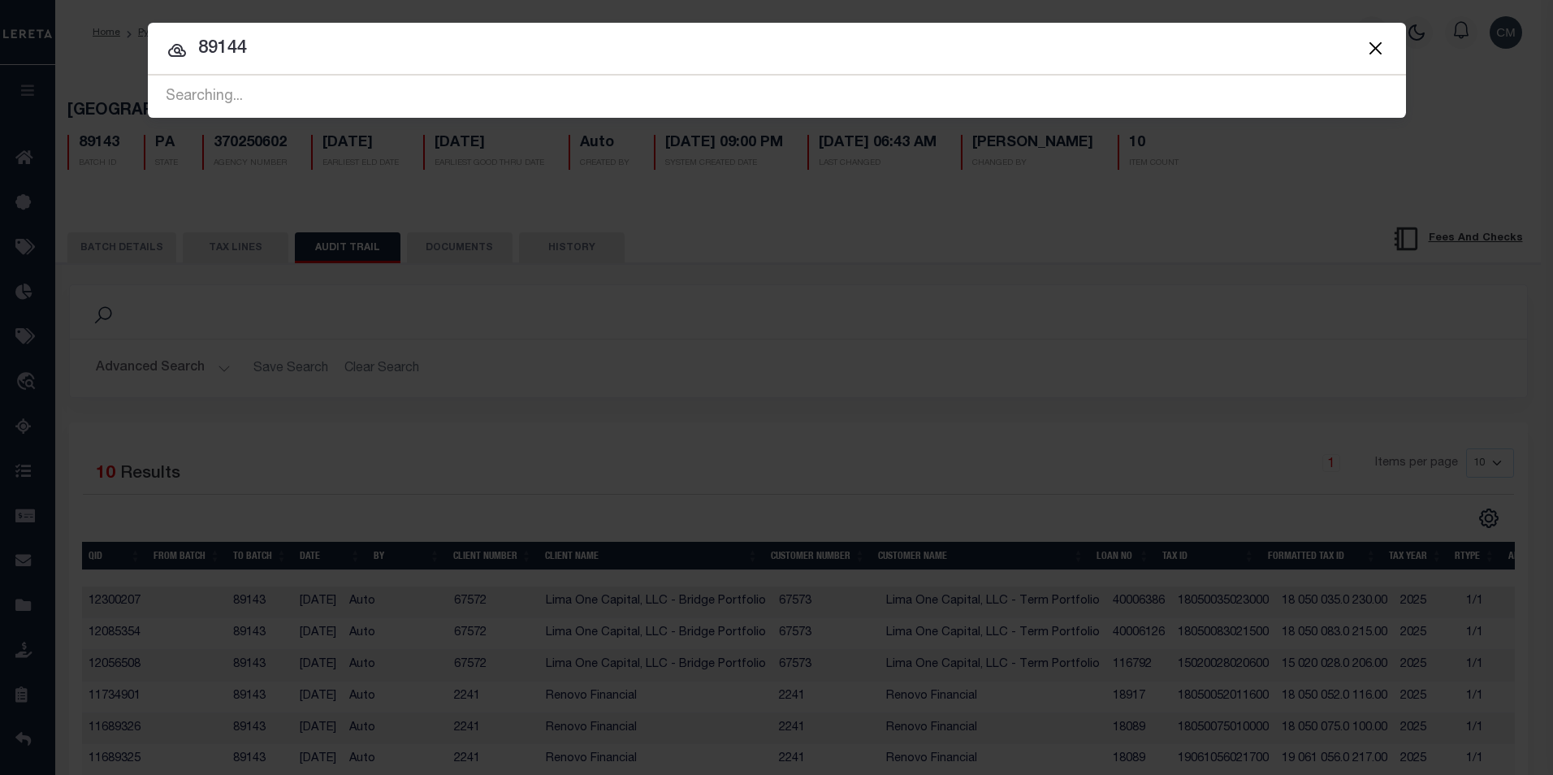
type input "89144"
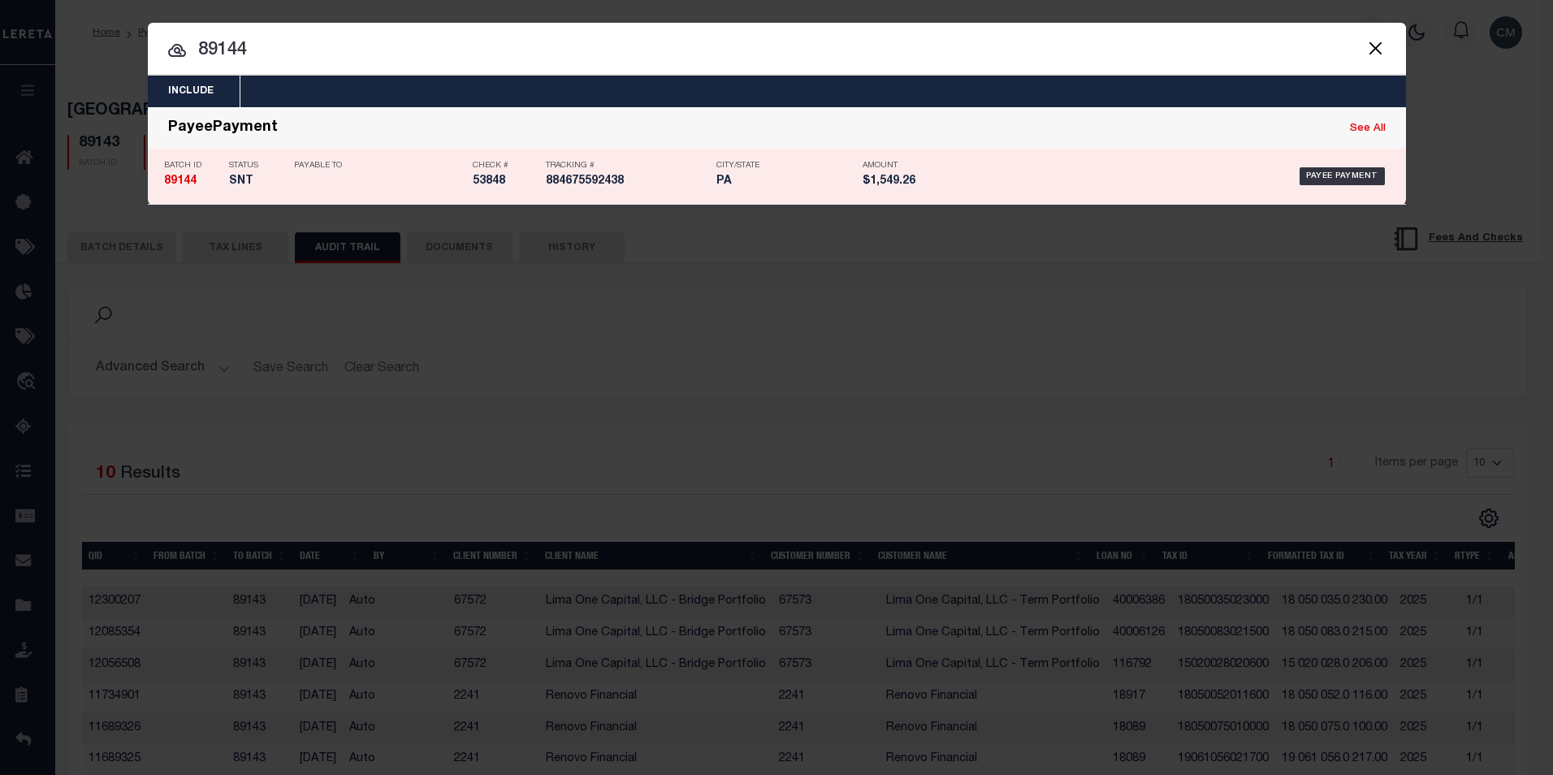
click at [722, 176] on h5 "PA" at bounding box center [785, 182] width 138 height 14
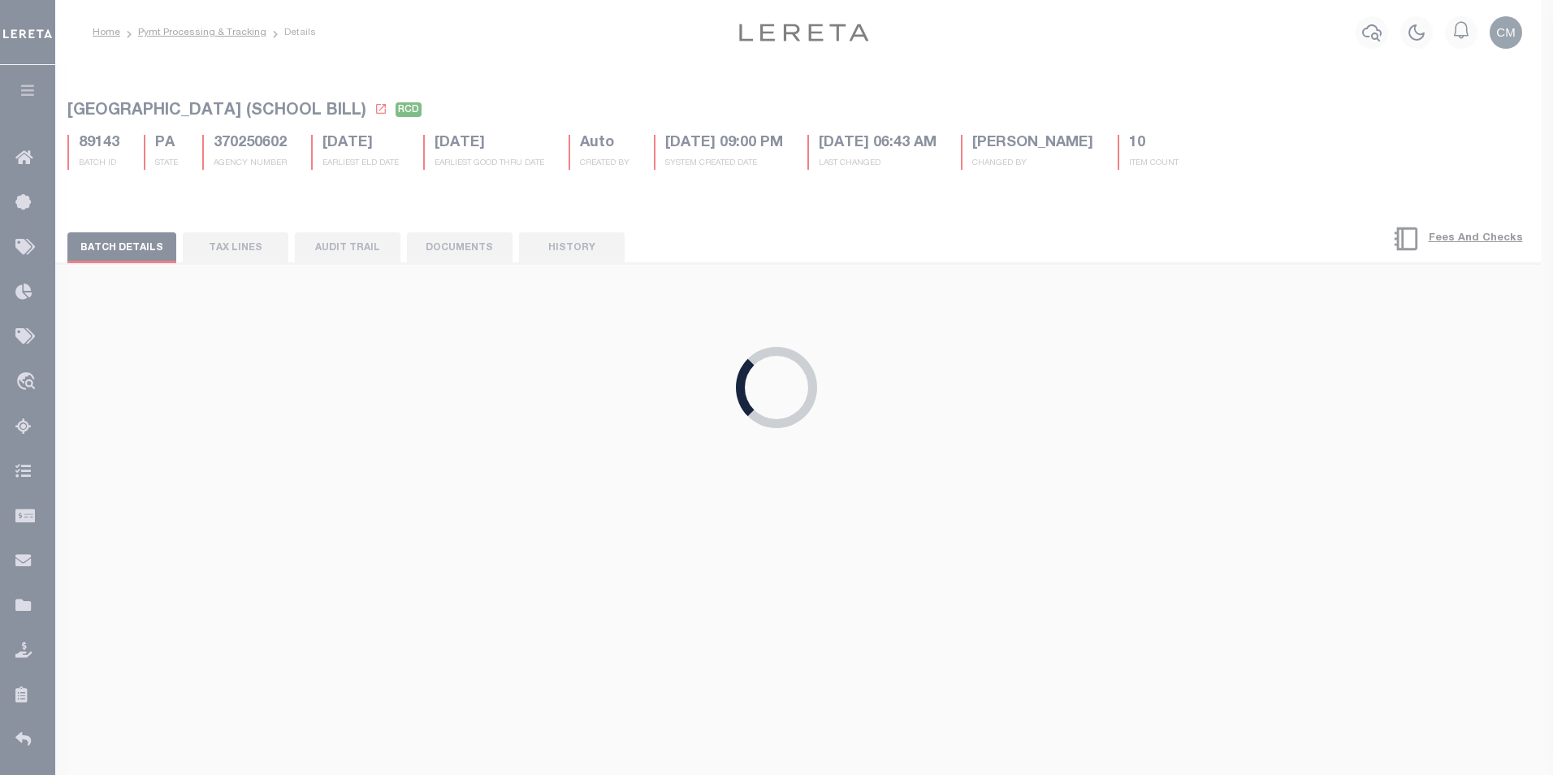
select select "SNT"
type input "[DATE]"
type input "$1,549.26"
type input "53848"
select select "[PERSON_NAME]"
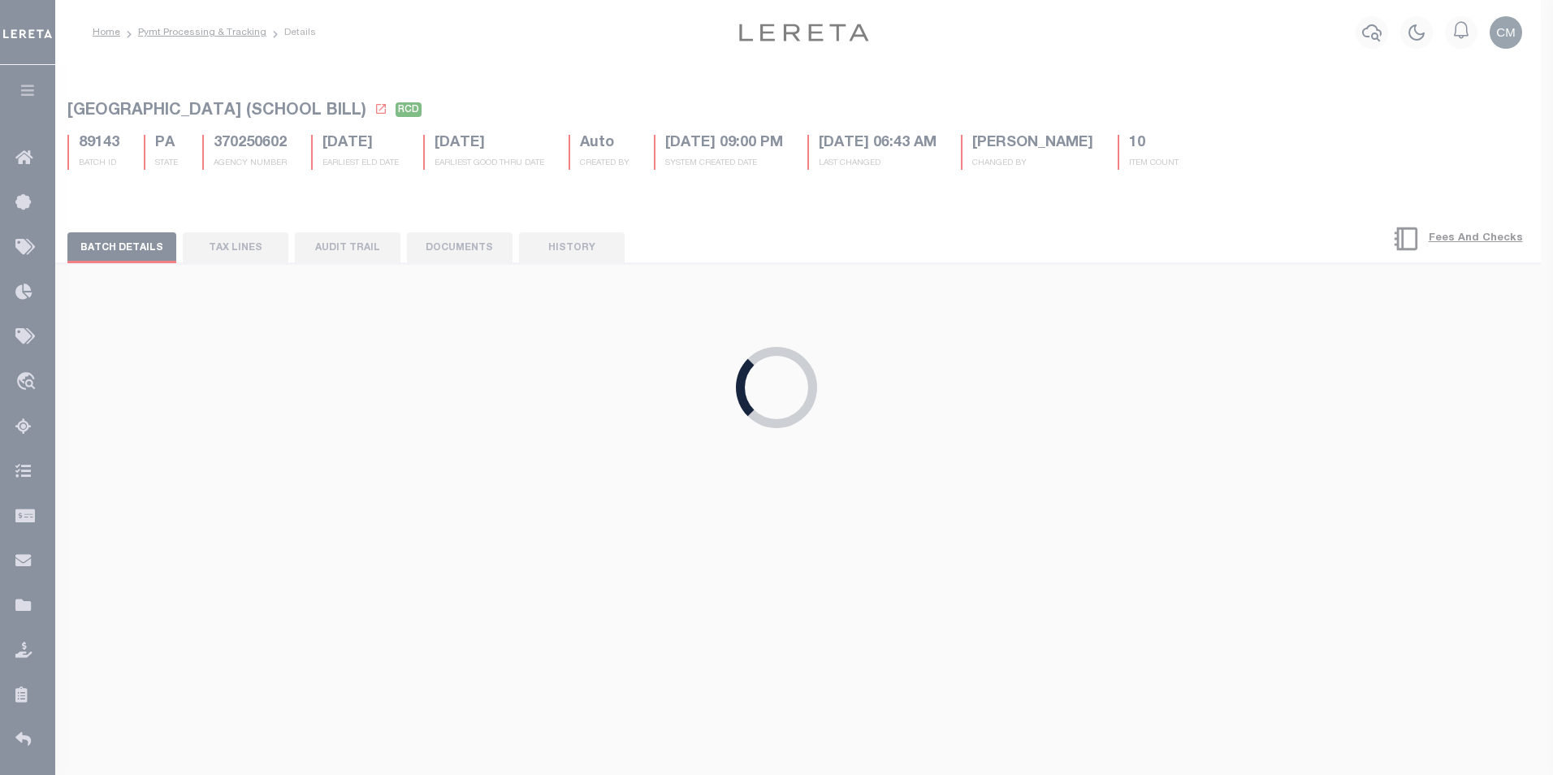
type input "[DATE]"
type input "$9.86"
type input "884675592438"
type input "N"
select select
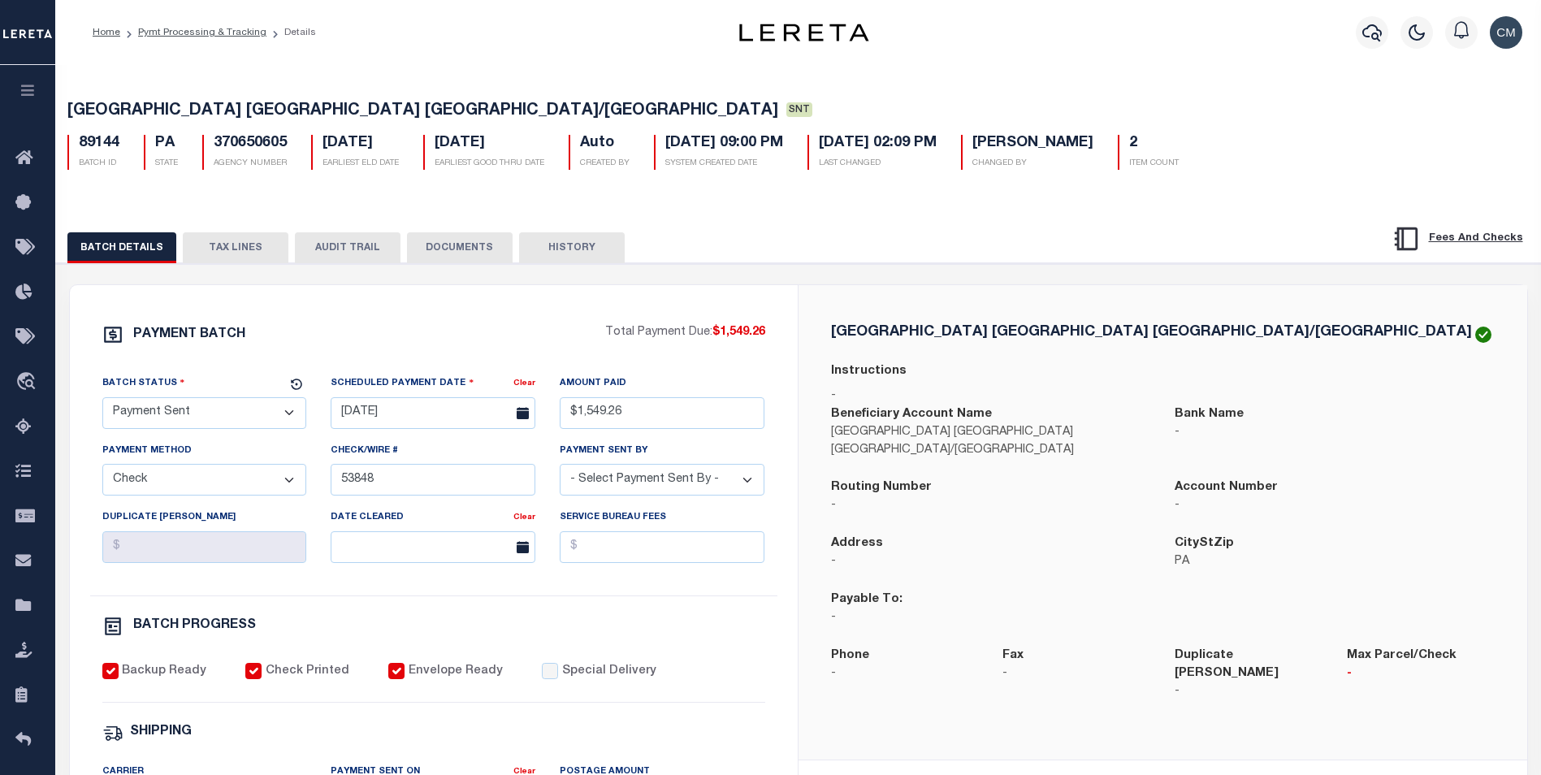
click at [327, 263] on button "AUDIT TRAIL" at bounding box center [348, 247] width 106 height 31
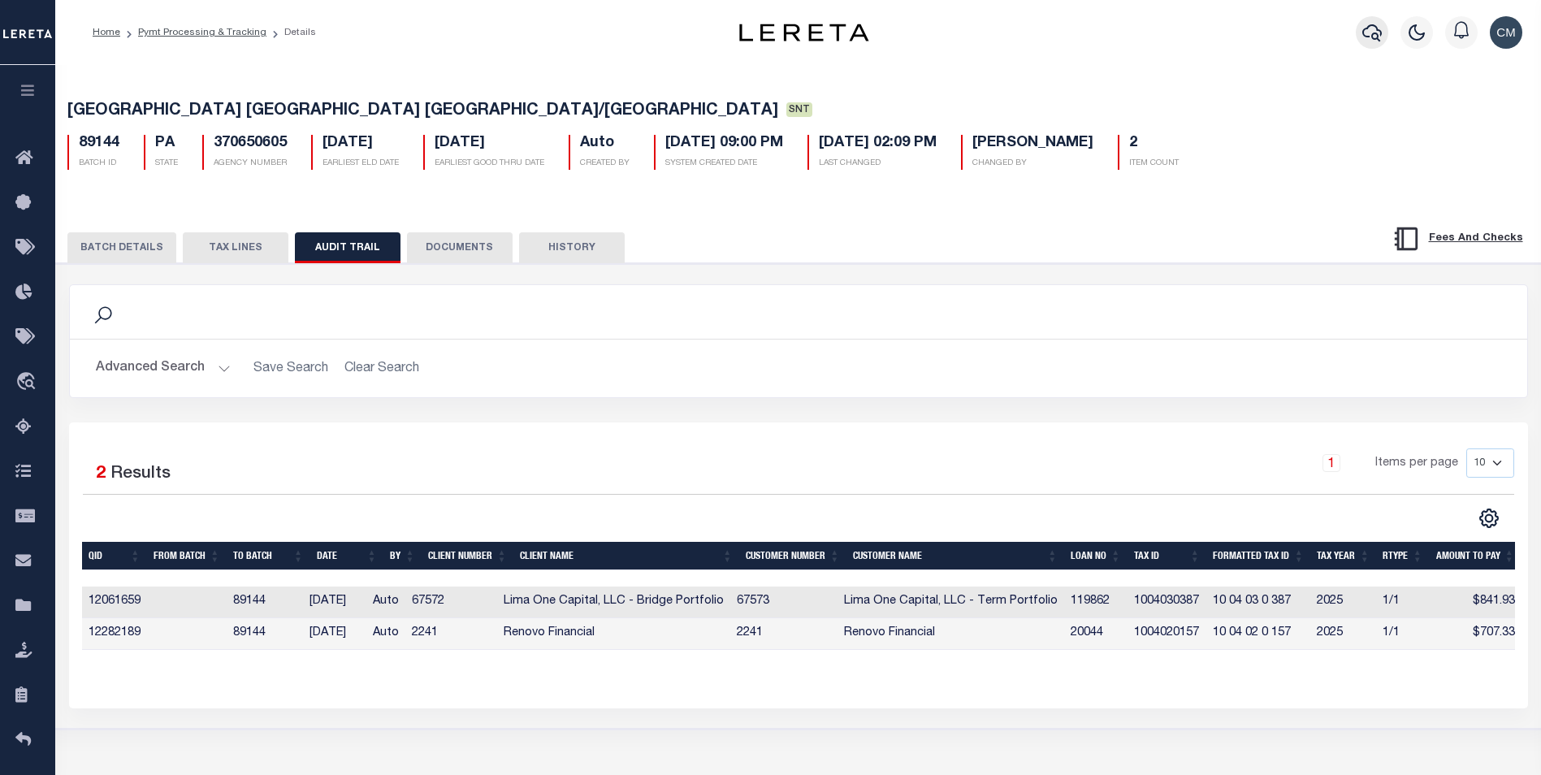
click at [1381, 33] on icon "button" at bounding box center [1371, 32] width 19 height 17
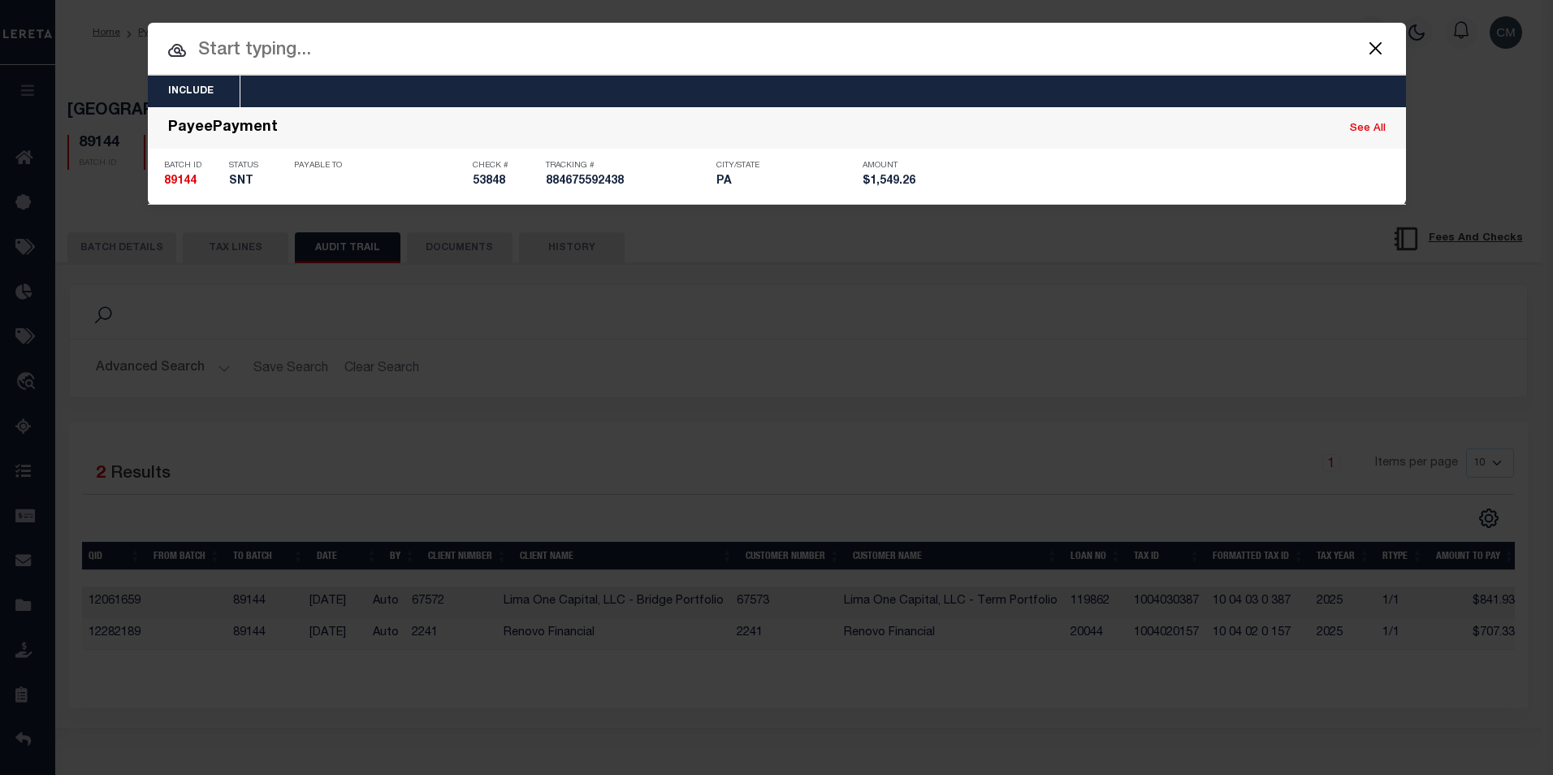
click at [754, 58] on input "text" at bounding box center [777, 51] width 1258 height 28
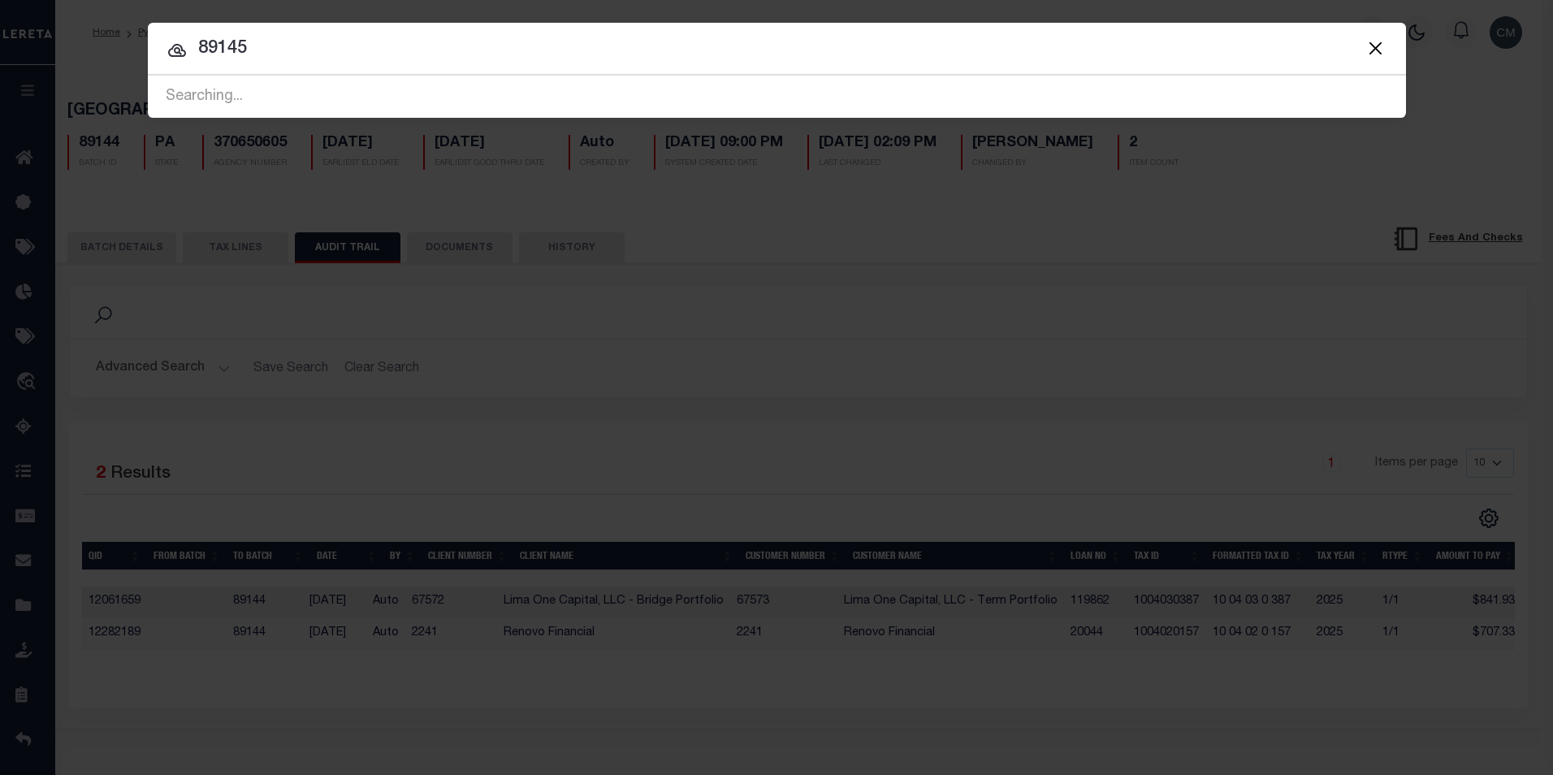
type input "89145"
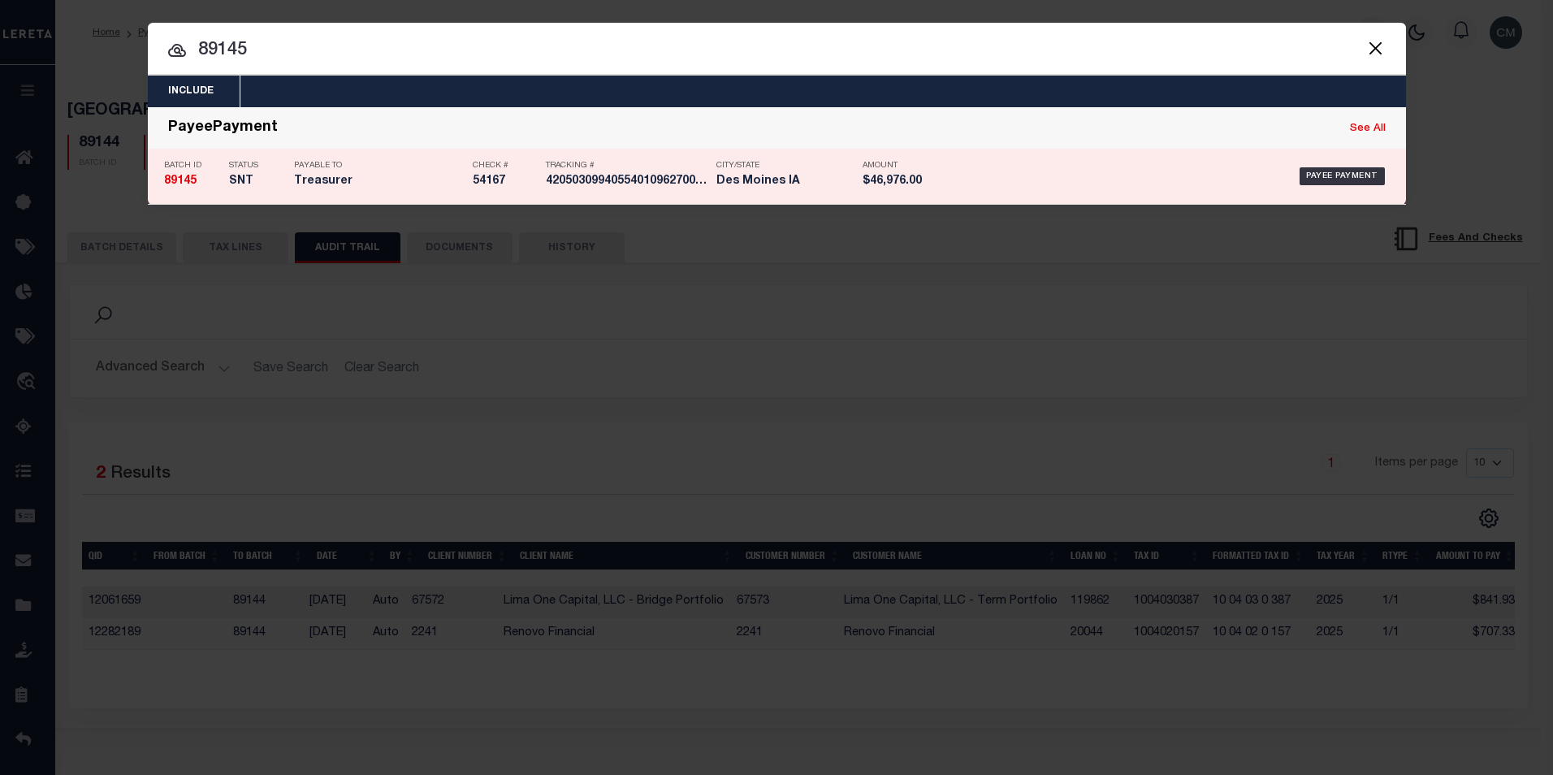
click at [762, 176] on h5 "Des Moines IA" at bounding box center [785, 182] width 138 height 14
type input "[DATE]"
type input "$46,976"
type input "54167"
select select "USS"
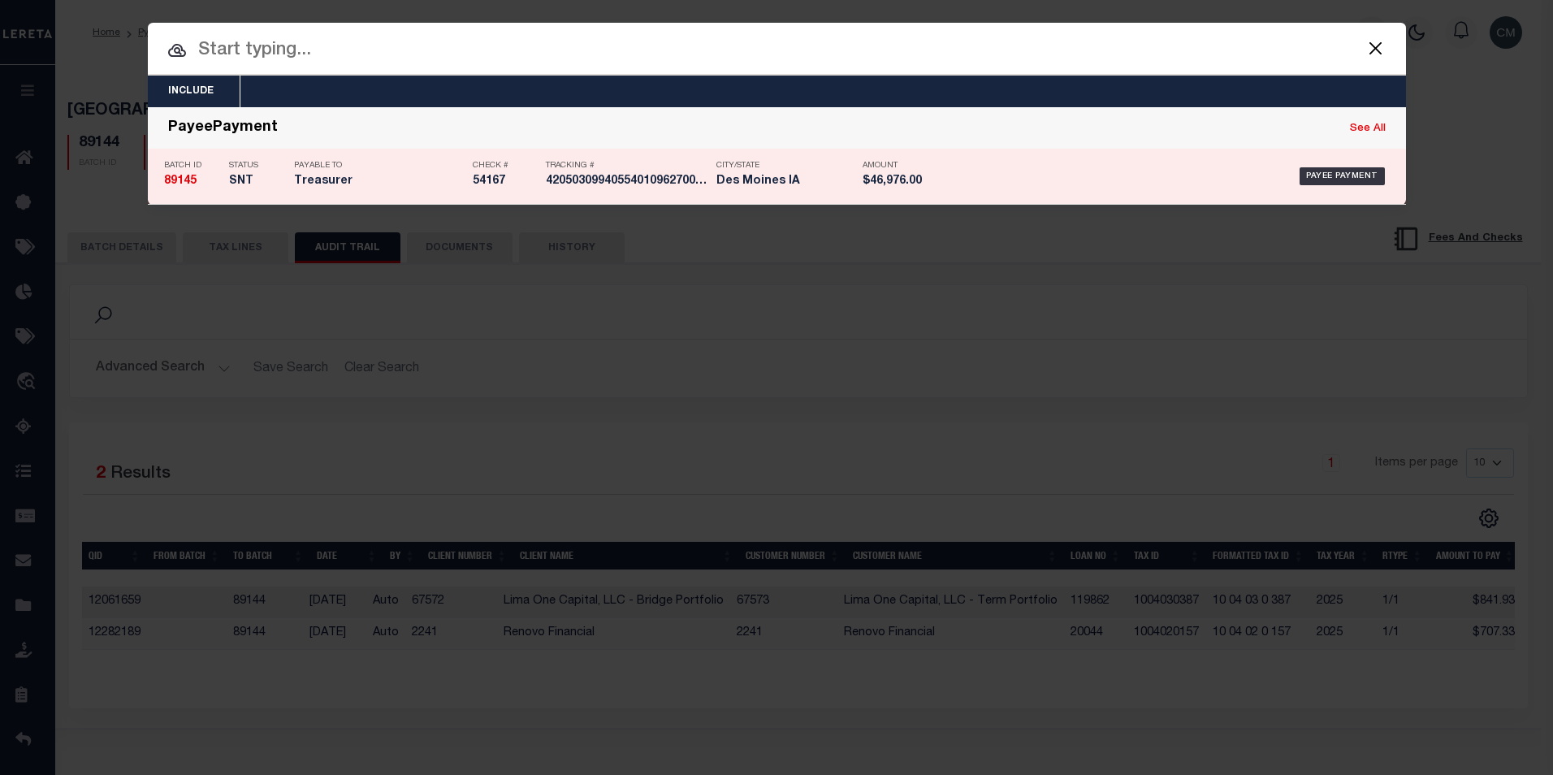
type input "[DATE]"
type input "420503099405540109627008803980"
type input "1"
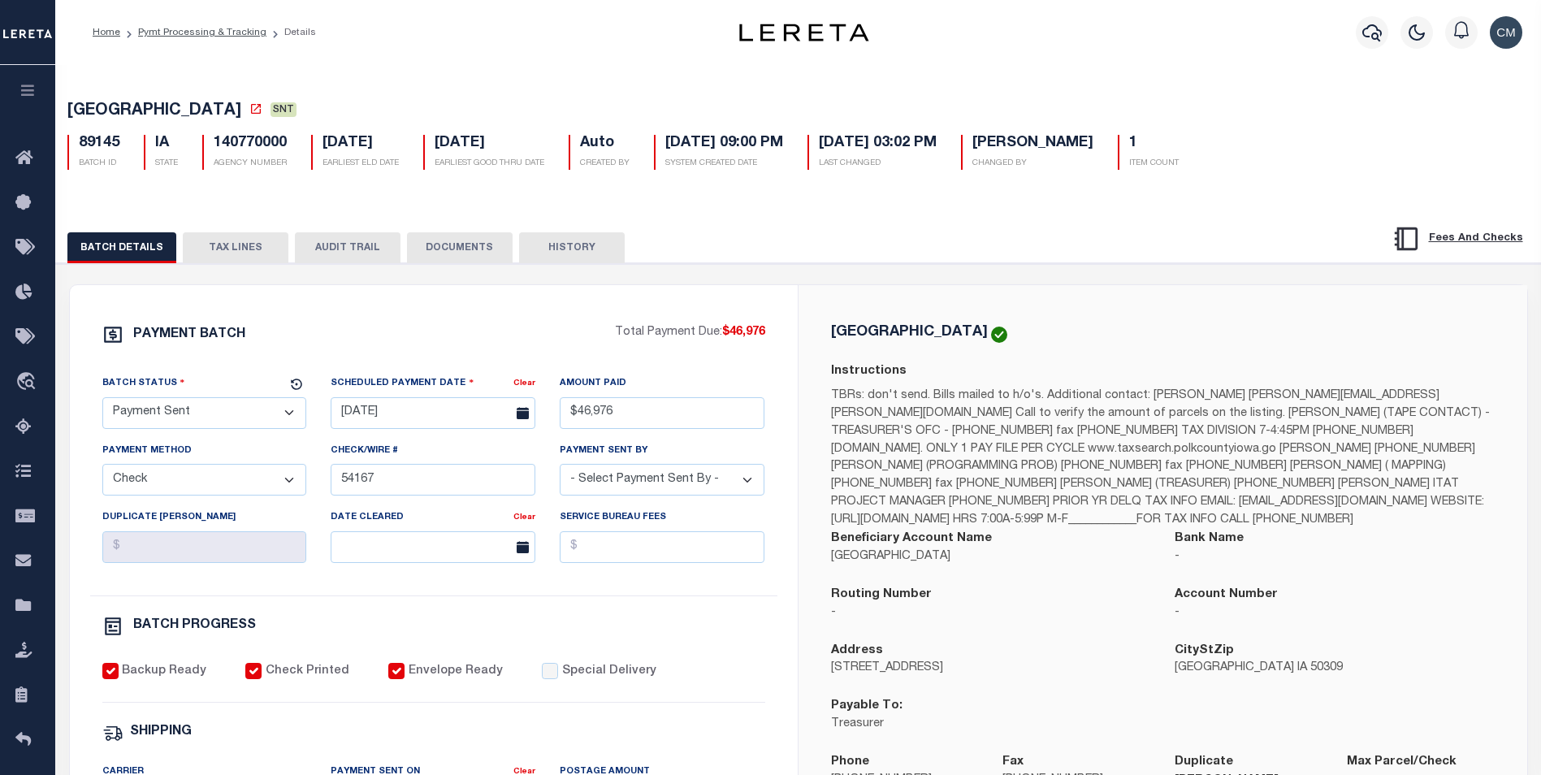
click at [332, 256] on button "AUDIT TRAIL" at bounding box center [348, 247] width 106 height 31
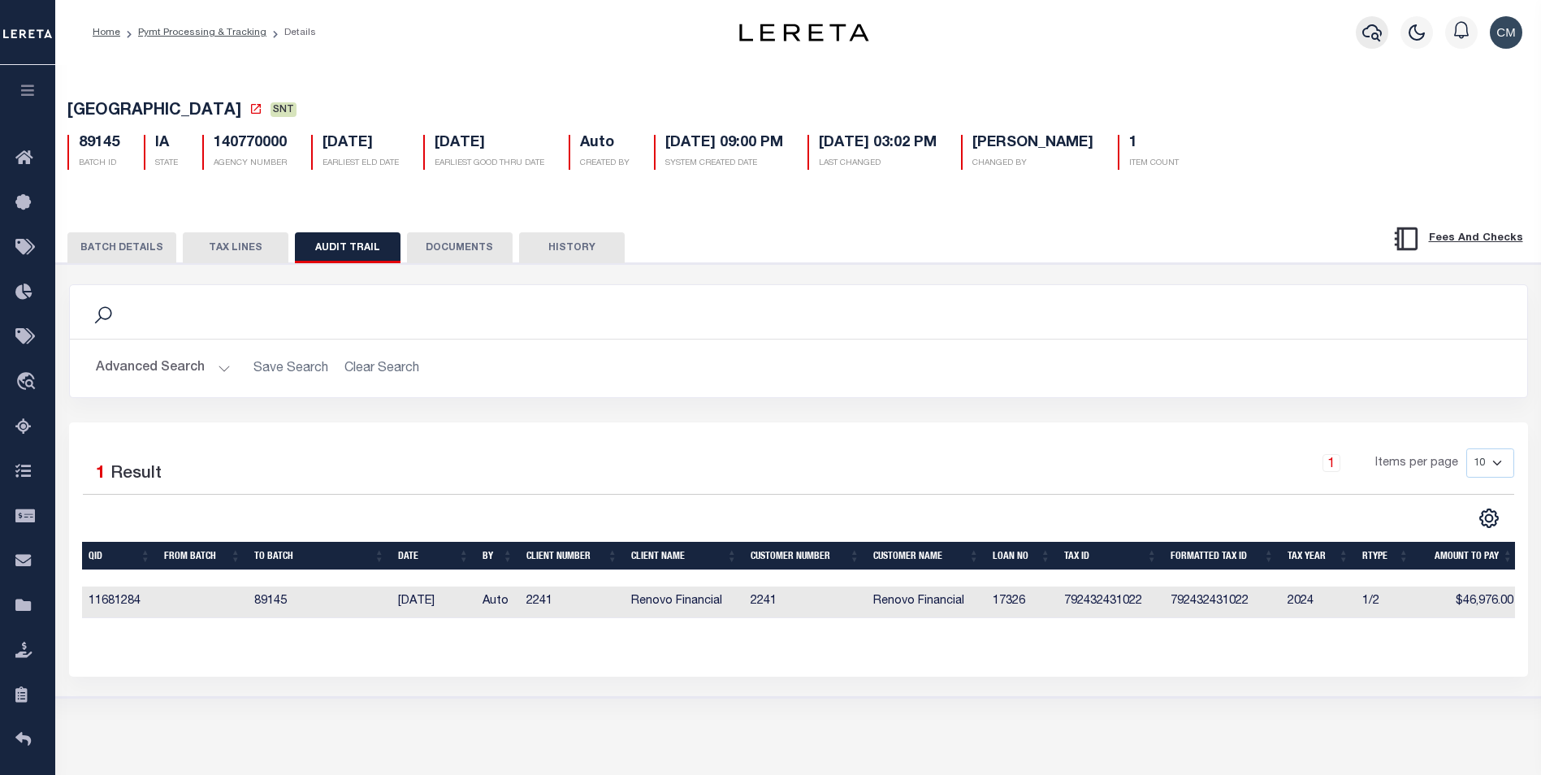
click at [1371, 32] on icon "button" at bounding box center [1371, 32] width 19 height 19
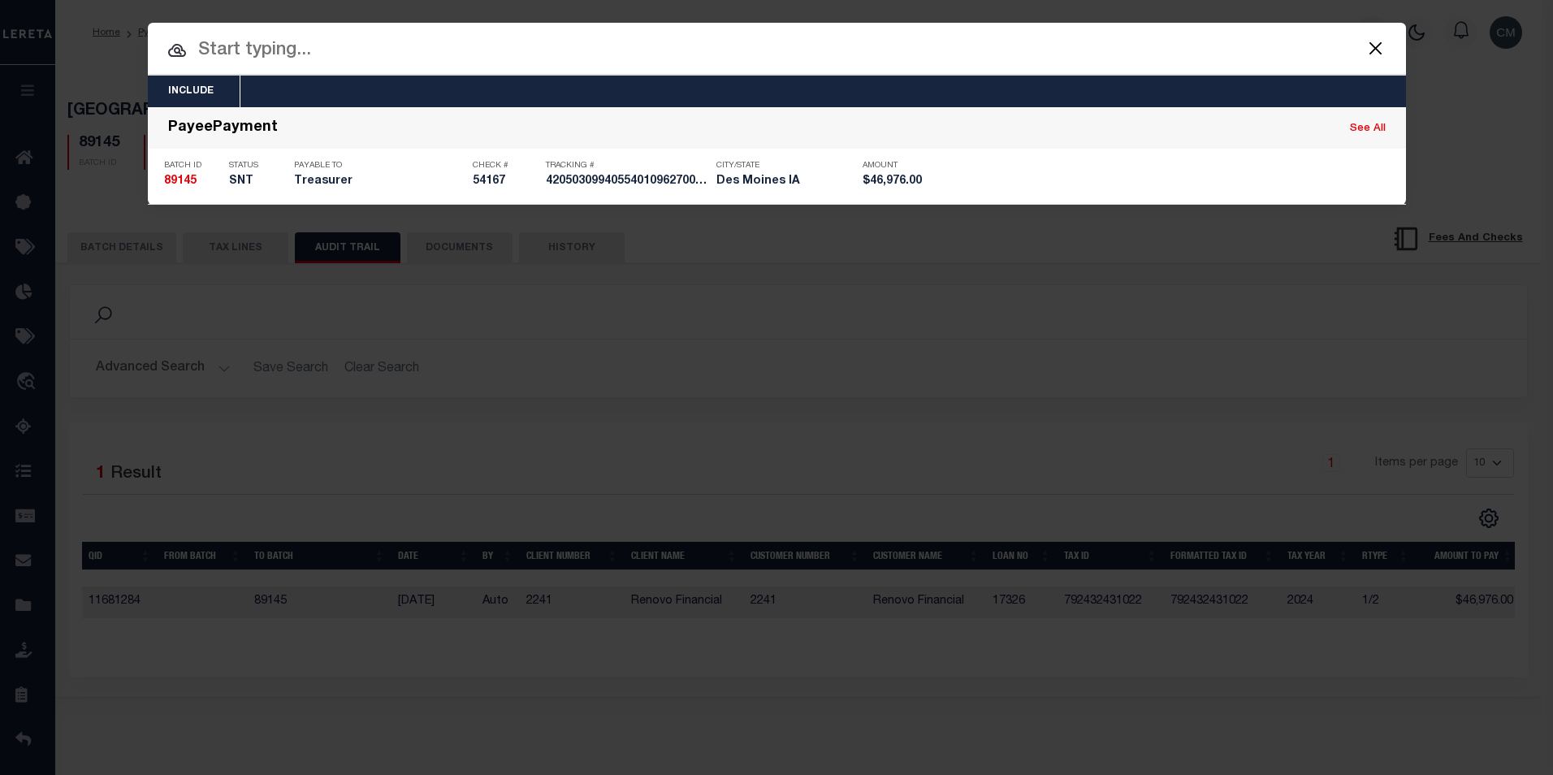
click at [683, 57] on input "text" at bounding box center [777, 51] width 1258 height 28
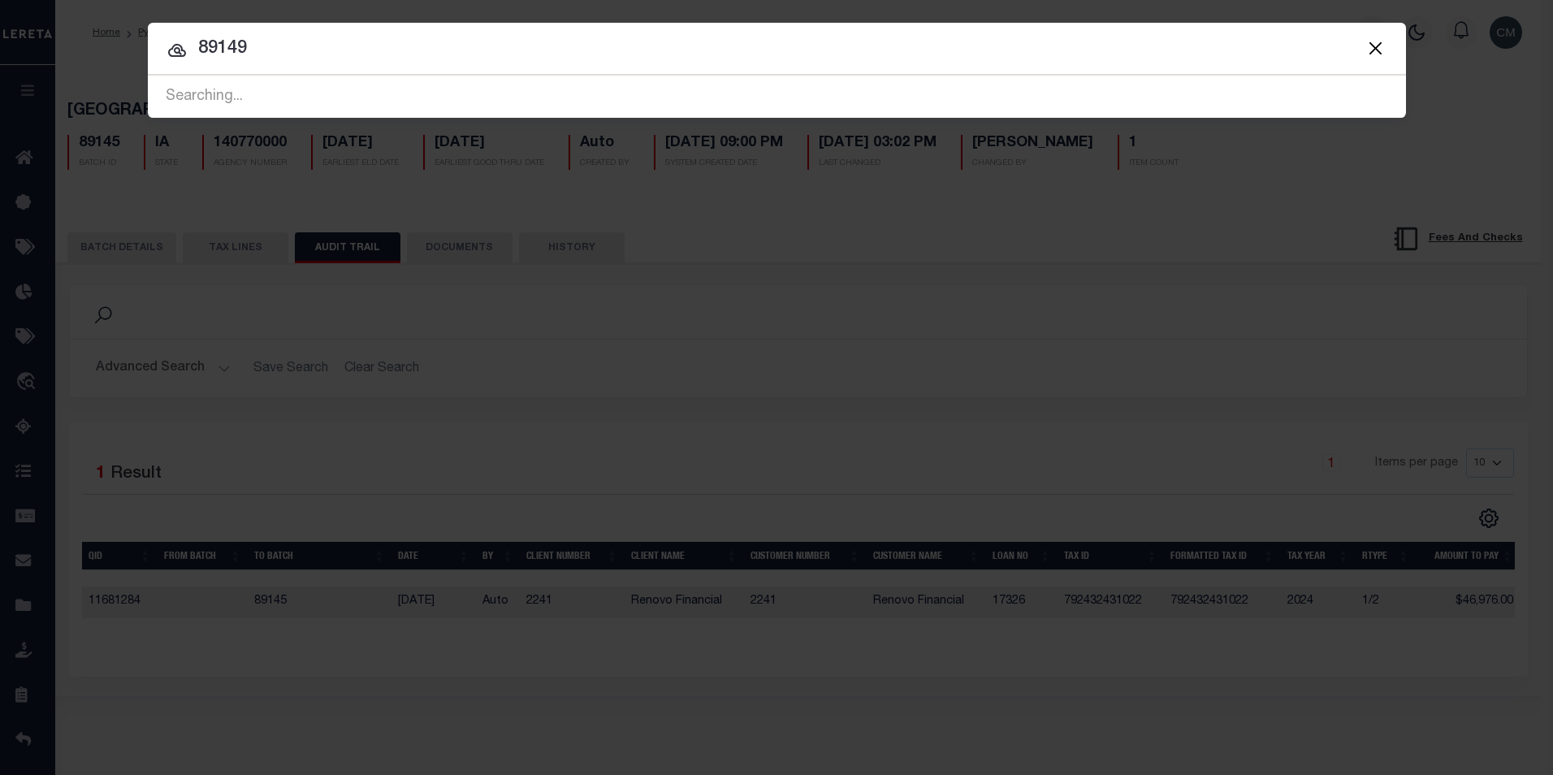
type input "89149"
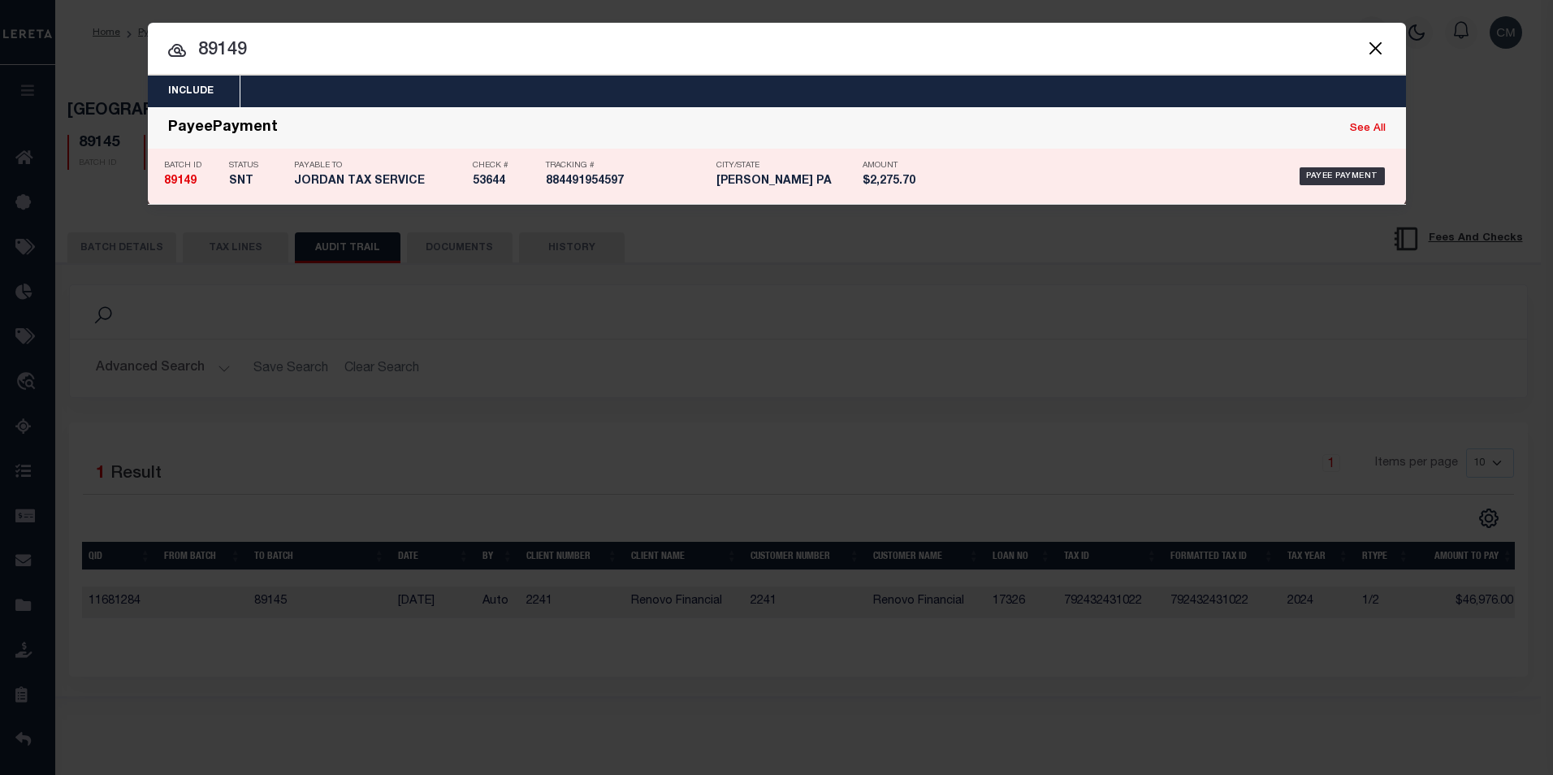
click at [630, 177] on h5 "884491954597" at bounding box center [627, 182] width 162 height 14
type input "[DATE]"
type input "$2,275.7"
type input "53644"
select select "[PERSON_NAME]"
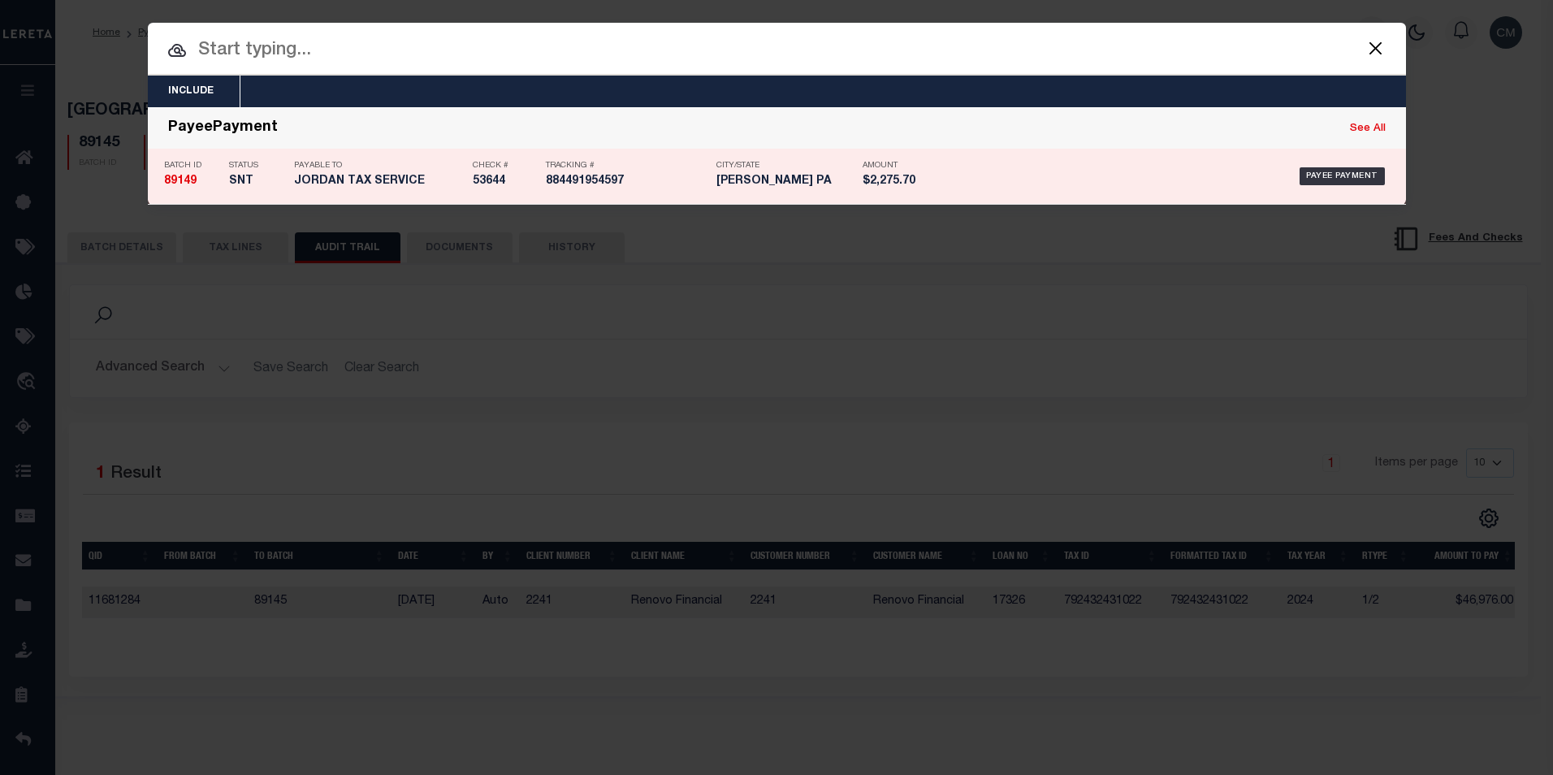
type input "$20"
select select "FDX"
type input "[DATE]"
type input "884491954597"
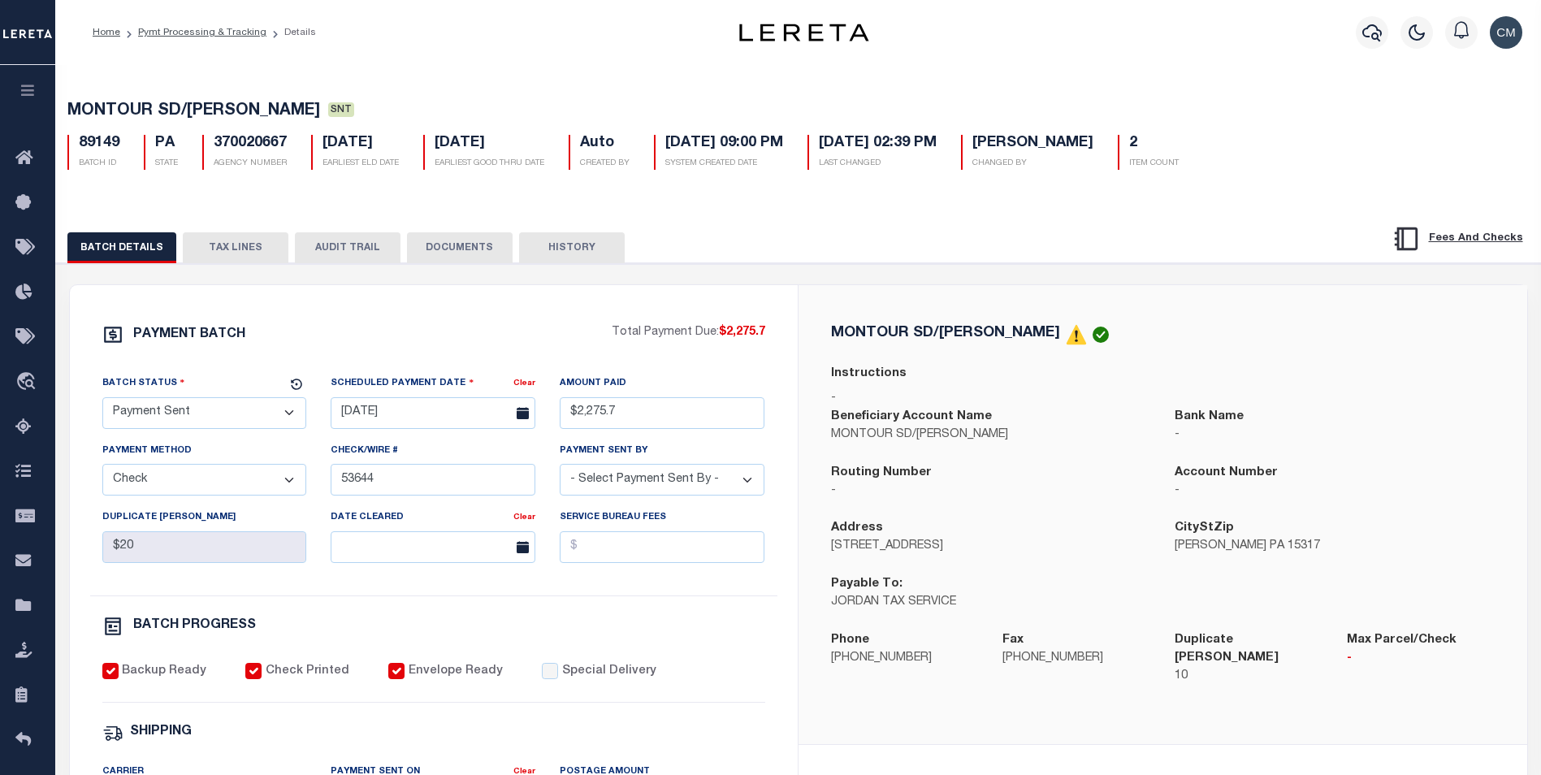
click at [320, 255] on button "AUDIT TRAIL" at bounding box center [348, 247] width 106 height 31
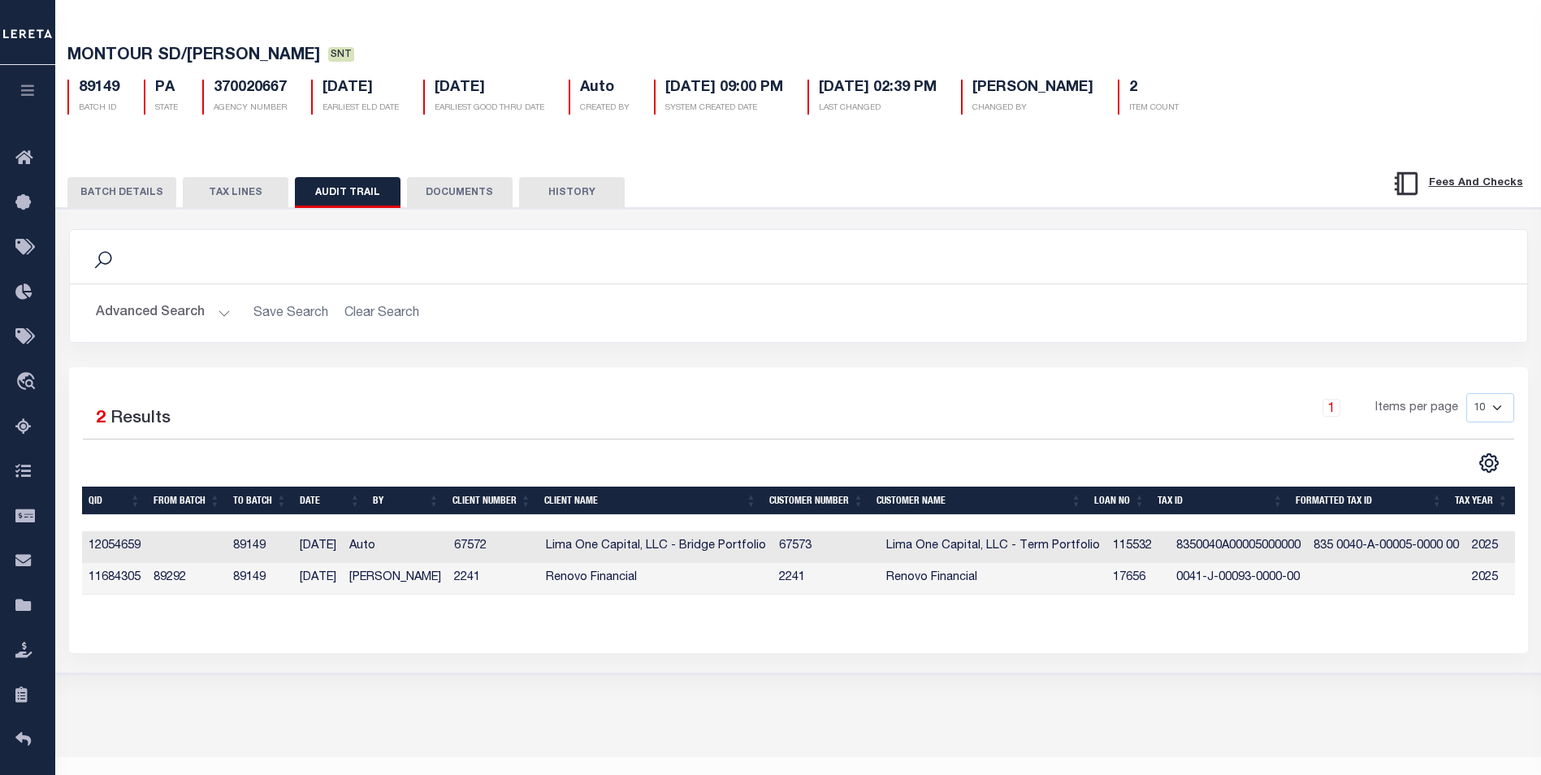
scroll to position [86, 0]
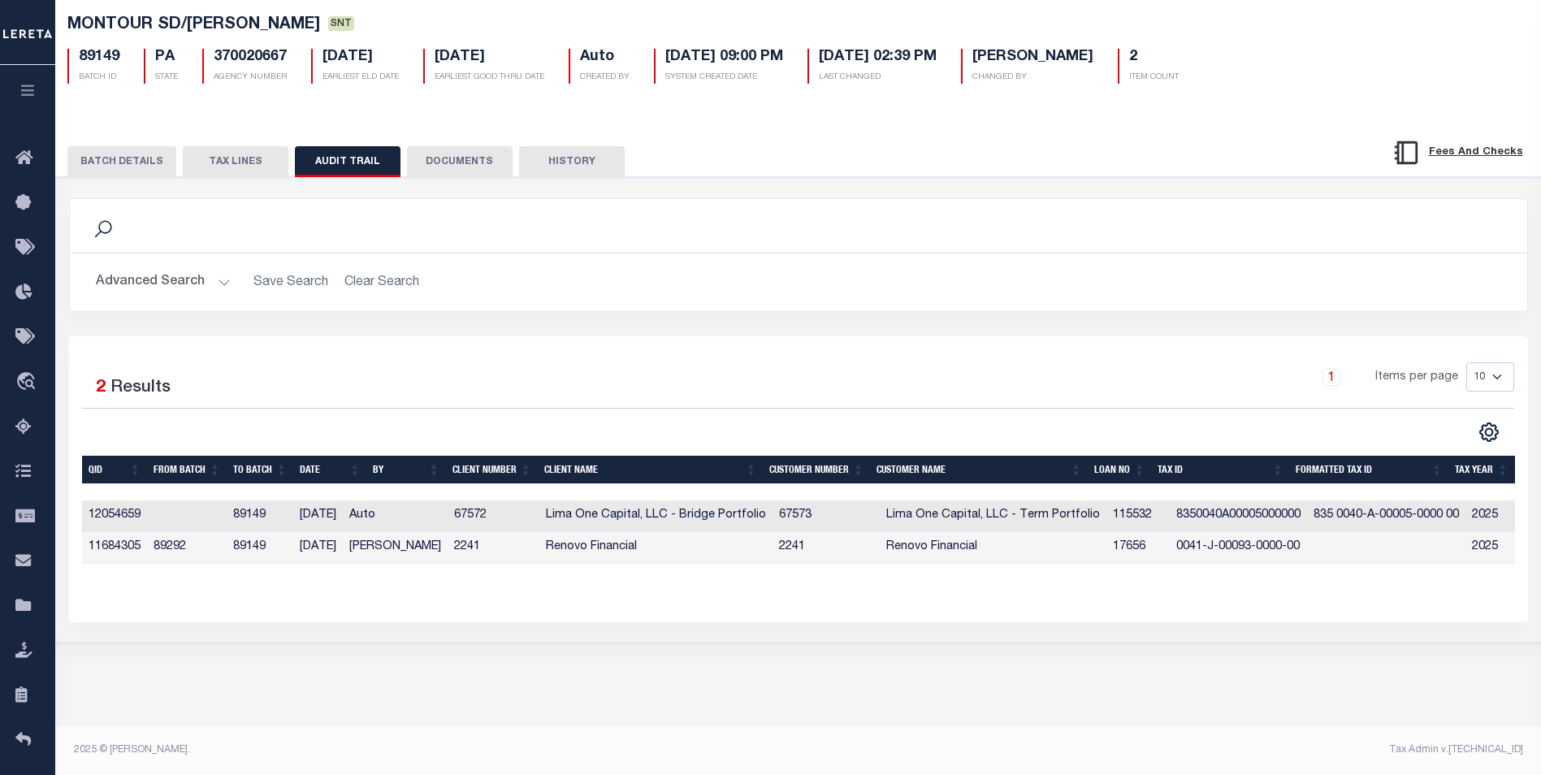
click at [175, 545] on td "89292" at bounding box center [187, 548] width 80 height 32
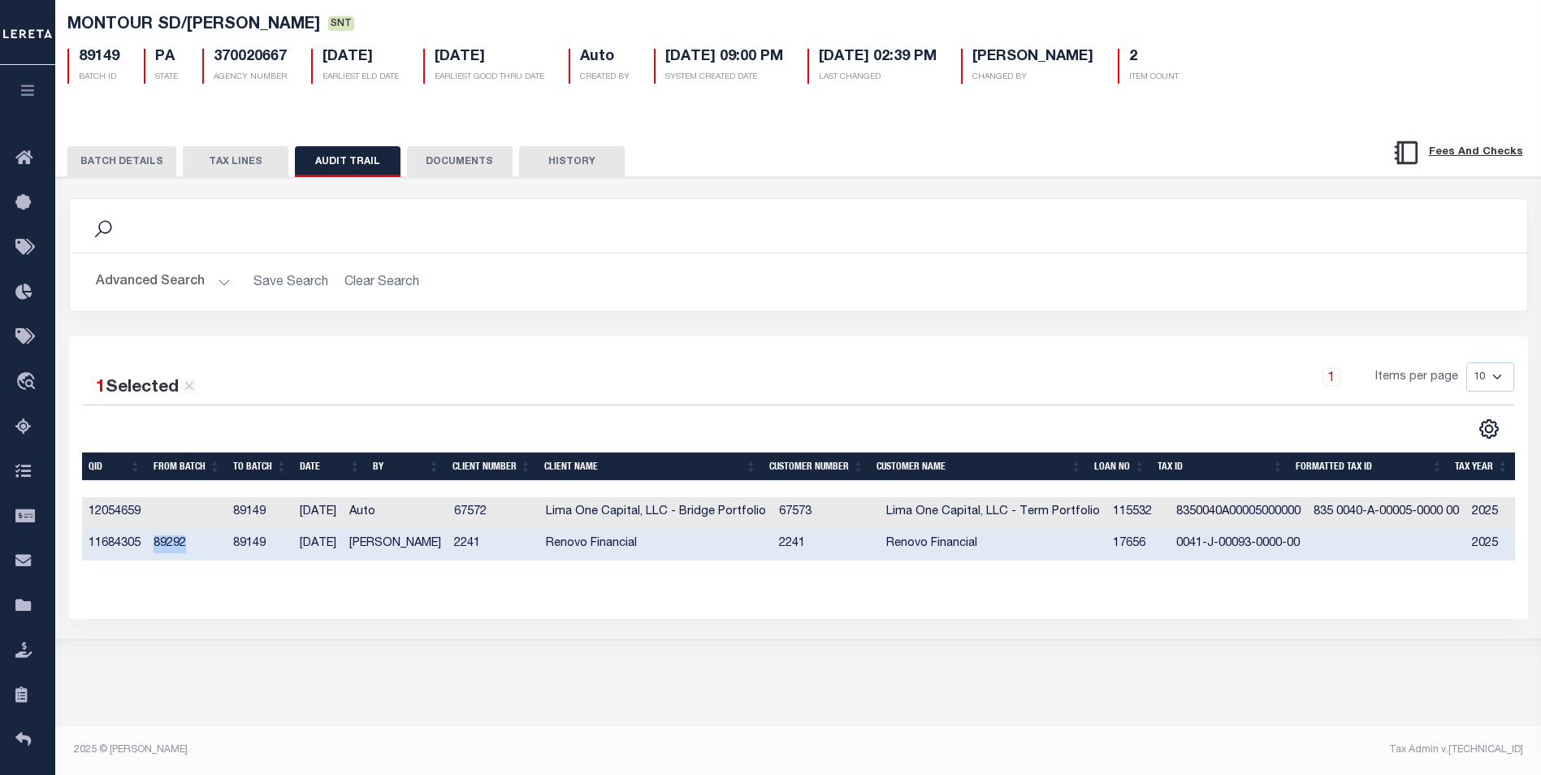
click at [177, 545] on td "89292" at bounding box center [187, 545] width 80 height 32
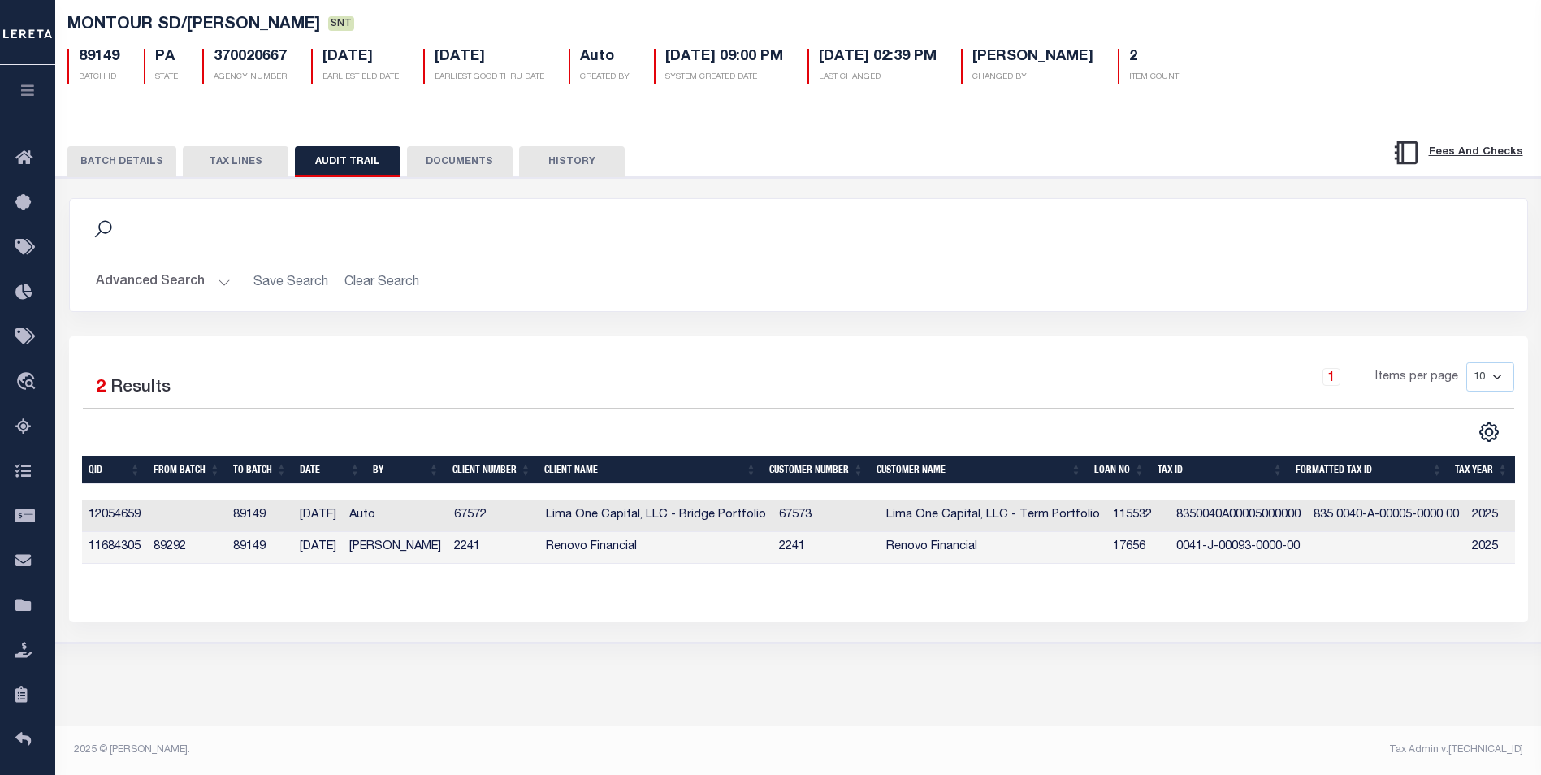
drag, startPoint x: 638, startPoint y: 579, endPoint x: 801, endPoint y: 582, distance: 163.3
click at [801, 582] on div "QID FROM BATCH TO BATCH DATE BY CLIENT NUMBER CLIENT NAME CUSTOMER NUMBER Custo…" at bounding box center [798, 523] width 1433 height 134
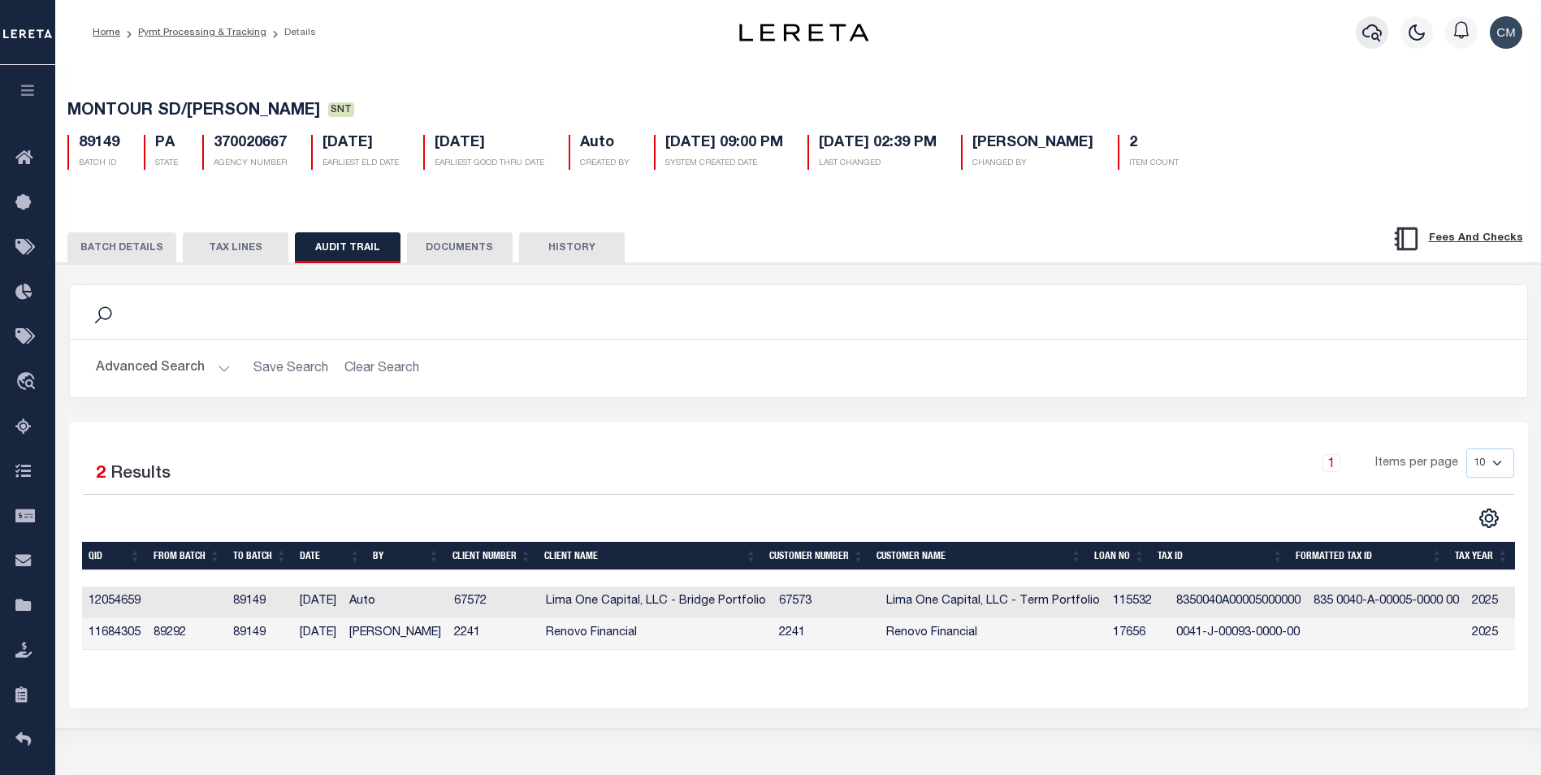
click at [1361, 29] on button "button" at bounding box center [1372, 32] width 32 height 32
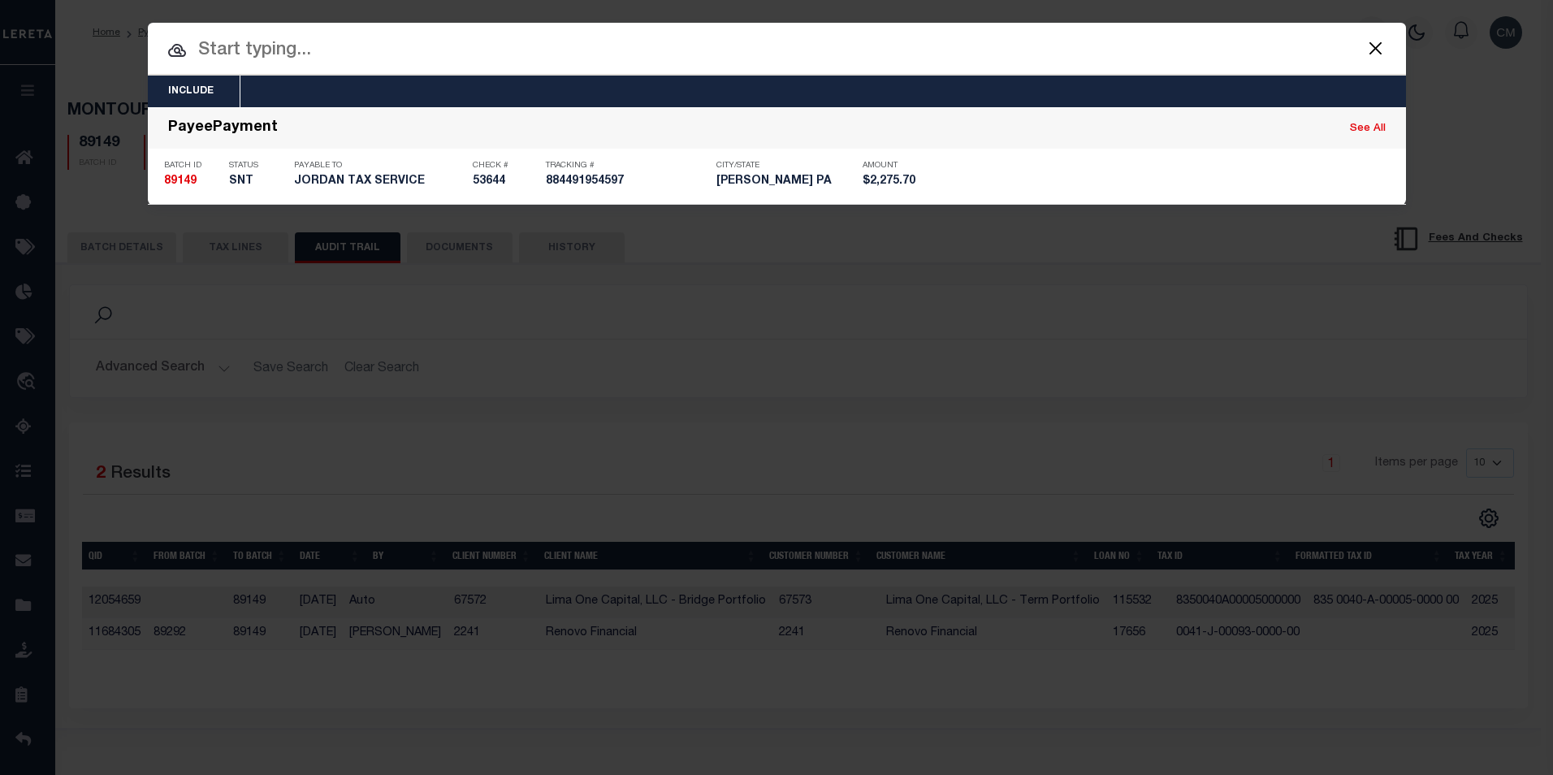
click at [478, 54] on input "text" at bounding box center [777, 51] width 1258 height 28
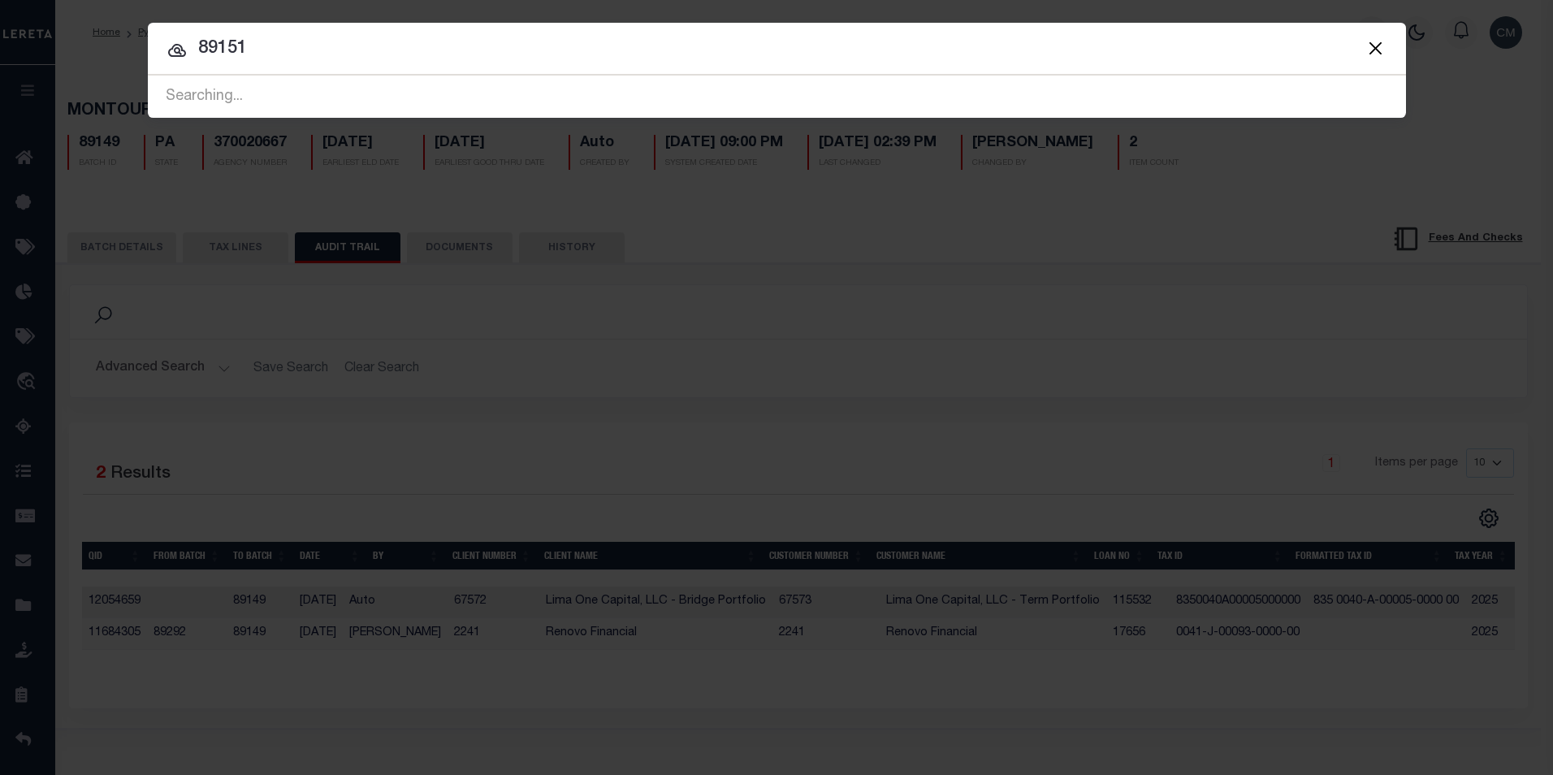
type input "89151"
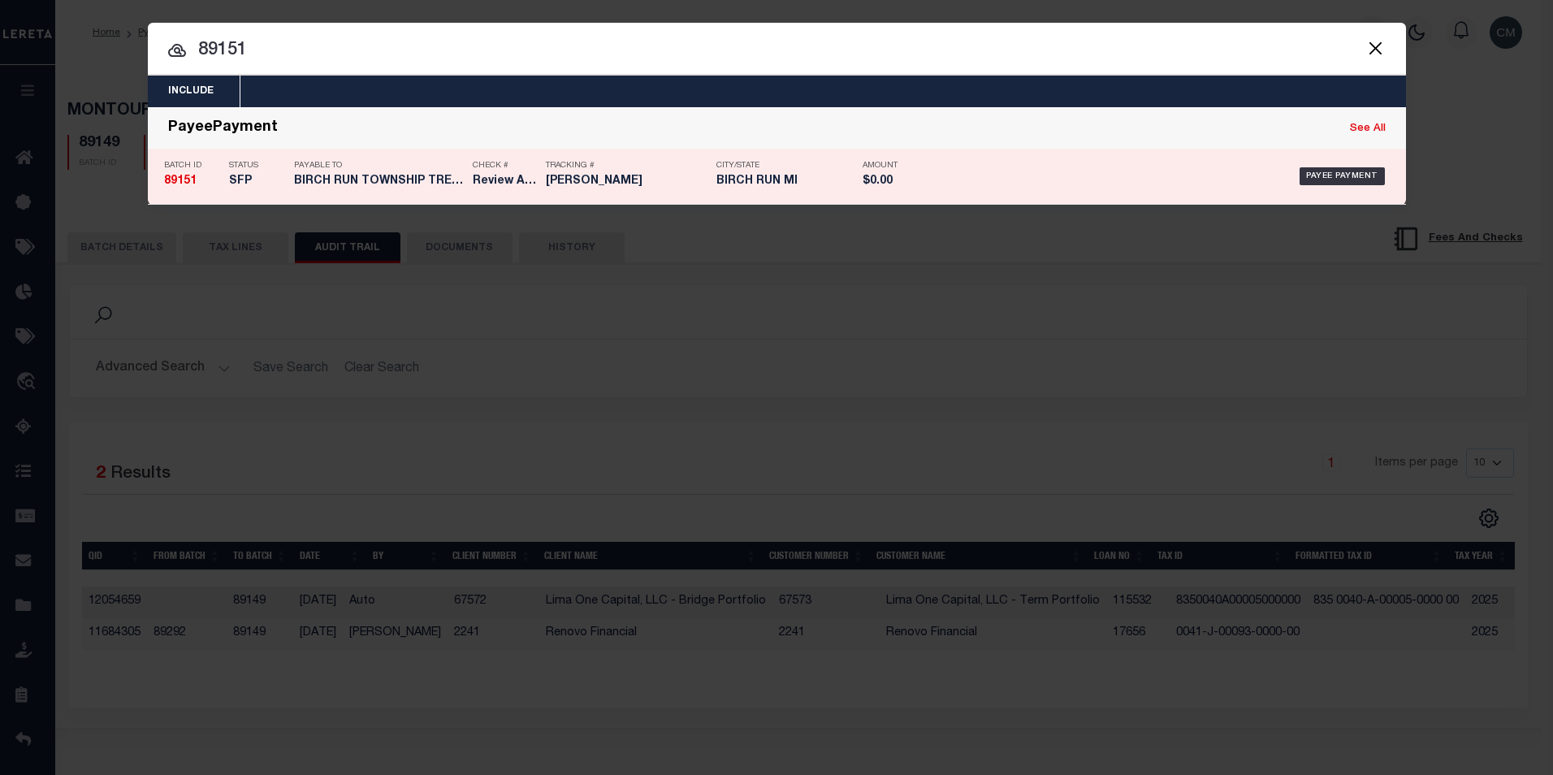
click at [499, 171] on p "Check #" at bounding box center [505, 166] width 65 height 10
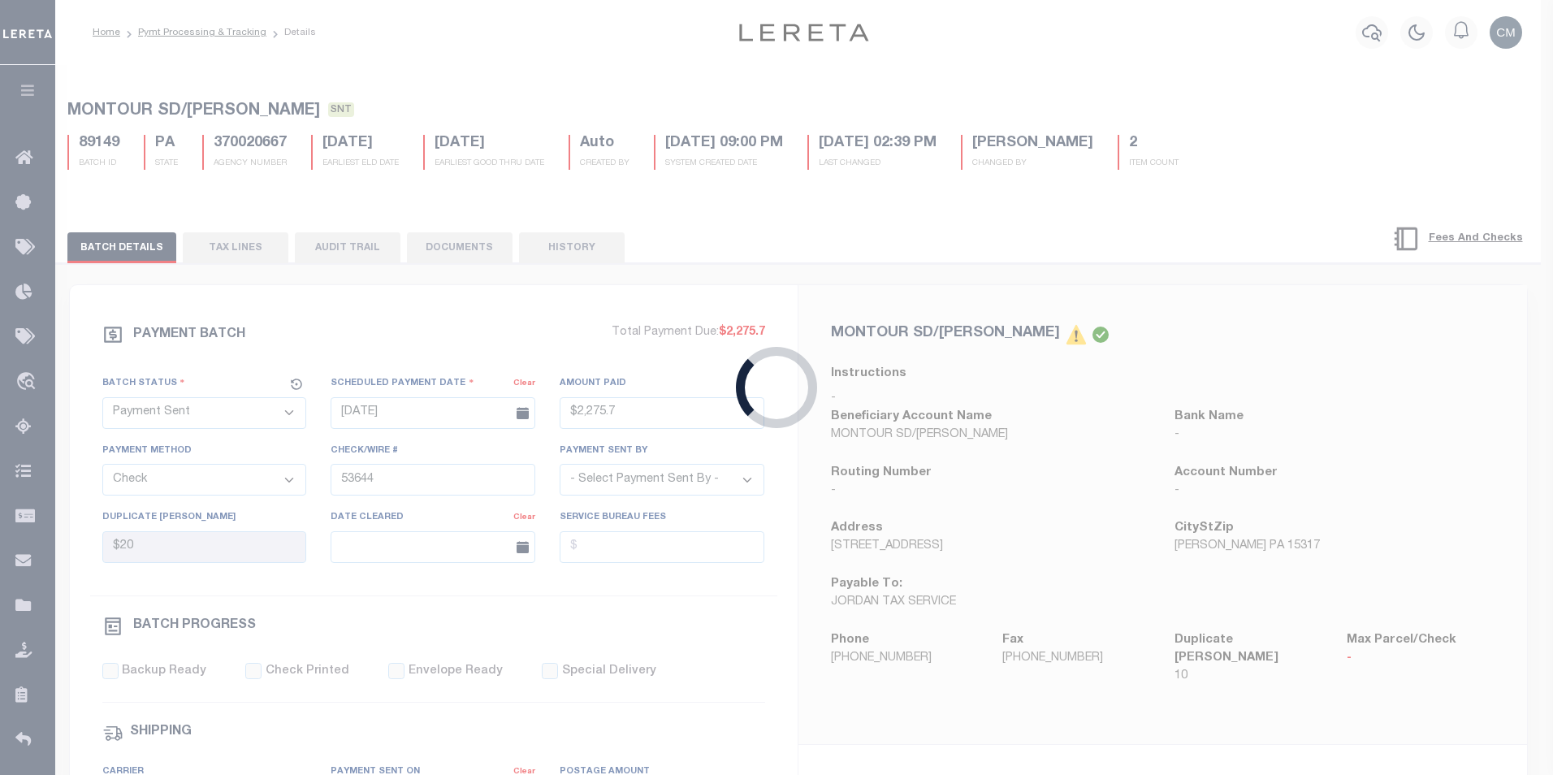
select select "SFP"
type input "[DATE]"
select select
type input "Review AMT matches GTD"
select select
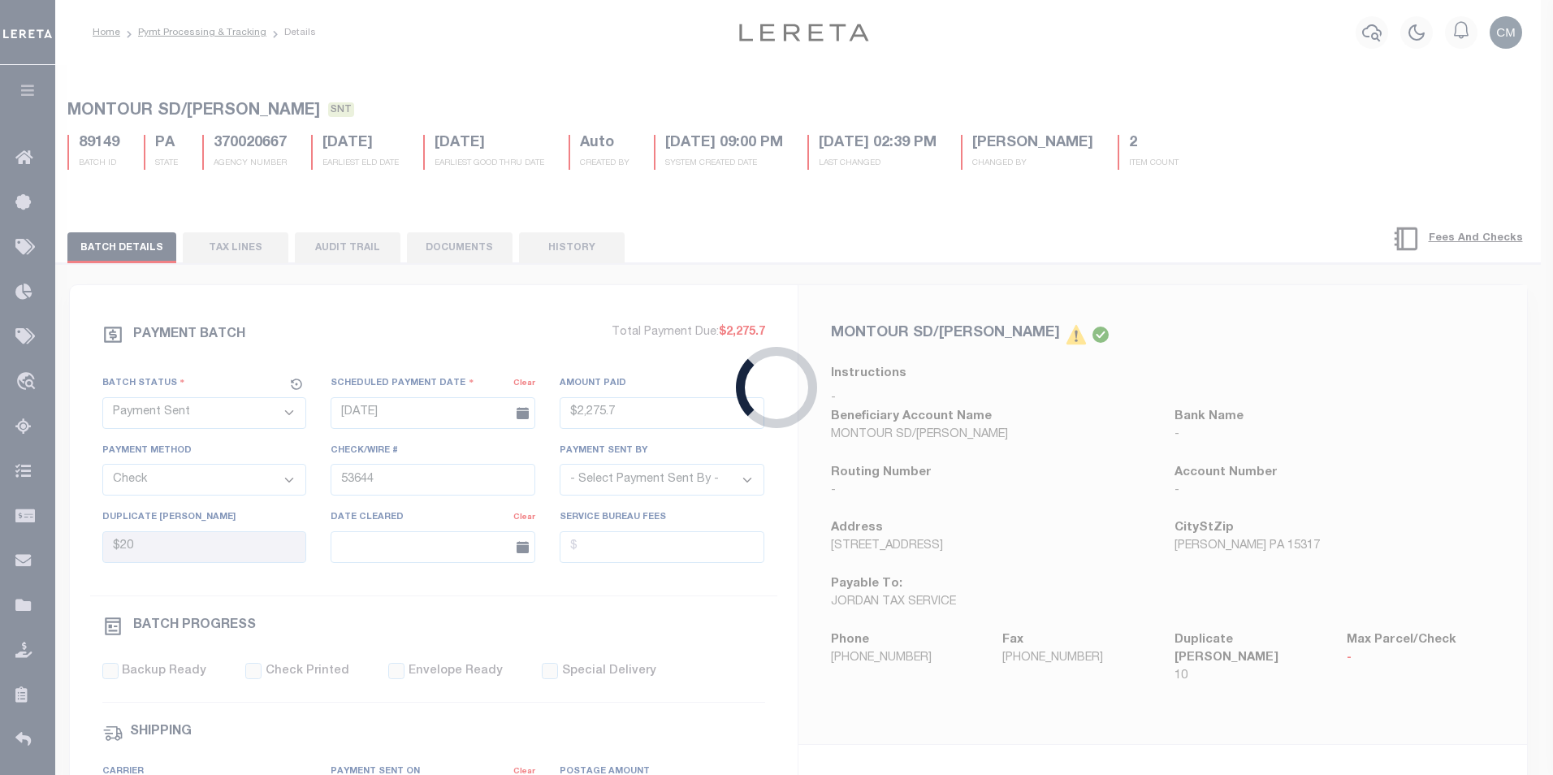
checkbox input "false"
select select
type input "[PERSON_NAME]"
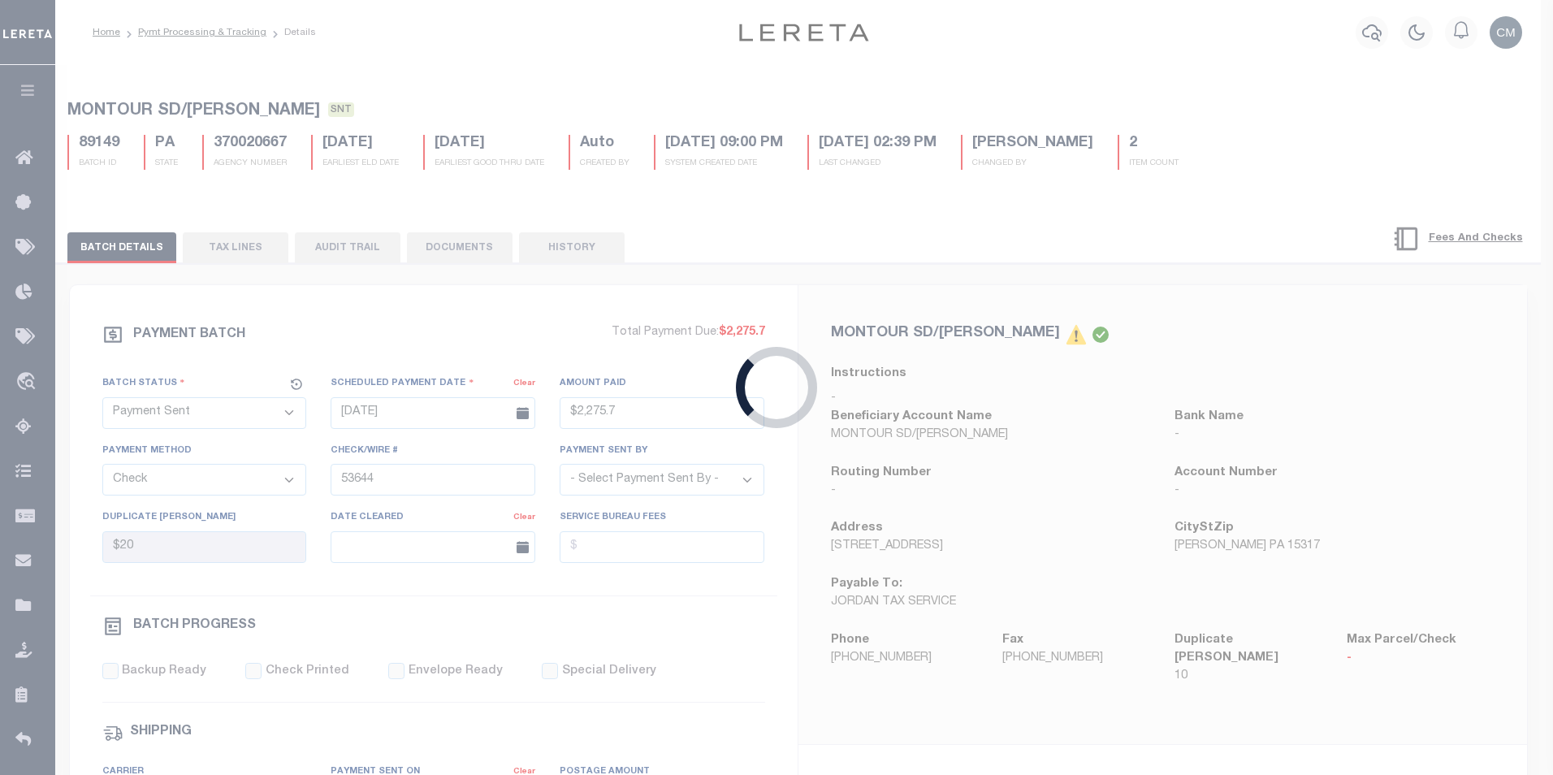
type input "N"
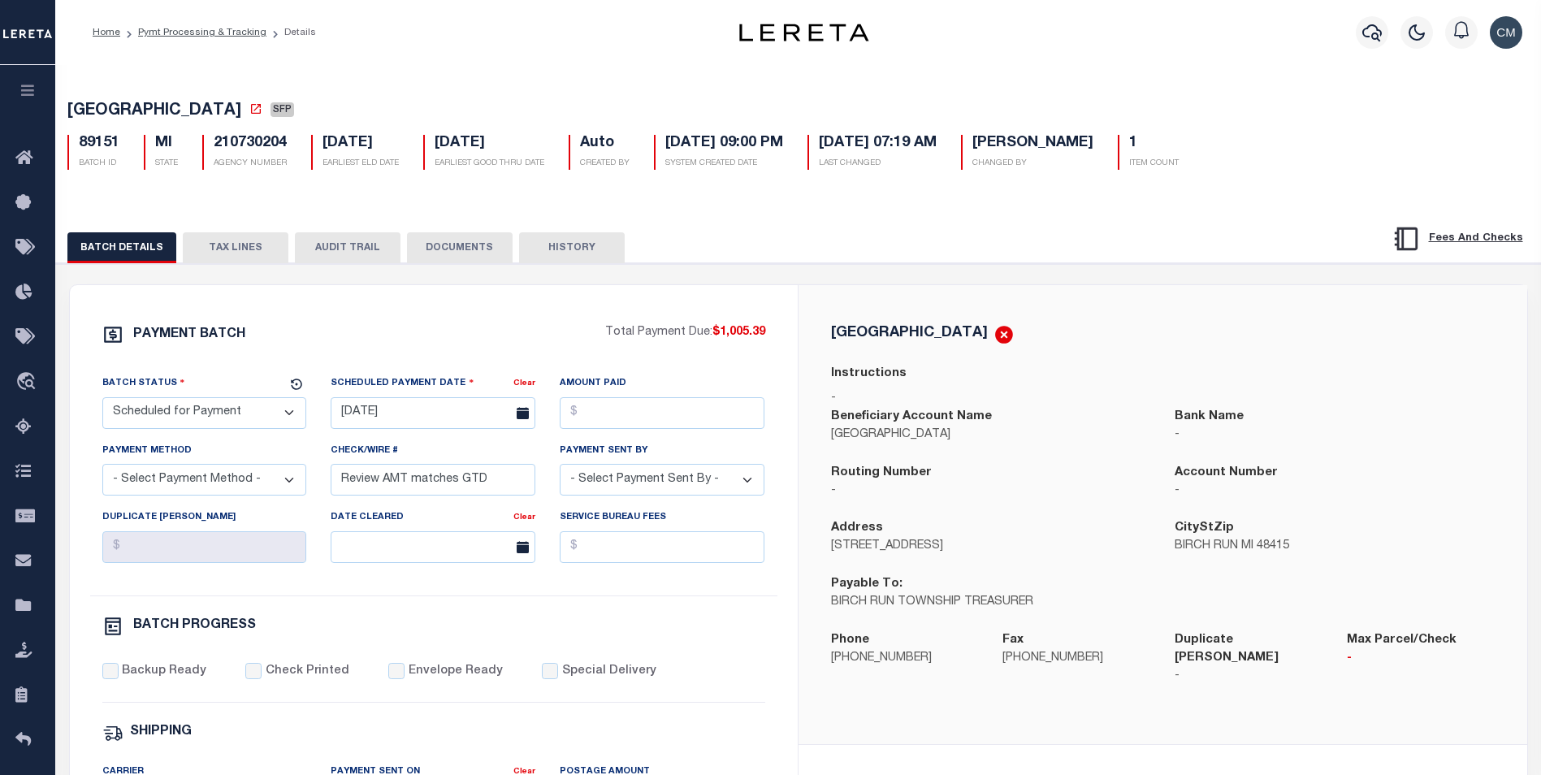
click at [301, 253] on button "AUDIT TRAIL" at bounding box center [348, 247] width 106 height 31
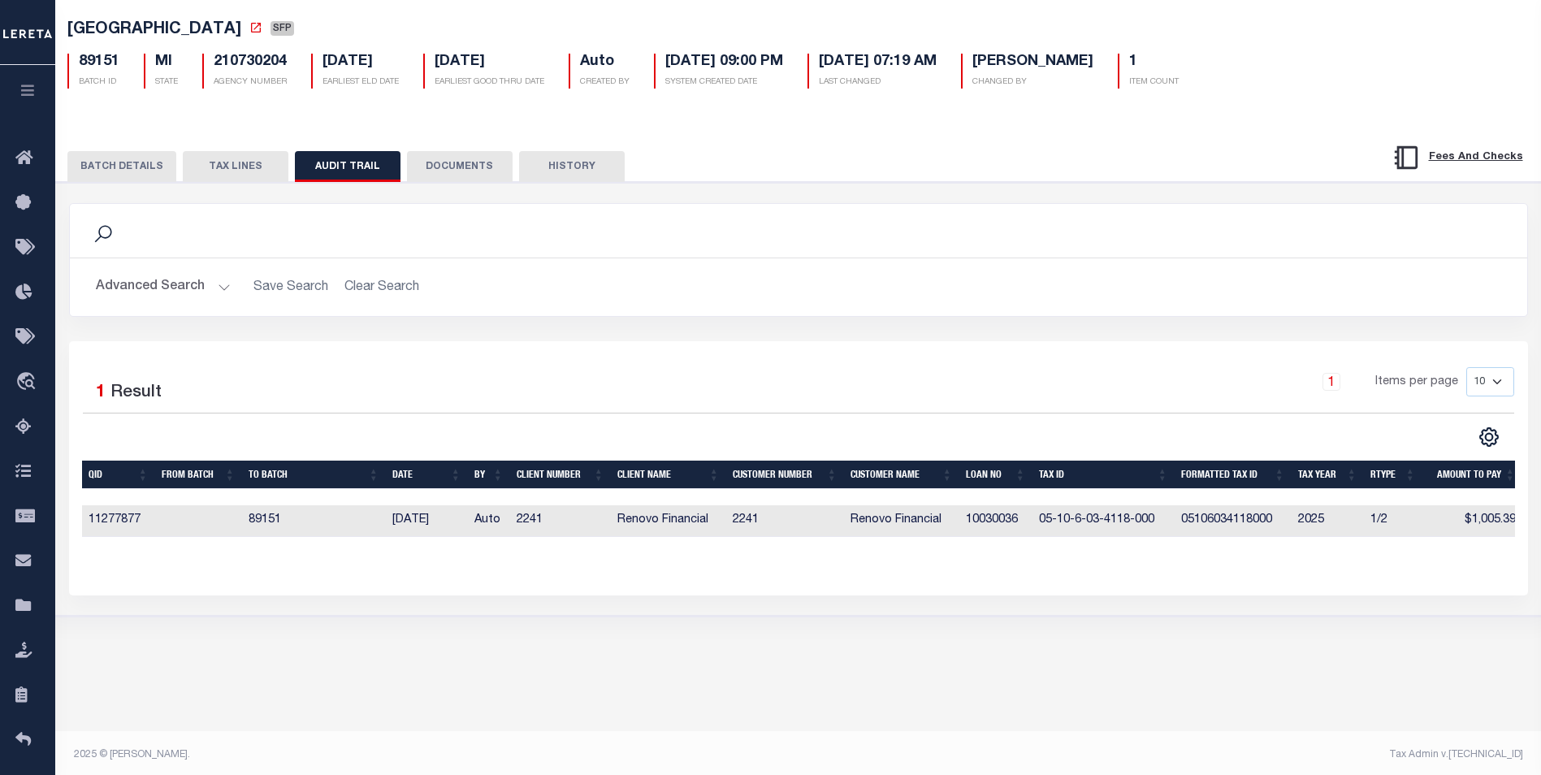
scroll to position [0, 7]
drag, startPoint x: 953, startPoint y: 551, endPoint x: 861, endPoint y: 551, distance: 91.8
click at [861, 537] on div "QID FROM BATCH TO BATCH DATE BY CLIENT NUMBER CLIENT NAME CUSTOMER NUMBER Custo…" at bounding box center [798, 521] width 1433 height 32
click at [969, 527] on td "10030036" at bounding box center [988, 521] width 73 height 32
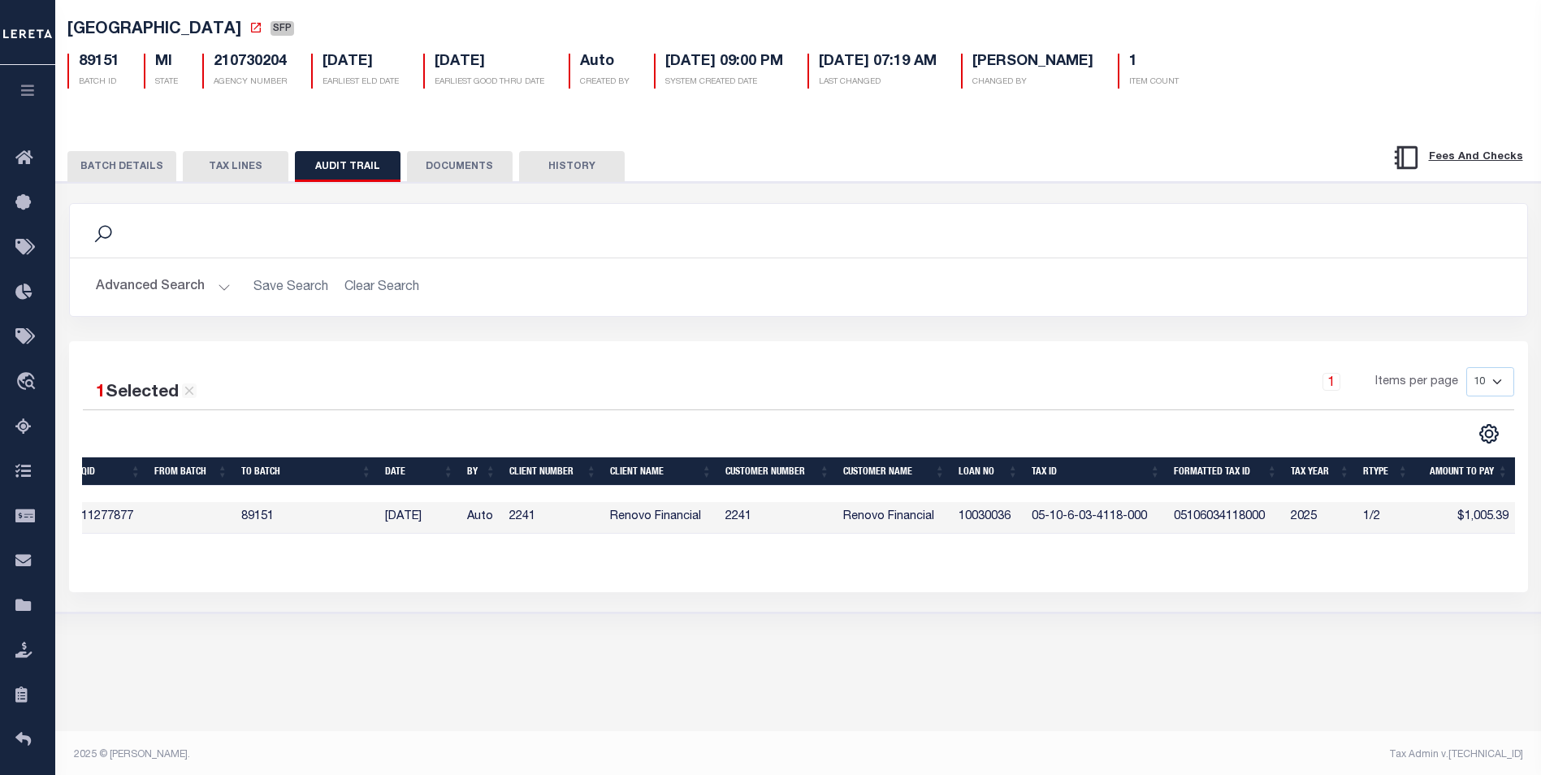
click at [969, 527] on td "10030036" at bounding box center [988, 518] width 73 height 32
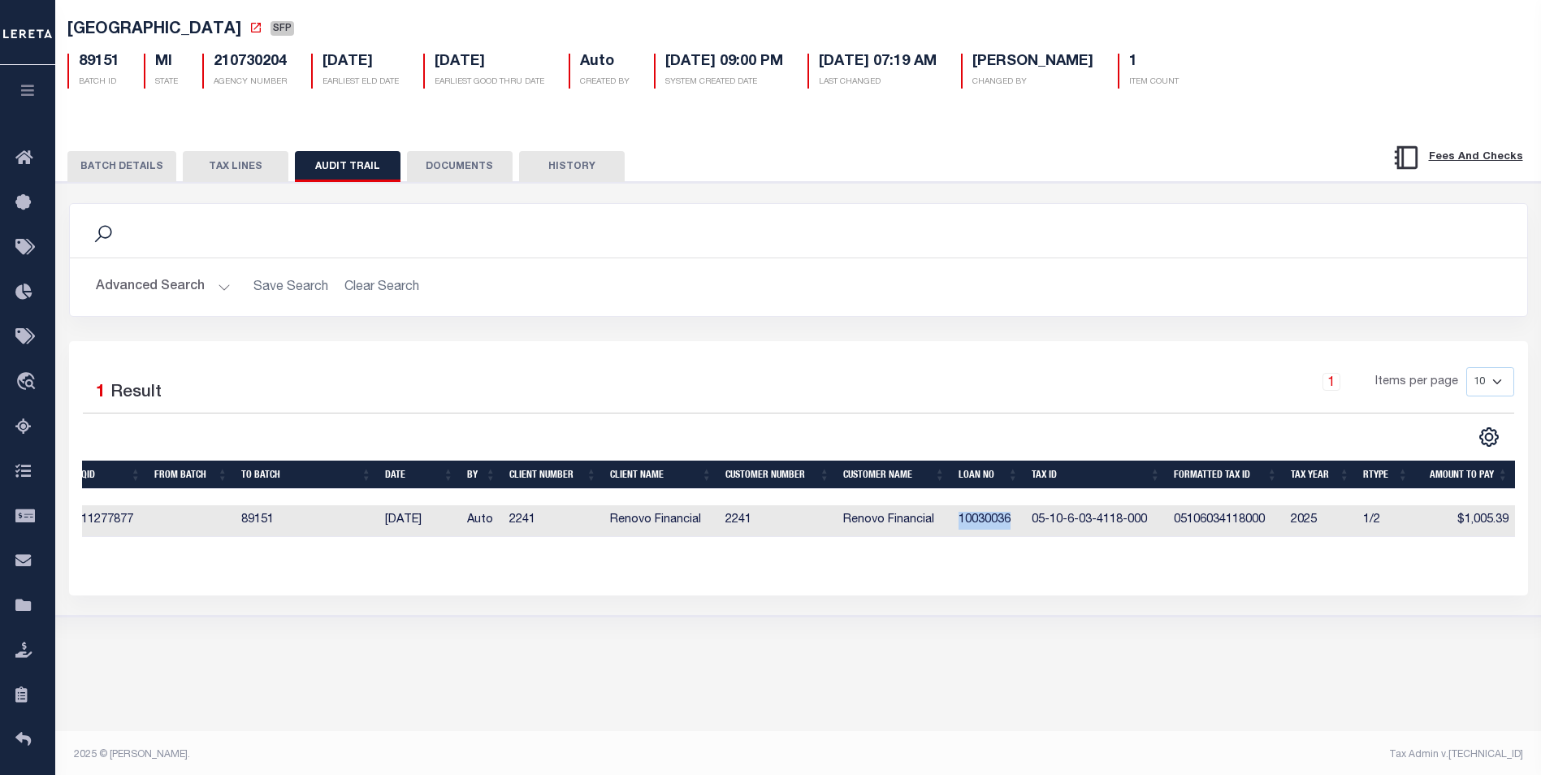
click at [969, 527] on td "10030036" at bounding box center [988, 521] width 73 height 32
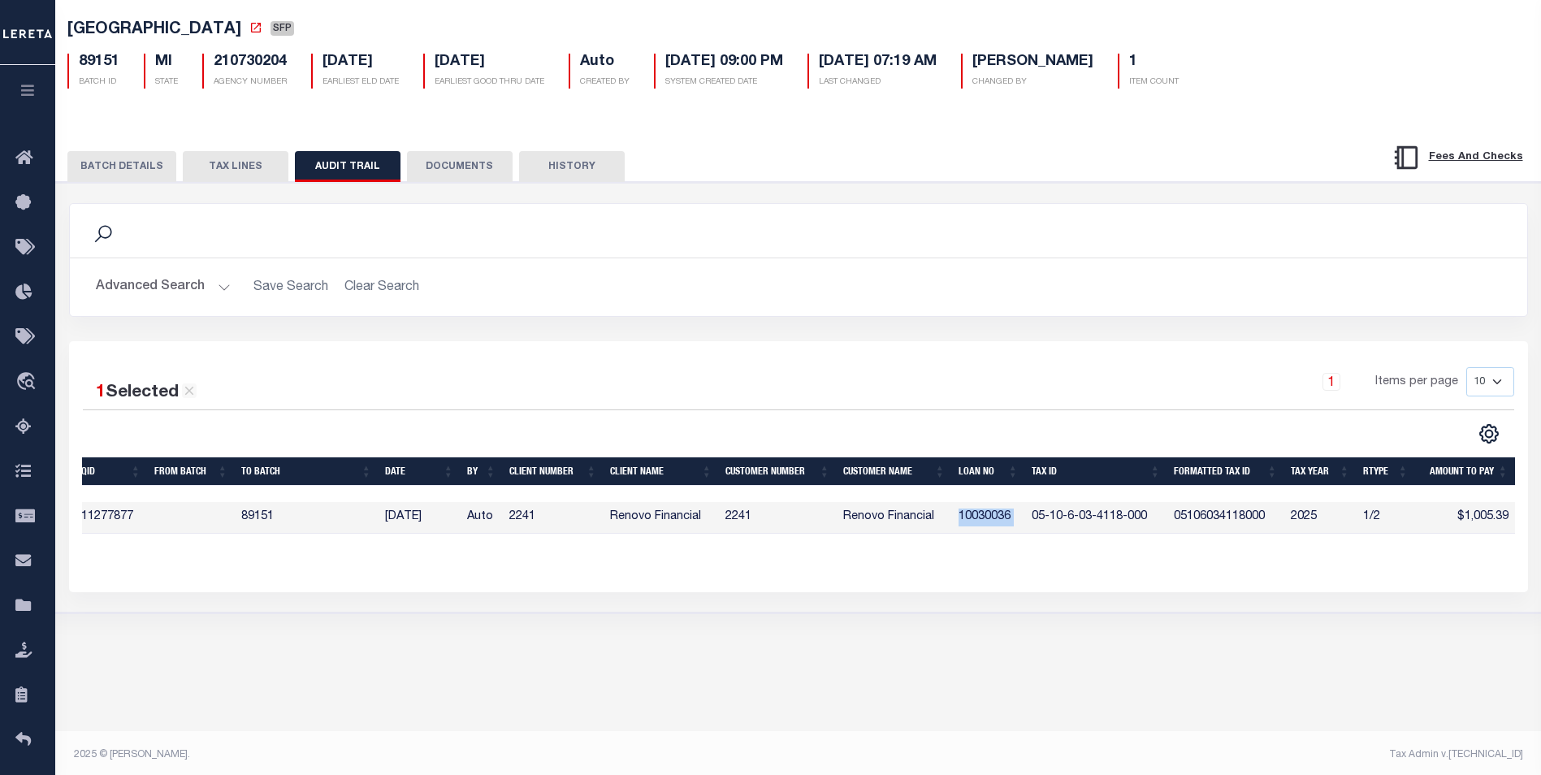
click at [969, 527] on td "10030036" at bounding box center [988, 518] width 73 height 32
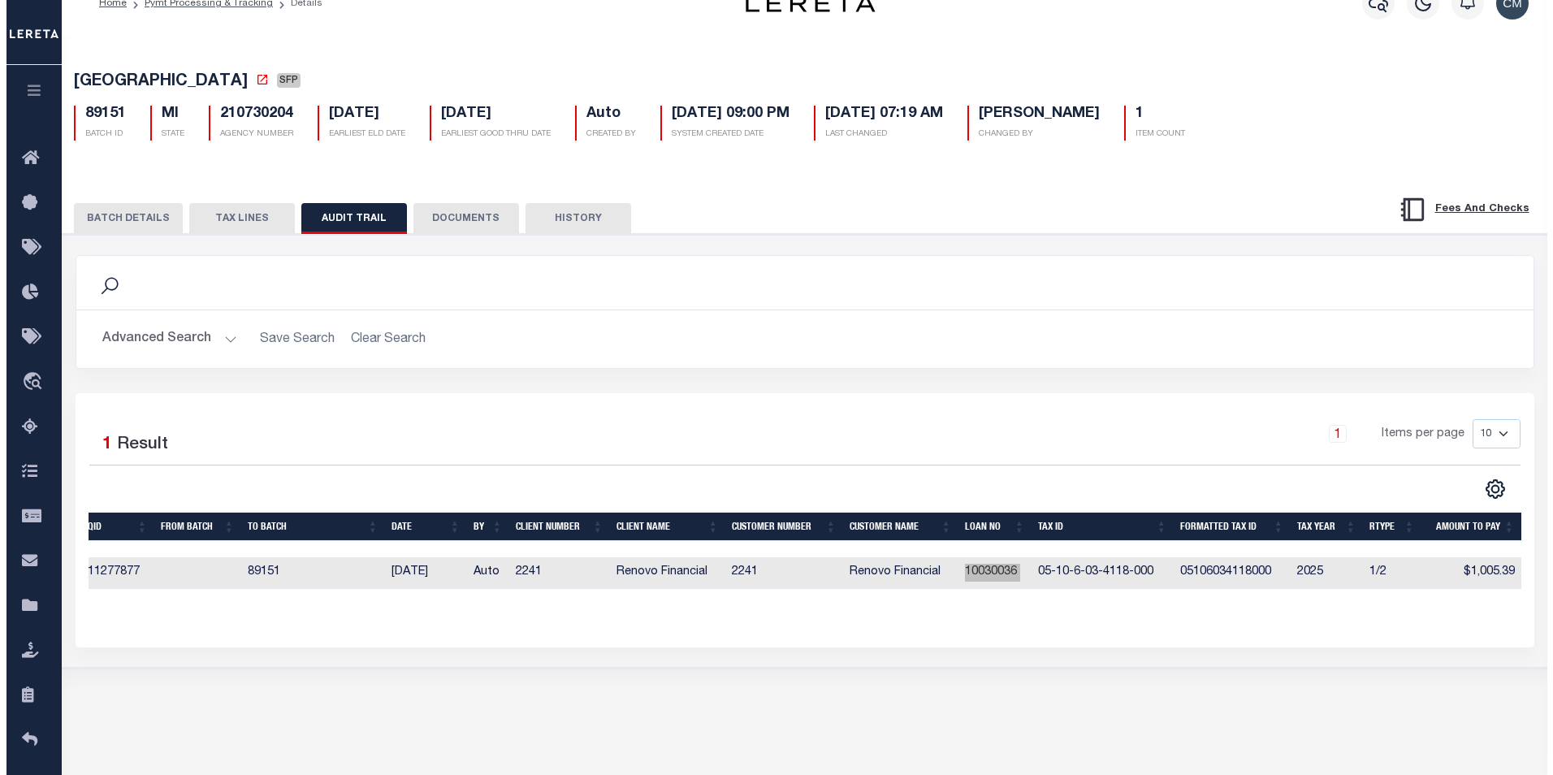
scroll to position [0, 0]
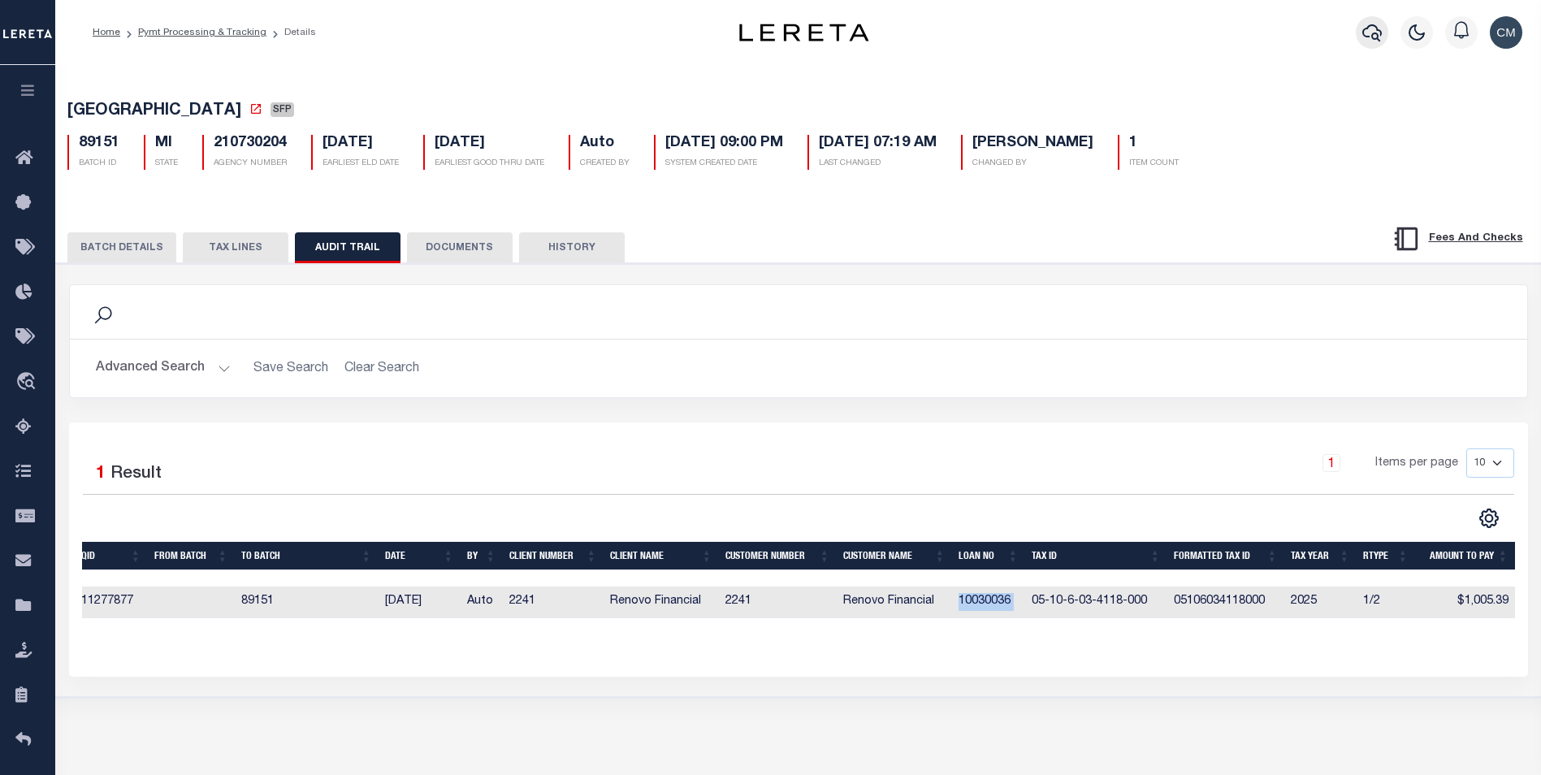
click at [1371, 38] on icon "button" at bounding box center [1371, 32] width 19 height 19
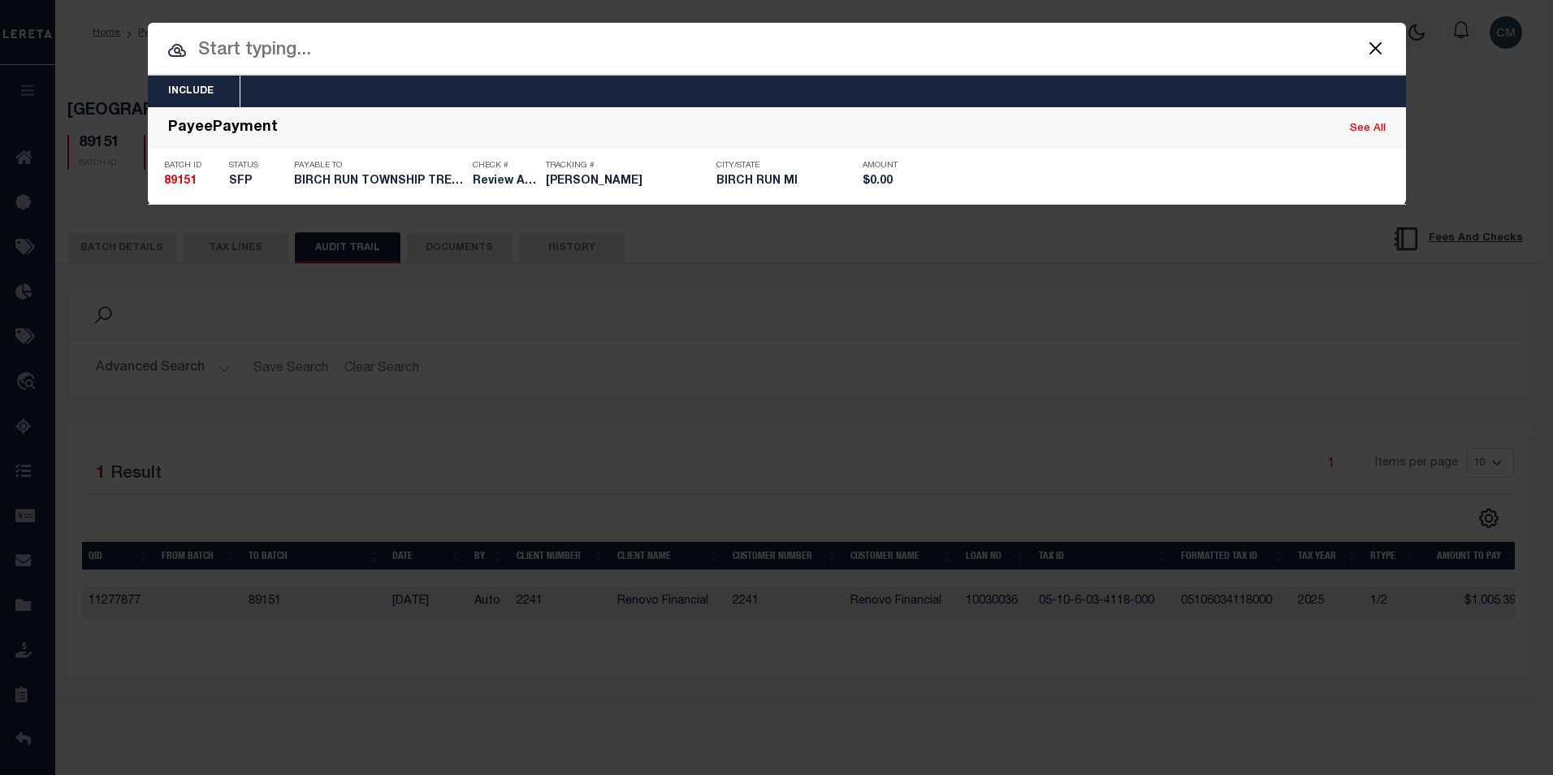
click at [698, 67] on div at bounding box center [777, 49] width 1258 height 52
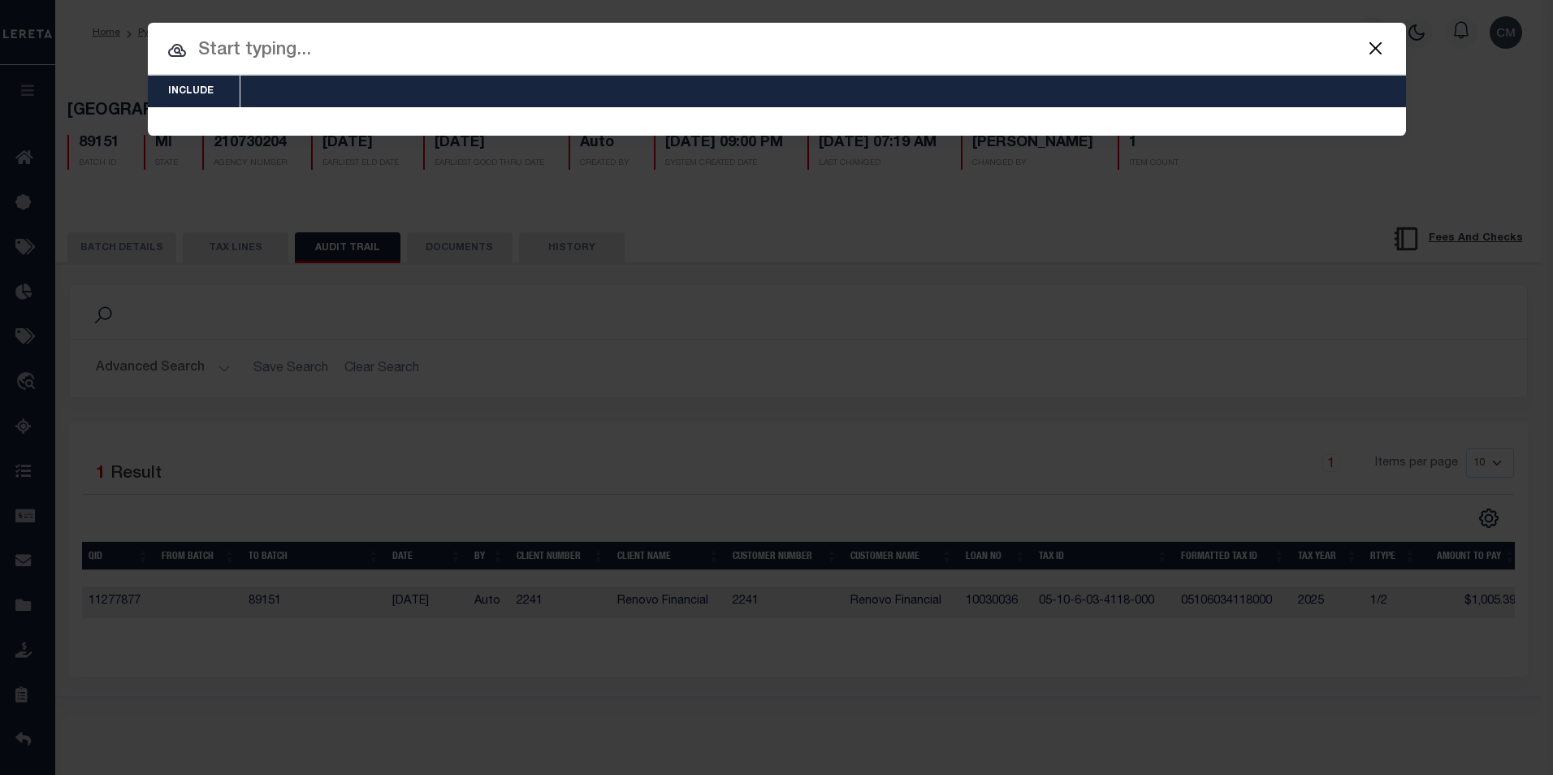
click at [708, 58] on input "text" at bounding box center [777, 51] width 1258 height 28
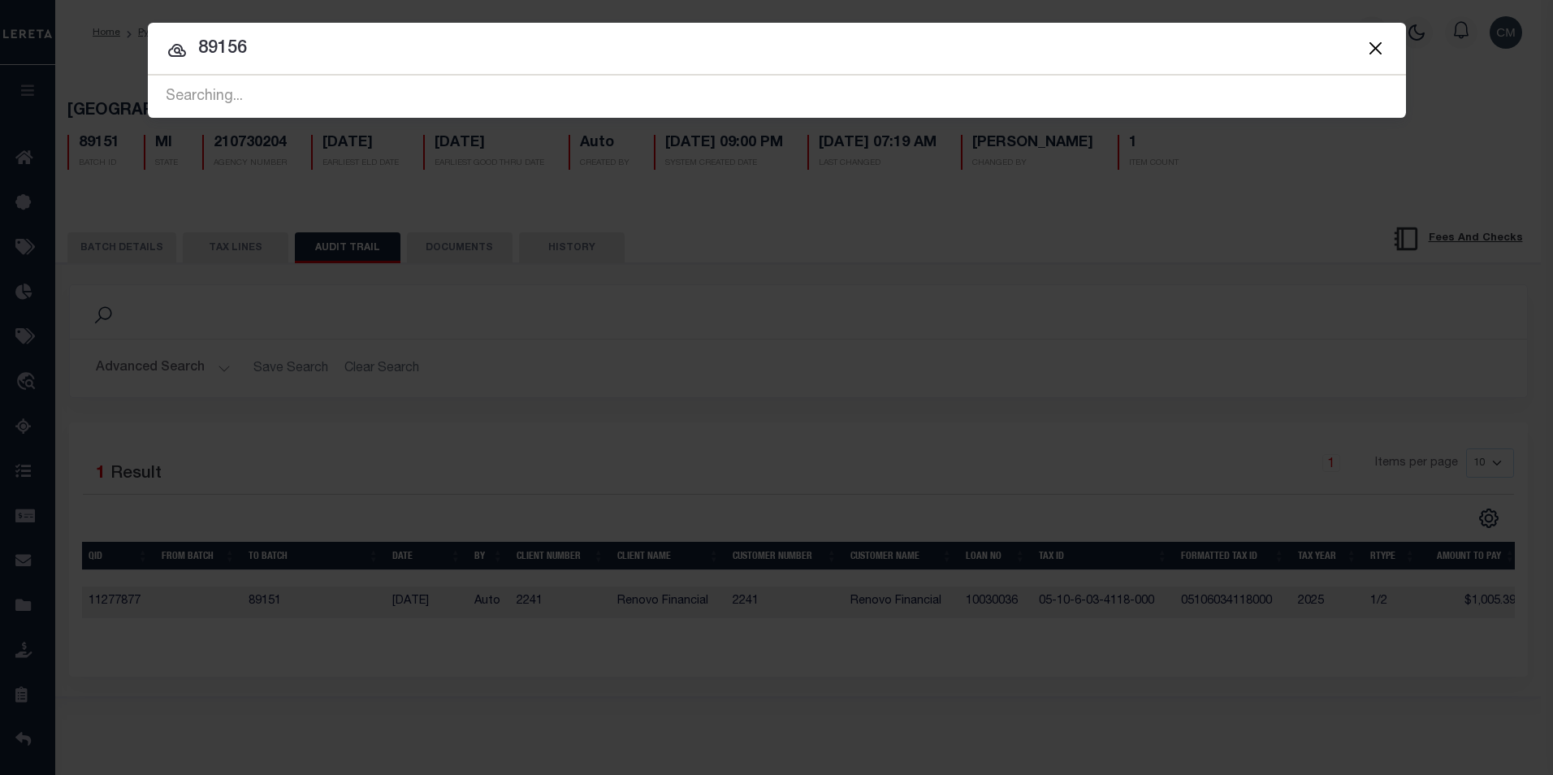
type input "89156"
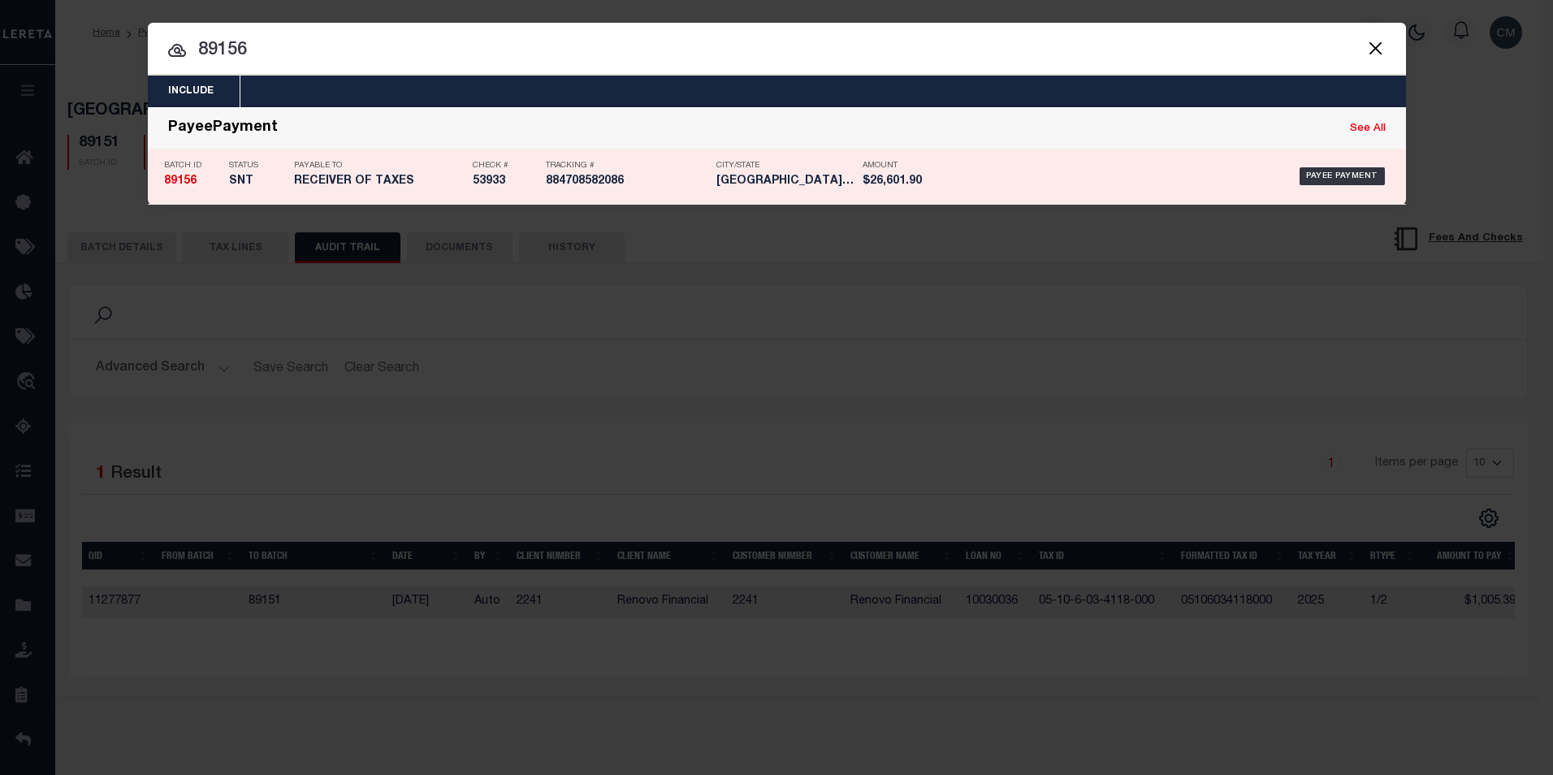
click at [323, 175] on h5 "RECEIVER OF TAXES" at bounding box center [379, 182] width 171 height 14
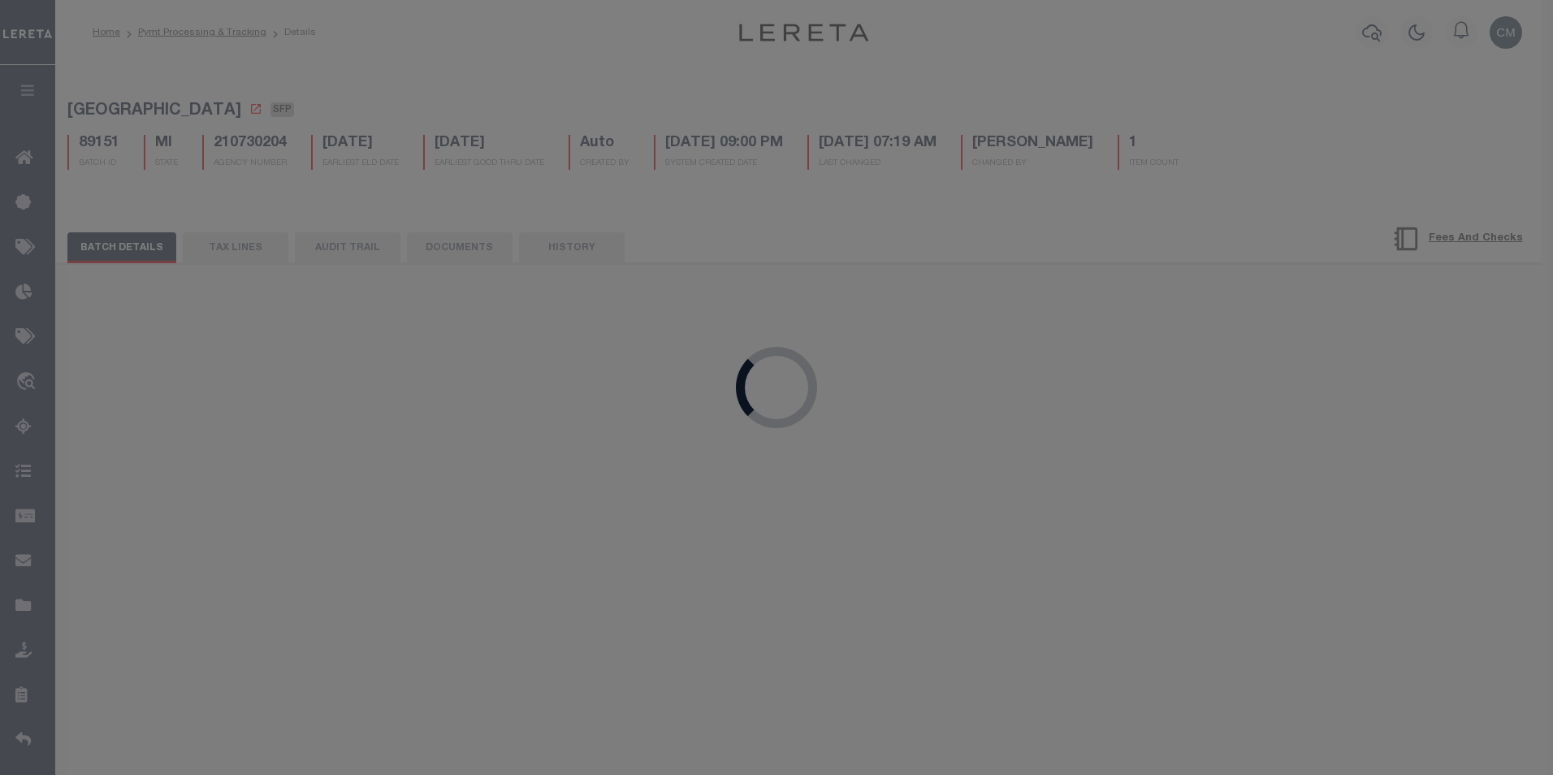
select select "SNT"
type input "[DATE]"
type input "$26,601.9"
select select "CHK"
type input "53933"
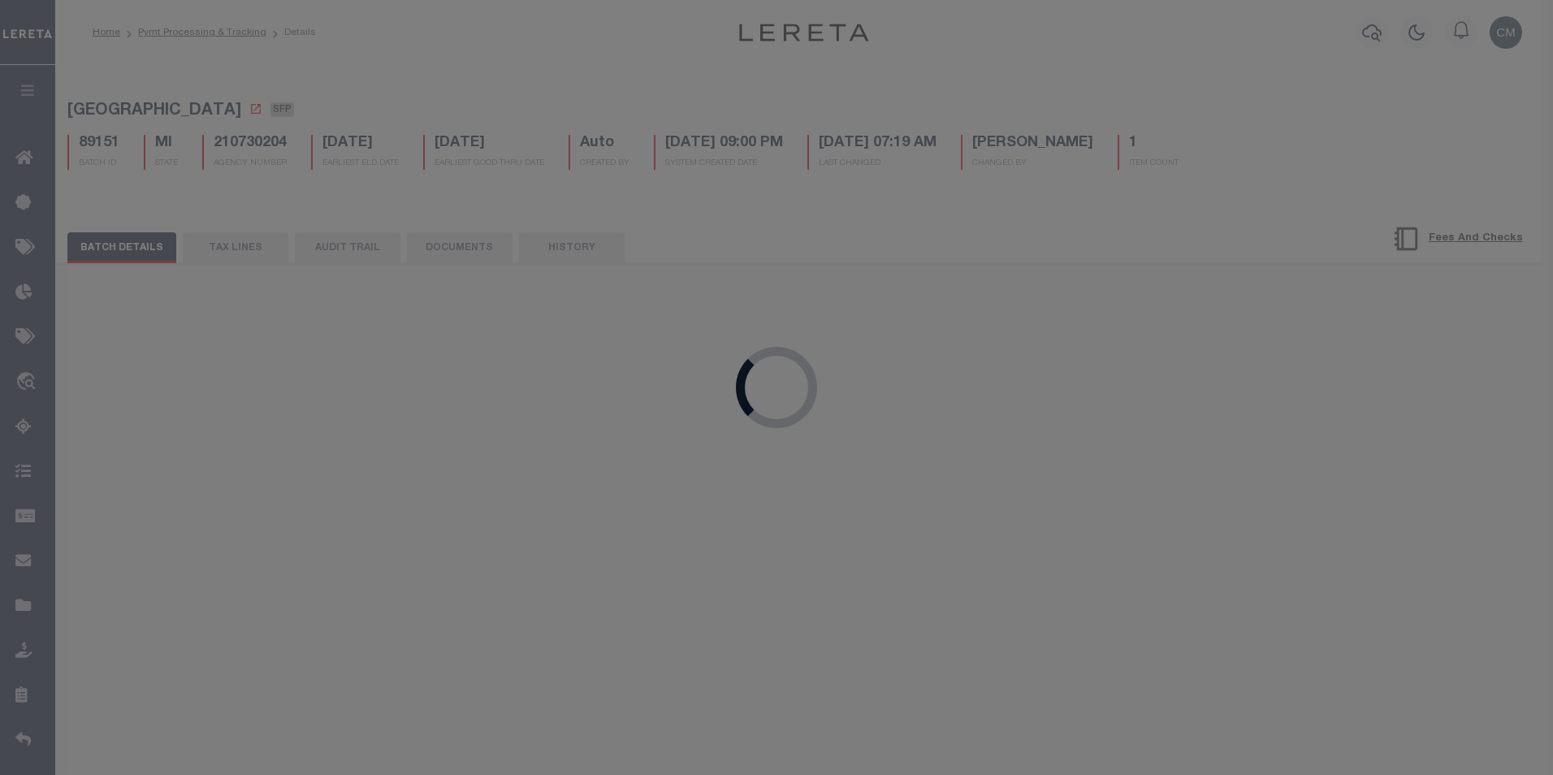
select select "[PERSON_NAME]"
checkbox input "true"
select select "FDX"
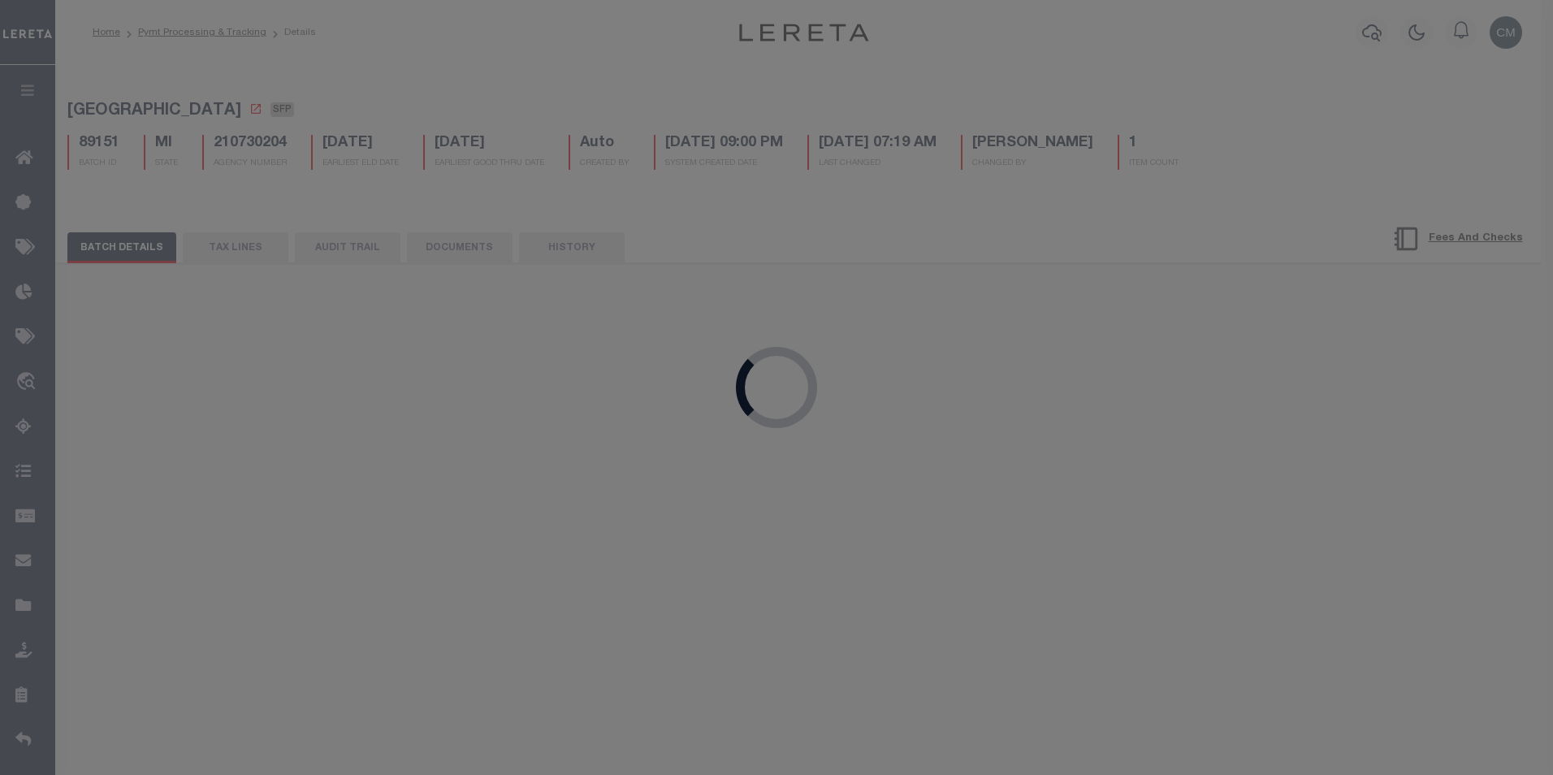
type input "[DATE]"
type input "884708582086"
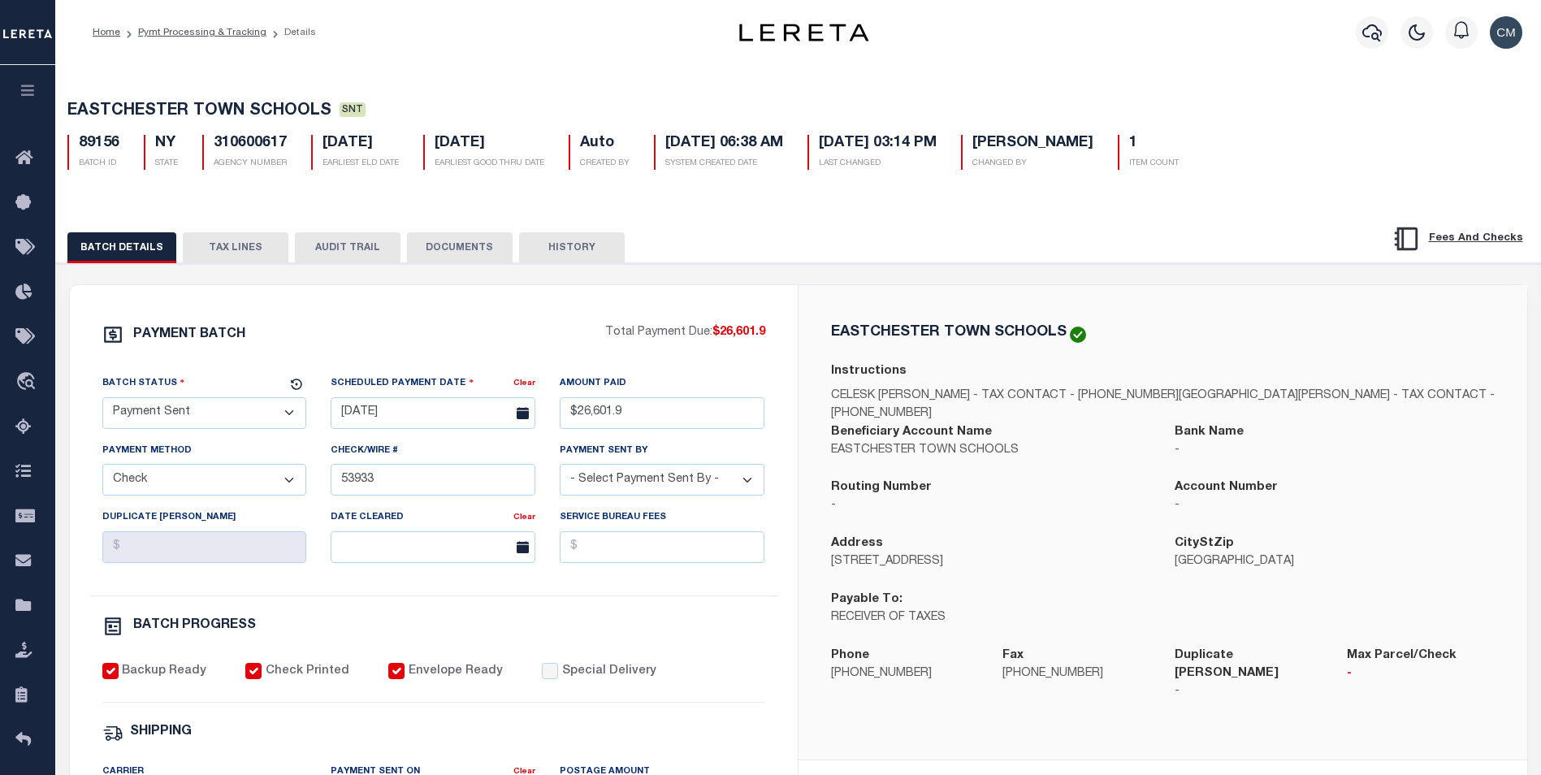
click at [374, 245] on button "AUDIT TRAIL" at bounding box center [348, 247] width 106 height 31
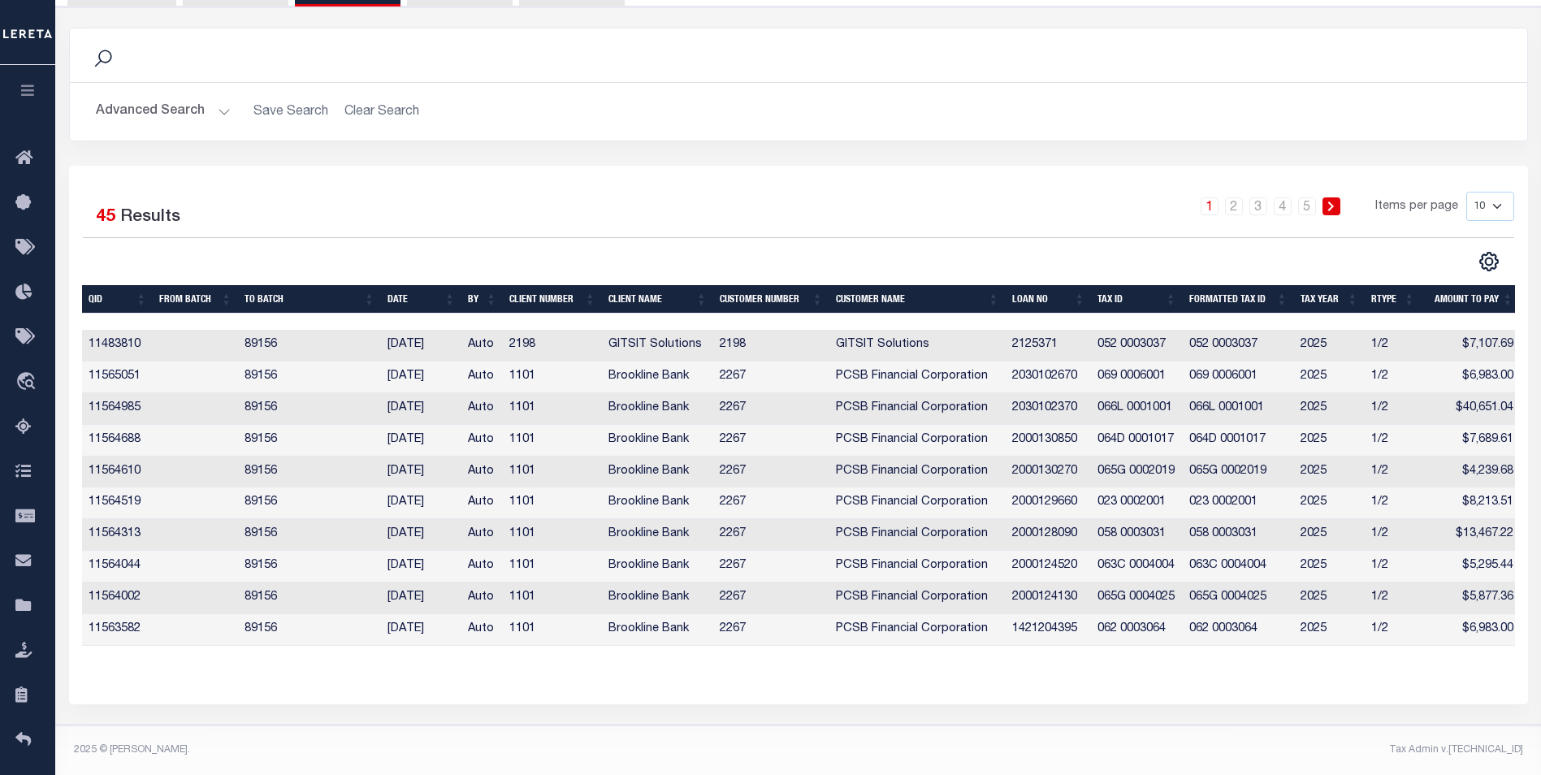
click at [269, 49] on div "Search" at bounding box center [798, 55] width 1431 height 28
click at [106, 48] on icon at bounding box center [103, 58] width 21 height 21
click at [152, 45] on div "Search" at bounding box center [798, 55] width 1431 height 28
click at [91, 41] on div "Search" at bounding box center [798, 55] width 1431 height 28
click at [102, 48] on icon at bounding box center [103, 58] width 21 height 21
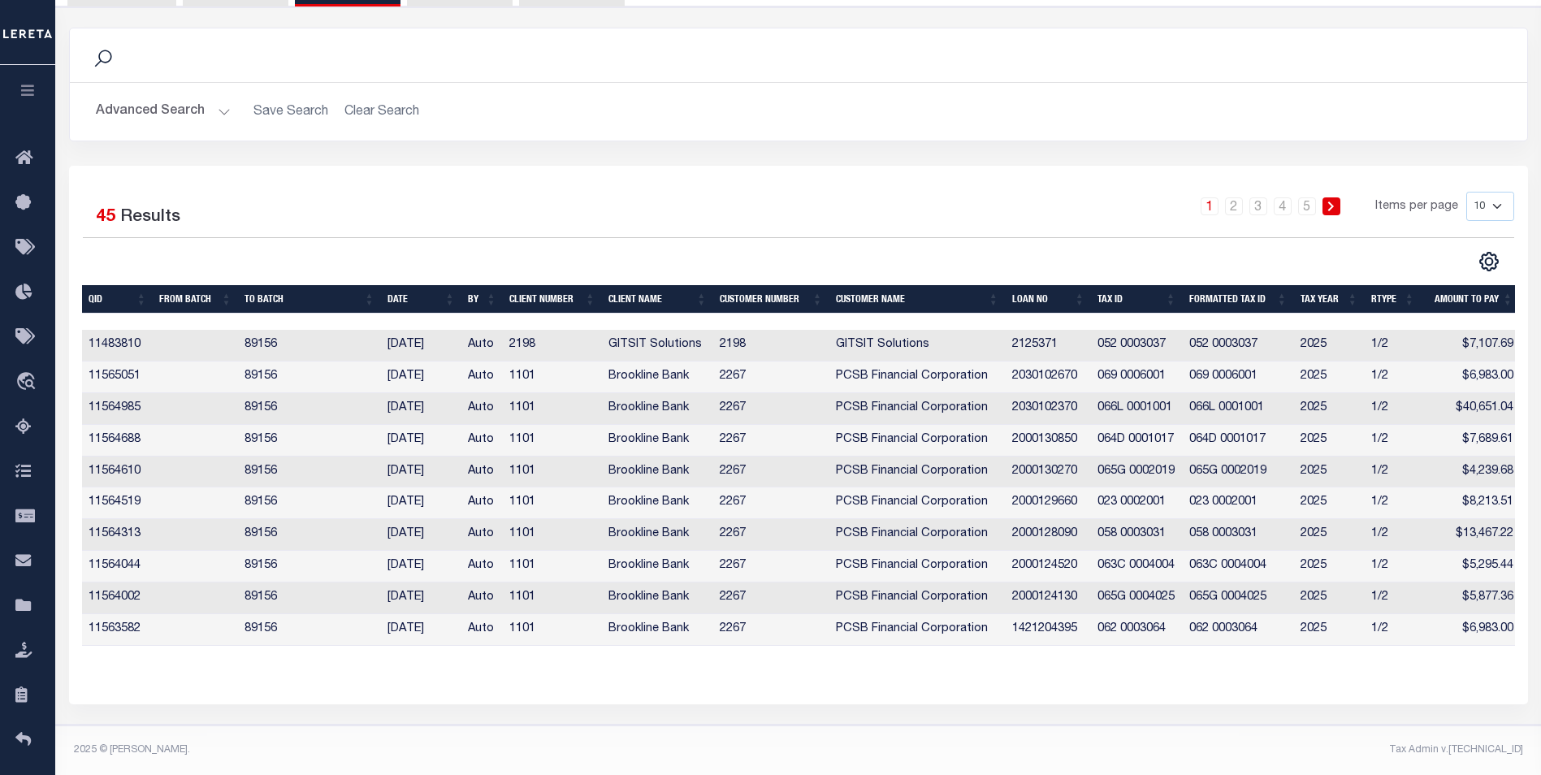
click at [465, 41] on div "Search" at bounding box center [798, 55] width 1431 height 28
click at [95, 58] on icon at bounding box center [103, 58] width 21 height 21
click at [27, 157] on icon at bounding box center [28, 159] width 26 height 20
